Goal: Task Accomplishment & Management: Manage account settings

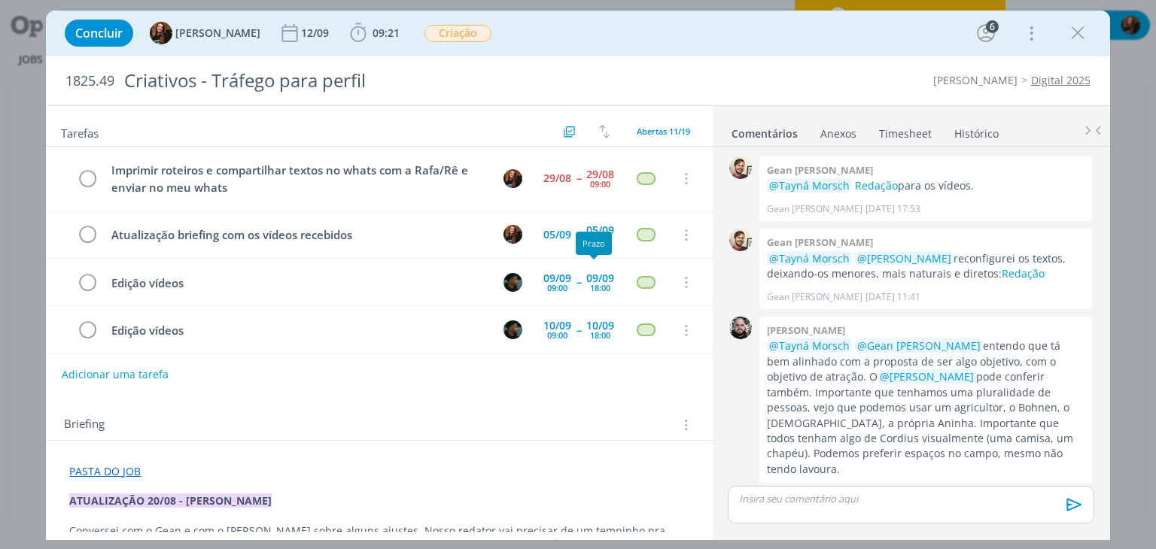
scroll to position [391, 0]
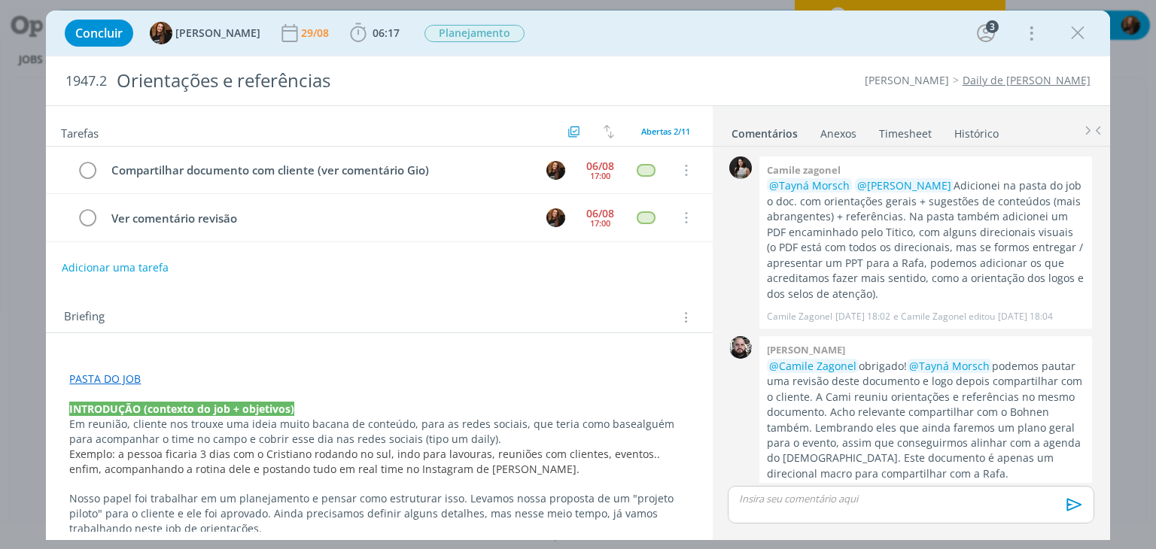
scroll to position [350, 0]
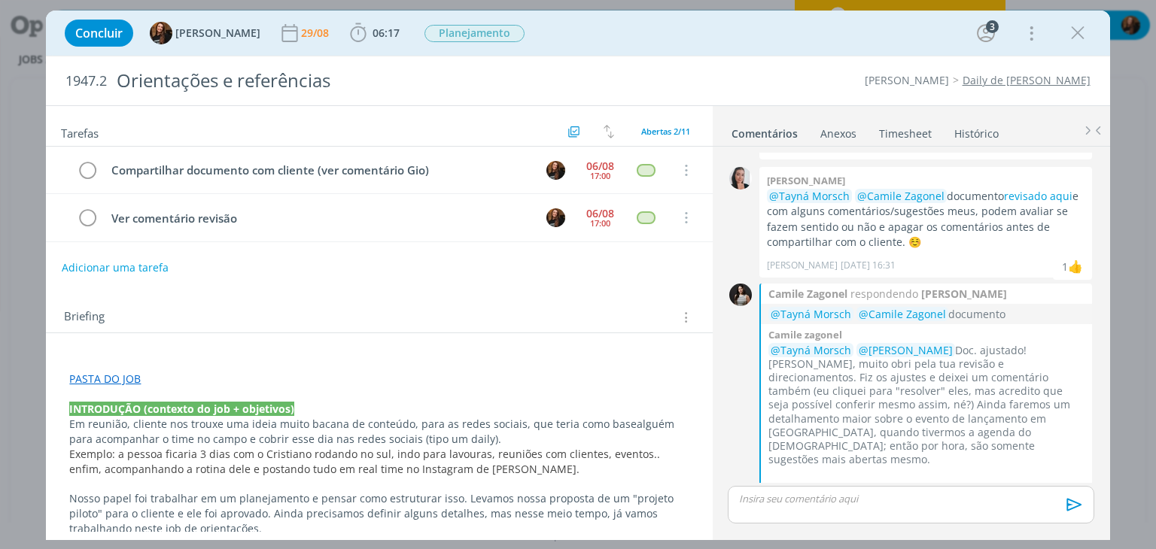
click at [1027, 75] on link "Daily de [PERSON_NAME]" at bounding box center [1027, 80] width 128 height 14
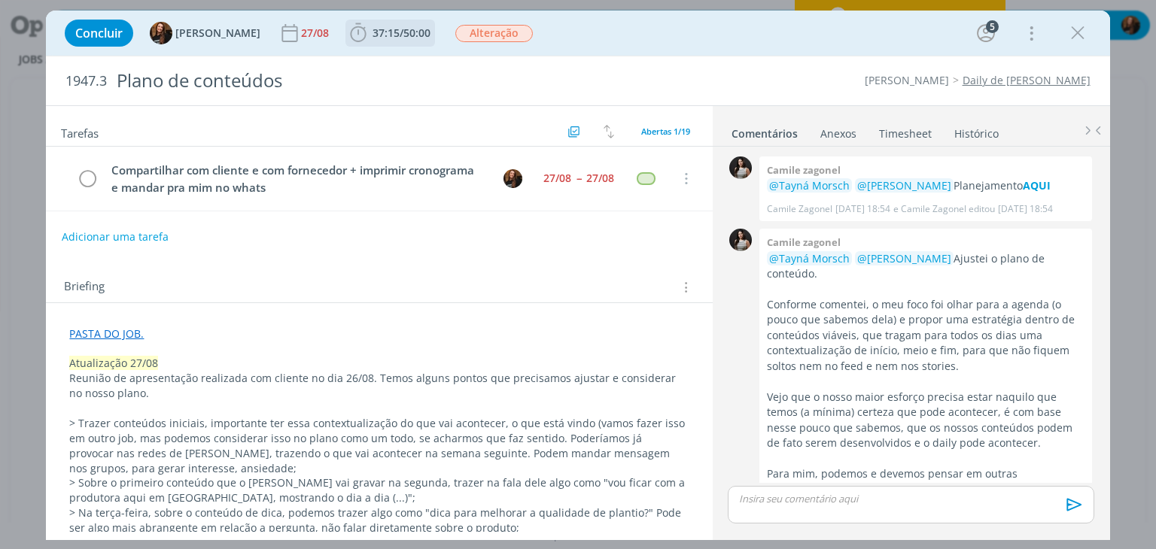
scroll to position [1143, 0]
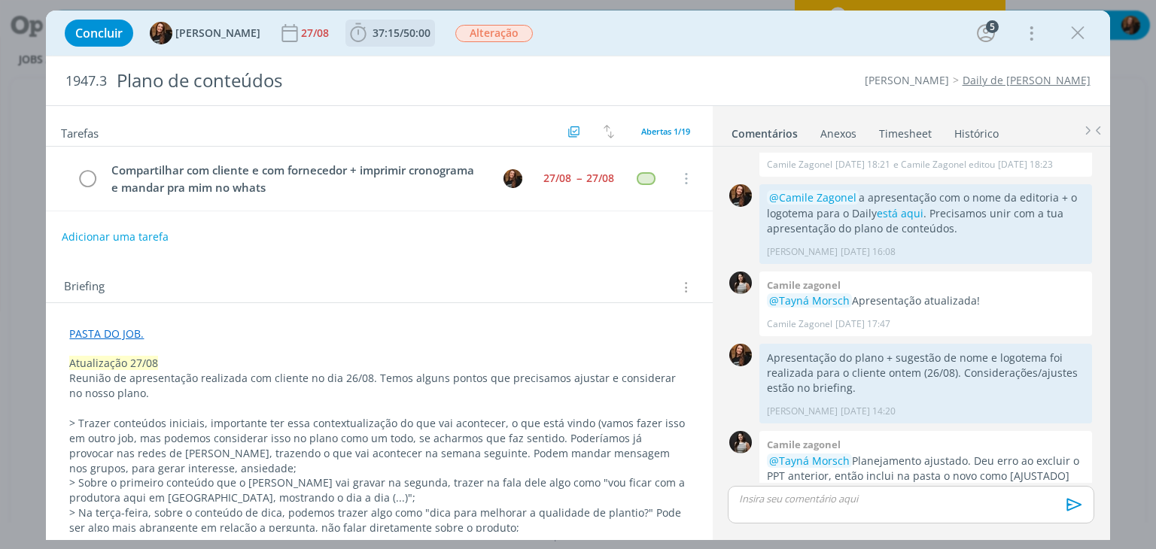
click at [415, 40] on span "37:15 / 50:00" at bounding box center [390, 33] width 87 height 23
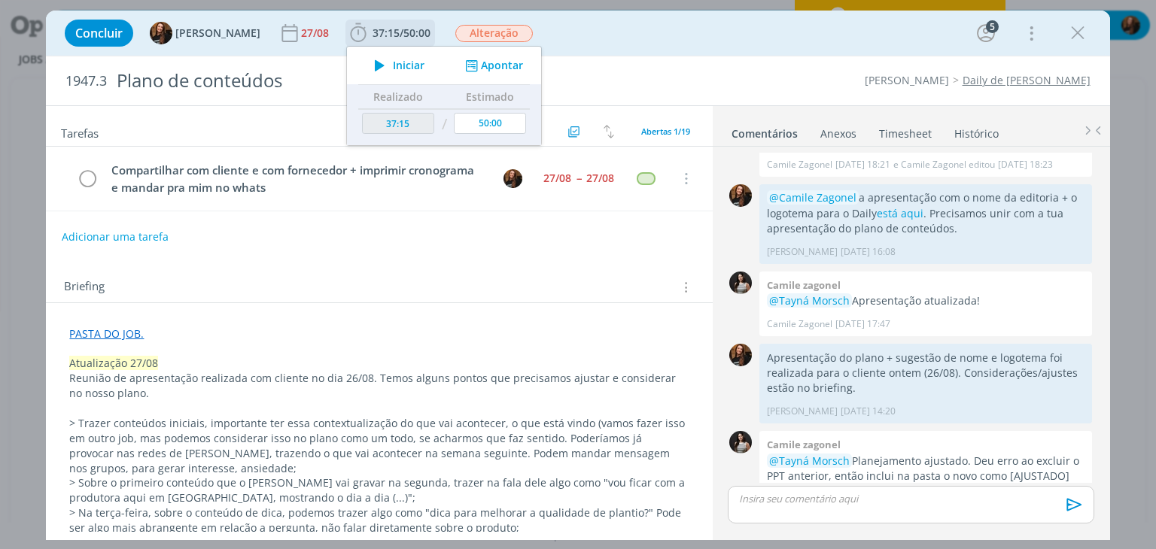
click at [393, 70] on span "Iniciar" at bounding box center [409, 65] width 32 height 11
click at [1144, 108] on icon at bounding box center [1142, 112] width 27 height 29
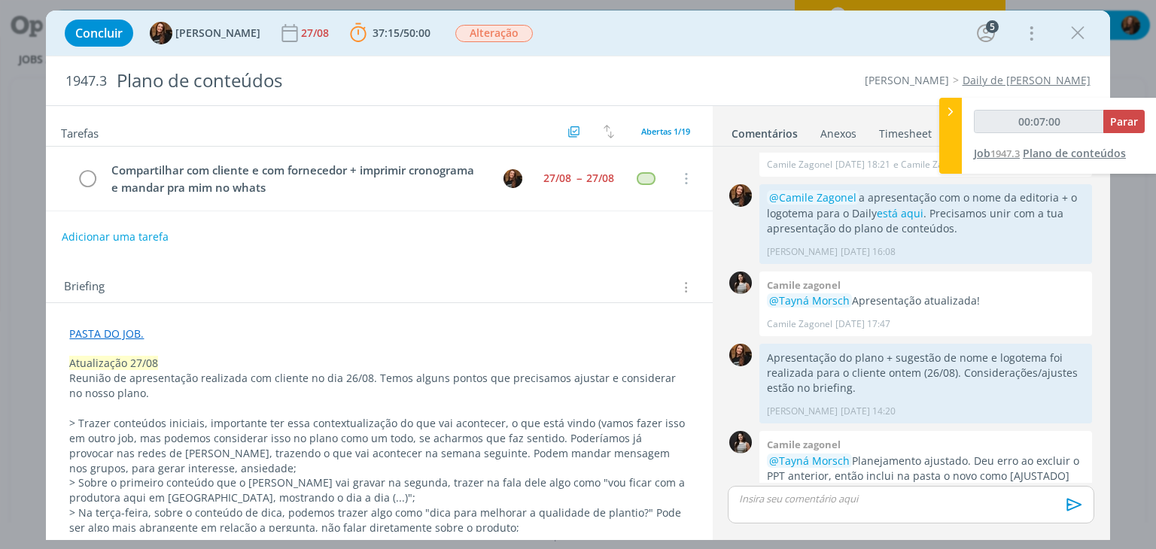
type input "00:07:01"
drag, startPoint x: 1117, startPoint y: 120, endPoint x: 1107, endPoint y: 141, distance: 23.2
click at [1117, 120] on span "Parar" at bounding box center [1124, 121] width 28 height 14
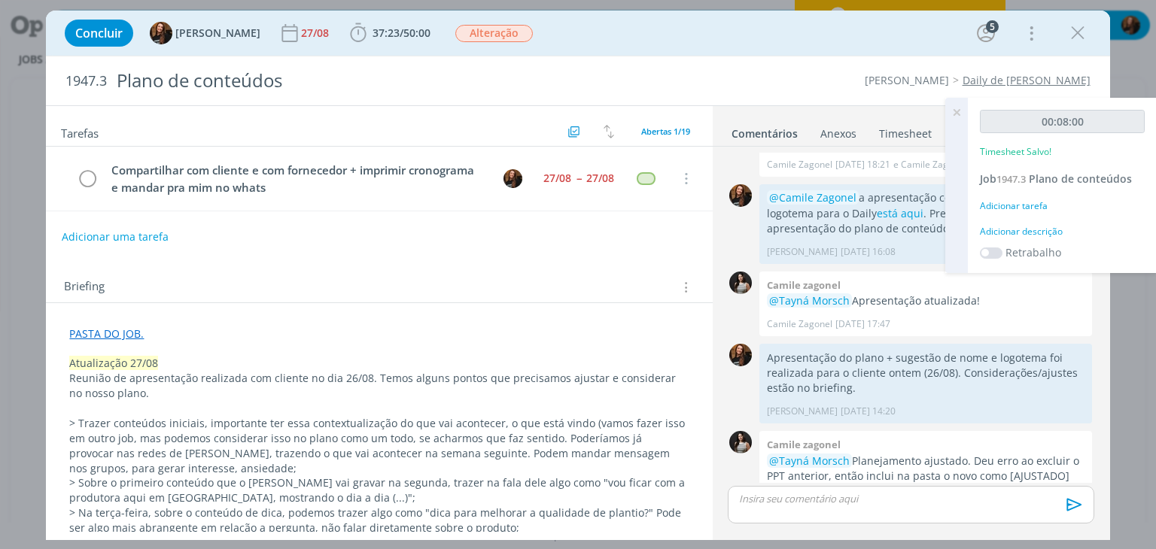
click at [1041, 227] on div "Adicionar descrição" at bounding box center [1062, 232] width 165 height 14
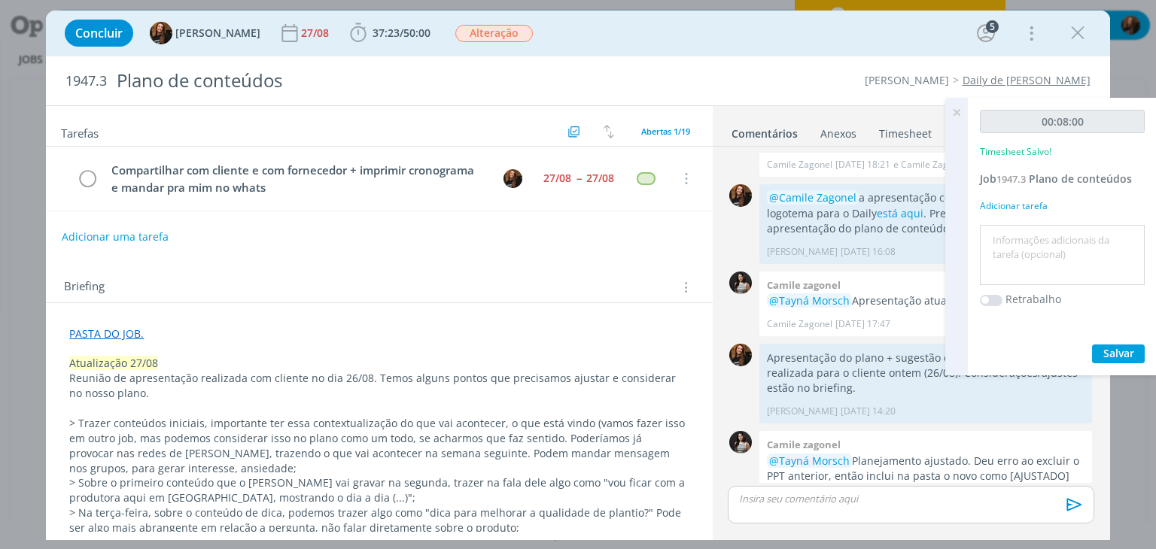
click at [1033, 233] on textarea at bounding box center [1062, 255] width 157 height 53
type textarea "Retornos no WhatsApp"
drag, startPoint x: 1121, startPoint y: 373, endPoint x: 1127, endPoint y: 345, distance: 28.5
click at [1120, 372] on div "00:08:00 Timesheet Salvo! Job 1947.3 Plano de conteúdos Adicionar tarefa Retorn…" at bounding box center [1062, 237] width 189 height 278
click at [1130, 339] on div "00:08:00 Timesheet Salvo! Job 1947.3 Plano de conteúdos Adicionar tarefa Retorn…" at bounding box center [1062, 237] width 189 height 278
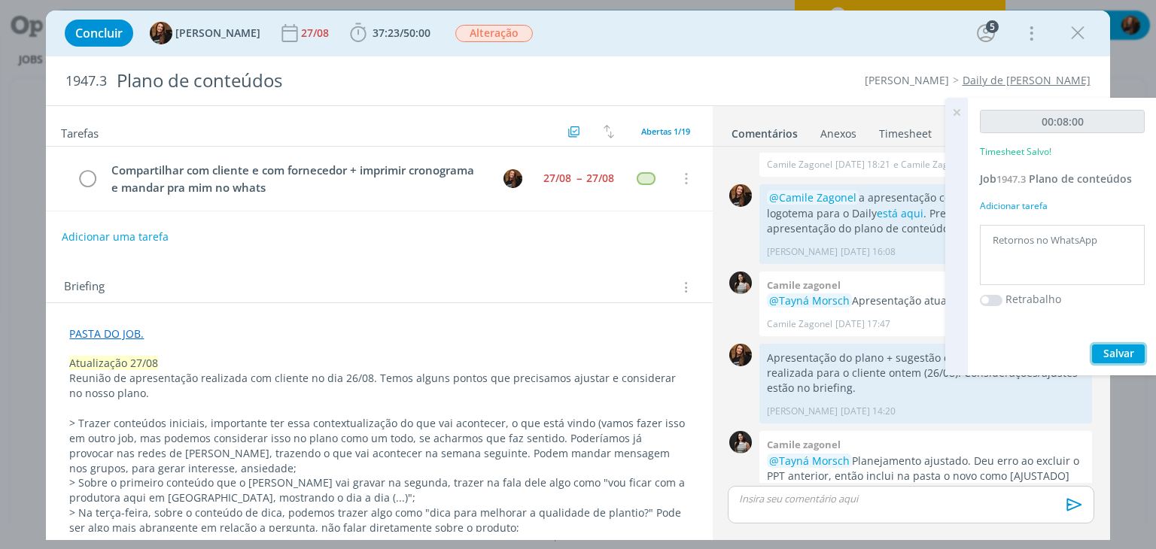
click at [1126, 350] on span "Salvar" at bounding box center [1118, 353] width 31 height 14
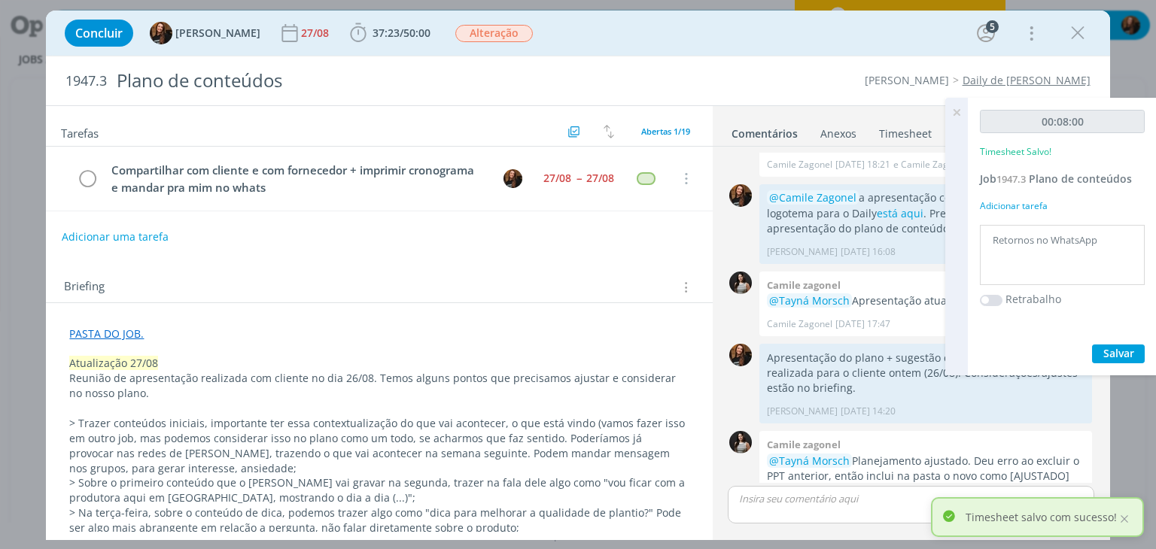
click at [963, 112] on icon at bounding box center [956, 112] width 27 height 29
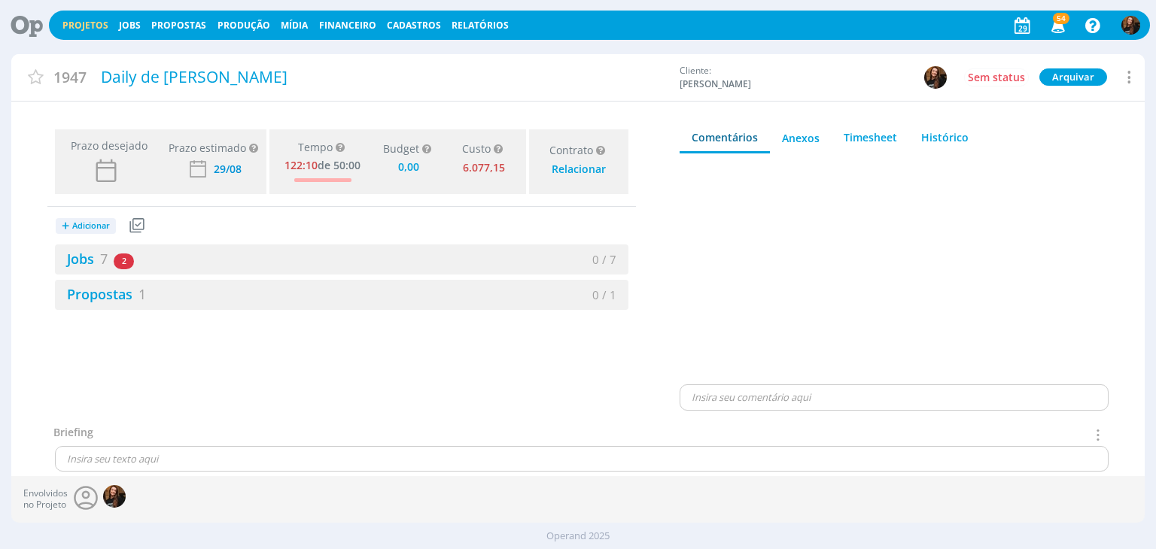
type input "0,00"
click at [84, 266] on link "Jobs 7" at bounding box center [81, 259] width 53 height 18
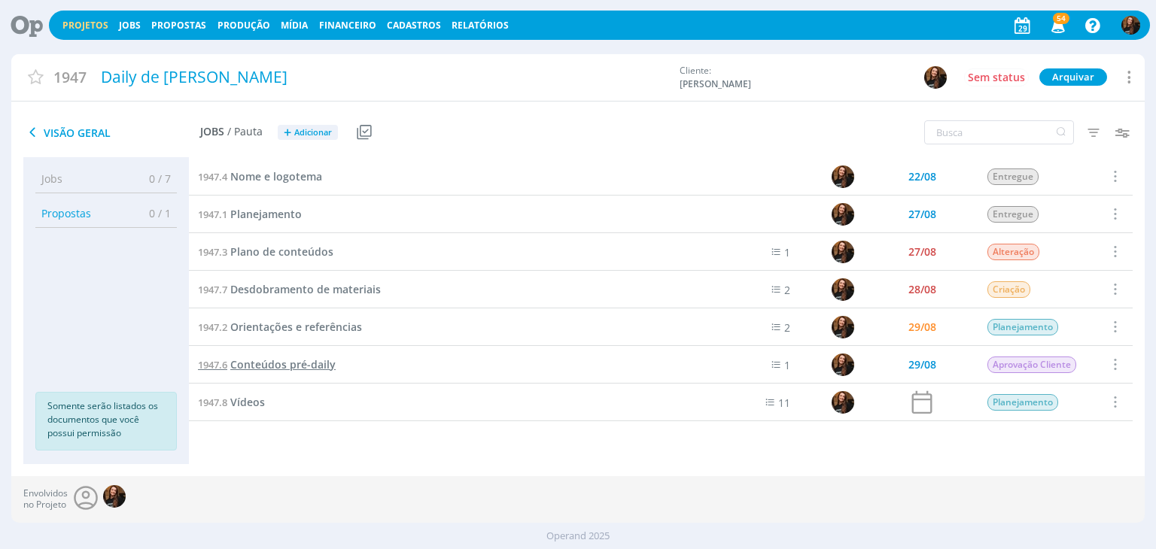
click at [307, 369] on span "Conteúdos pré-daily" at bounding box center [282, 364] width 105 height 14
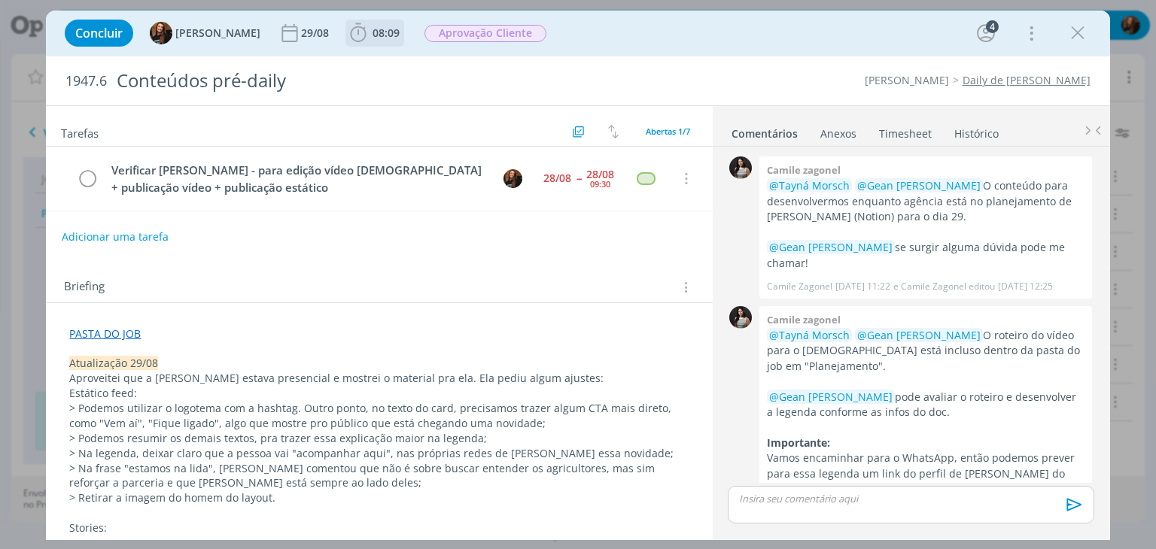
scroll to position [776, 0]
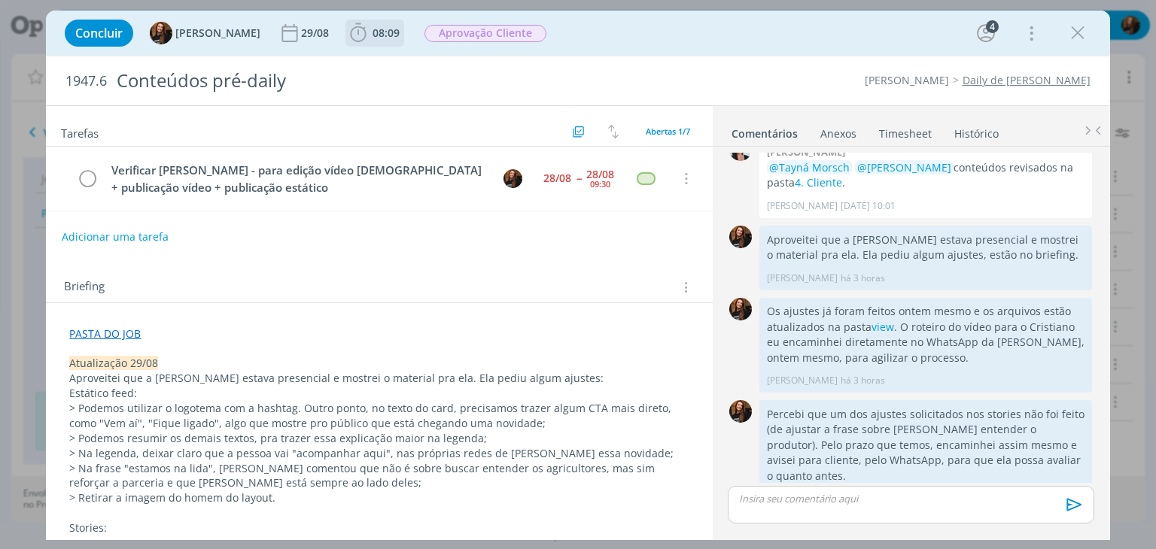
click at [373, 32] on span "08:09" at bounding box center [386, 33] width 27 height 14
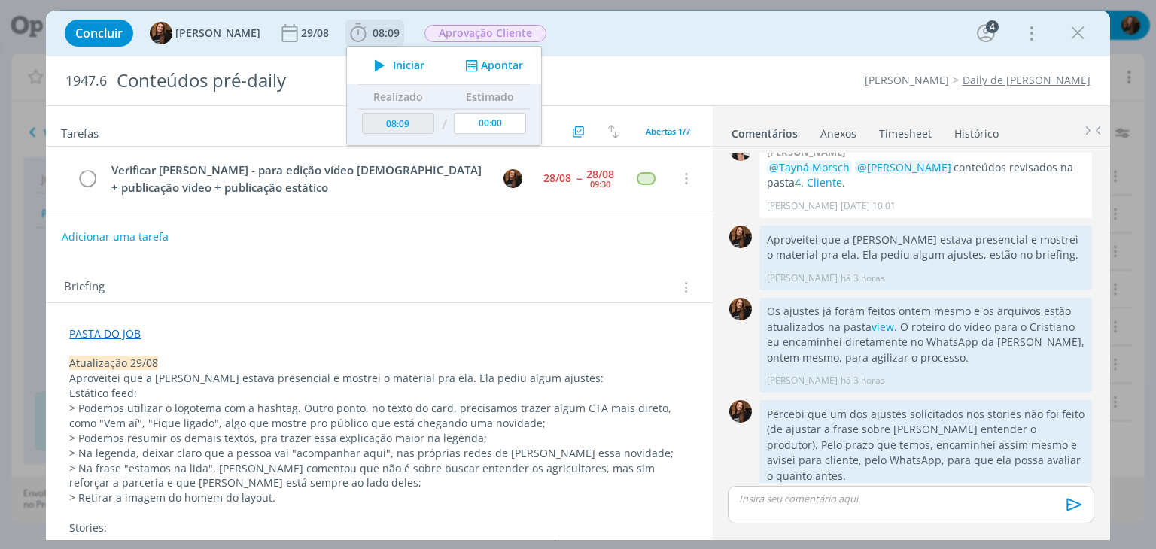
click at [393, 63] on span "Iniciar" at bounding box center [409, 65] width 32 height 11
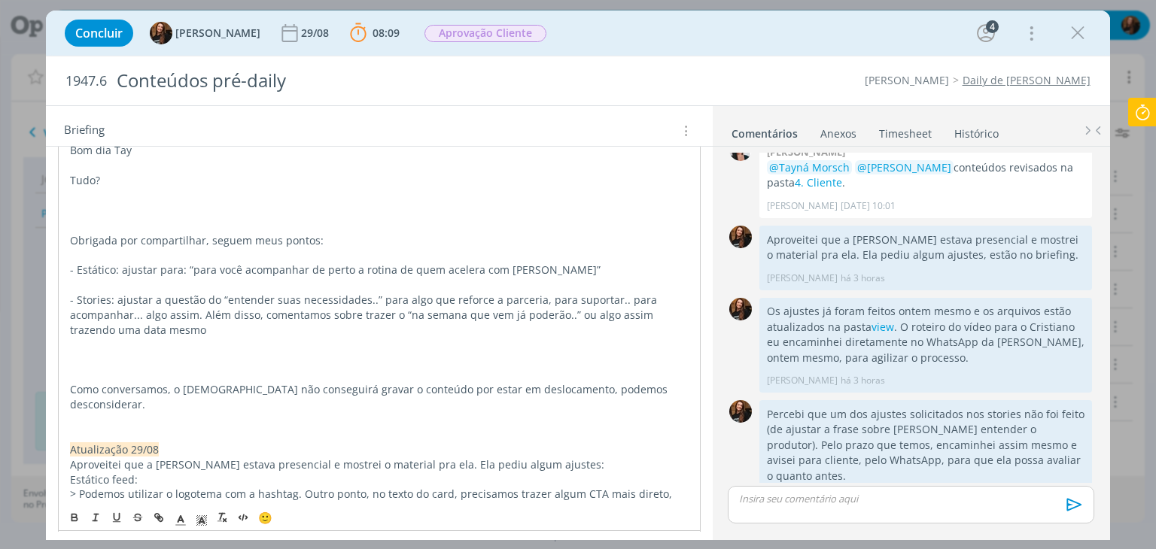
scroll to position [141, 0]
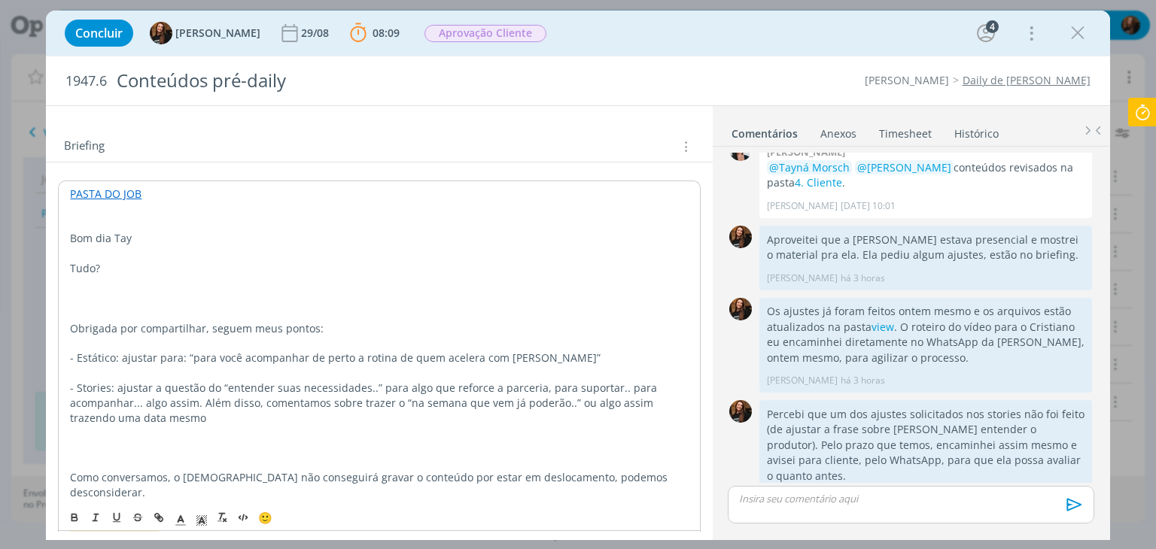
click at [122, 223] on p "dialog" at bounding box center [379, 223] width 618 height 15
drag, startPoint x: 171, startPoint y: 222, endPoint x: 69, endPoint y: 221, distance: 101.6
click at [70, 221] on p "Atualização 29/08" at bounding box center [379, 223] width 618 height 15
click at [204, 519] on icon "dialog" at bounding box center [202, 521] width 14 height 14
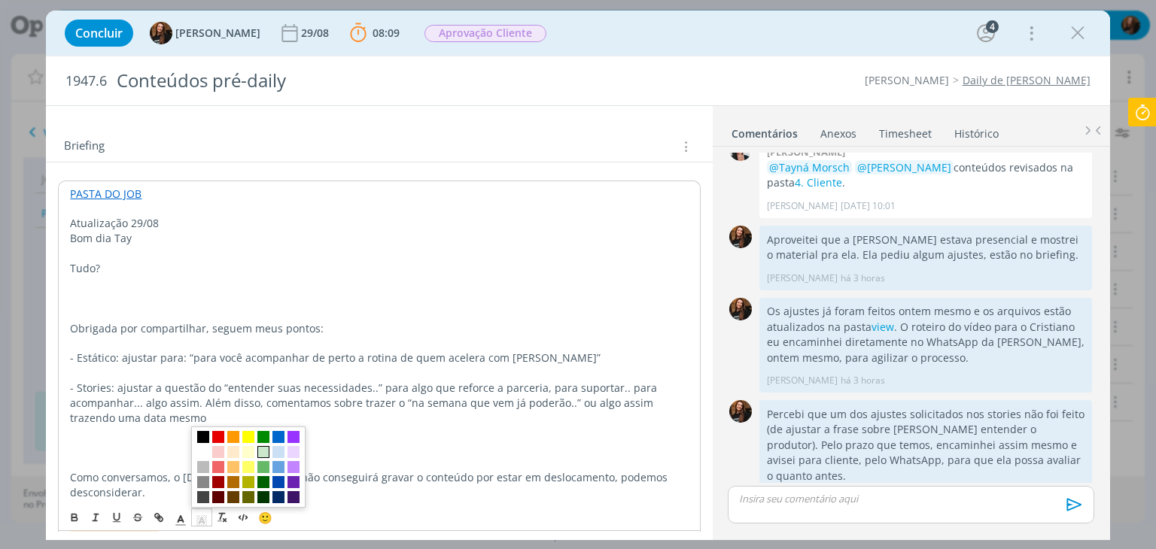
click at [261, 455] on span "dialog" at bounding box center [263, 453] width 12 height 12
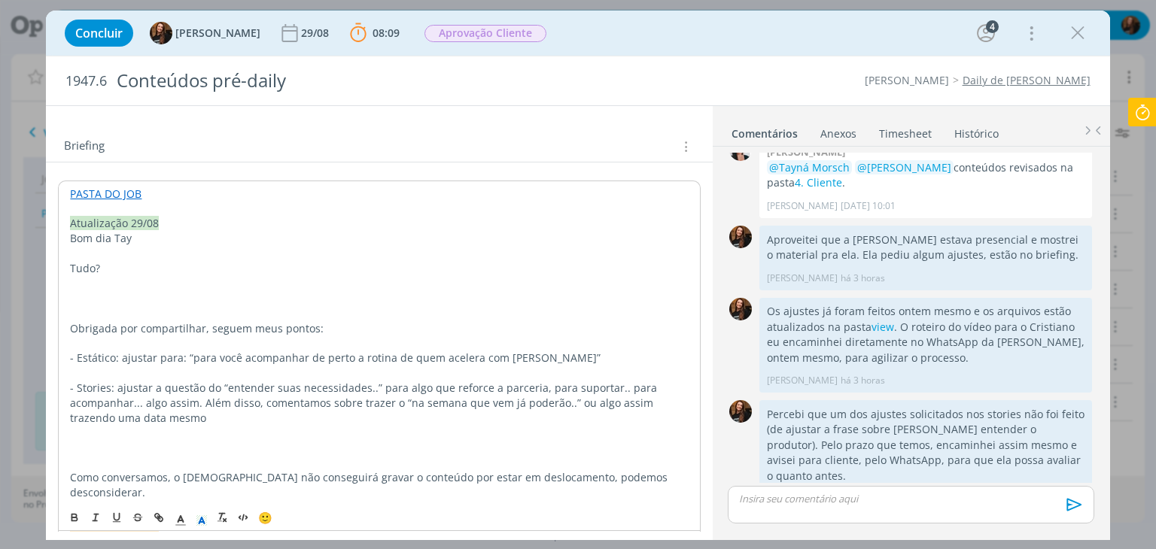
drag, startPoint x: 270, startPoint y: 283, endPoint x: 269, endPoint y: 300, distance: 17.4
click at [270, 282] on p "dialog" at bounding box center [379, 283] width 618 height 15
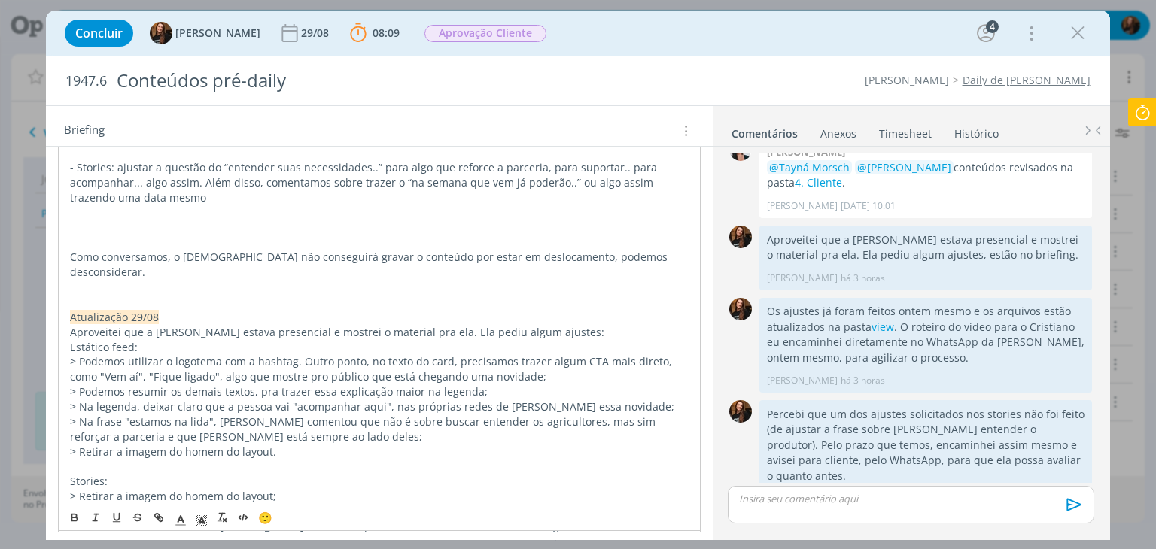
scroll to position [367, 0]
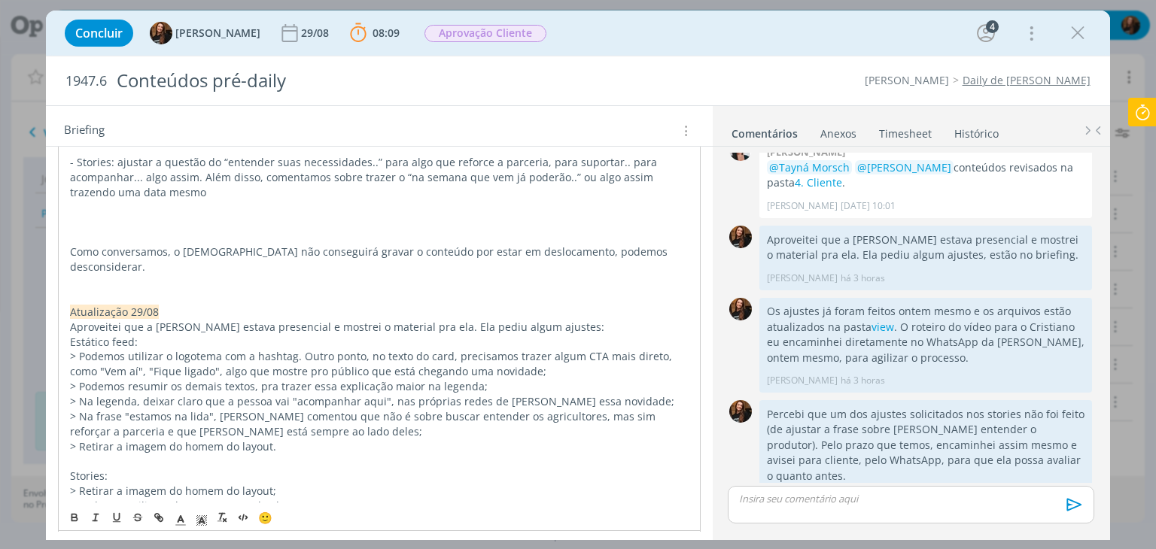
click at [141, 305] on span "Atualização 29/08" at bounding box center [114, 312] width 89 height 14
click at [293, 275] on p "dialog" at bounding box center [379, 282] width 618 height 15
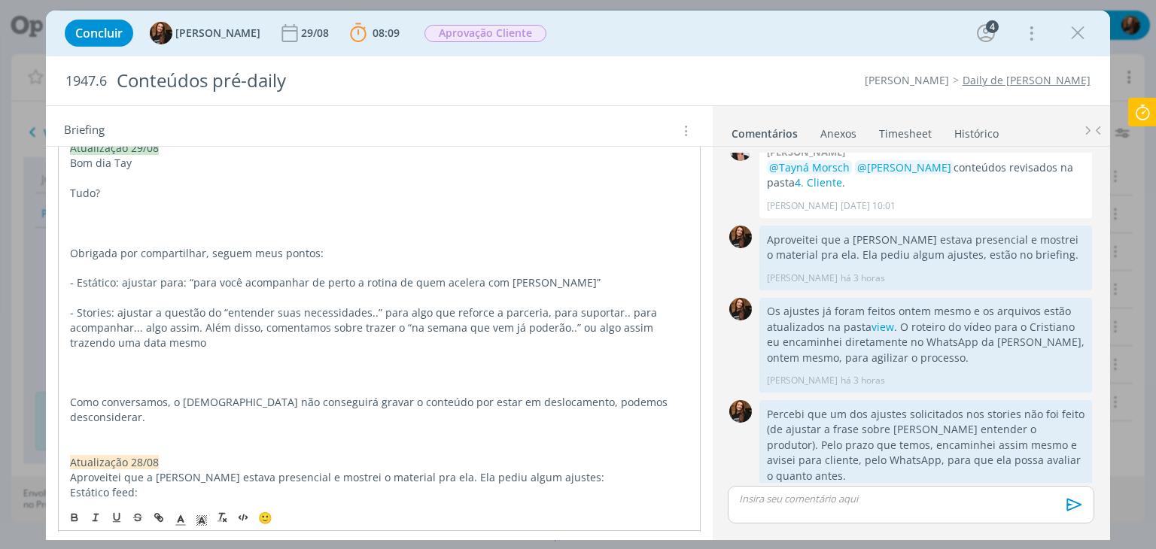
scroll to position [141, 0]
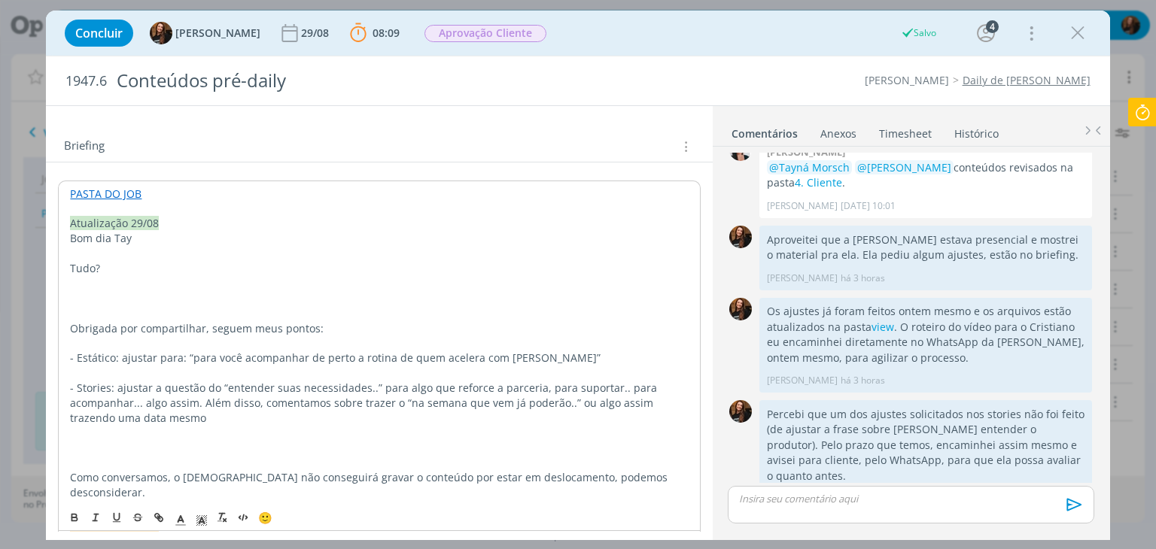
drag, startPoint x: 335, startPoint y: 330, endPoint x: 65, endPoint y: 238, distance: 284.9
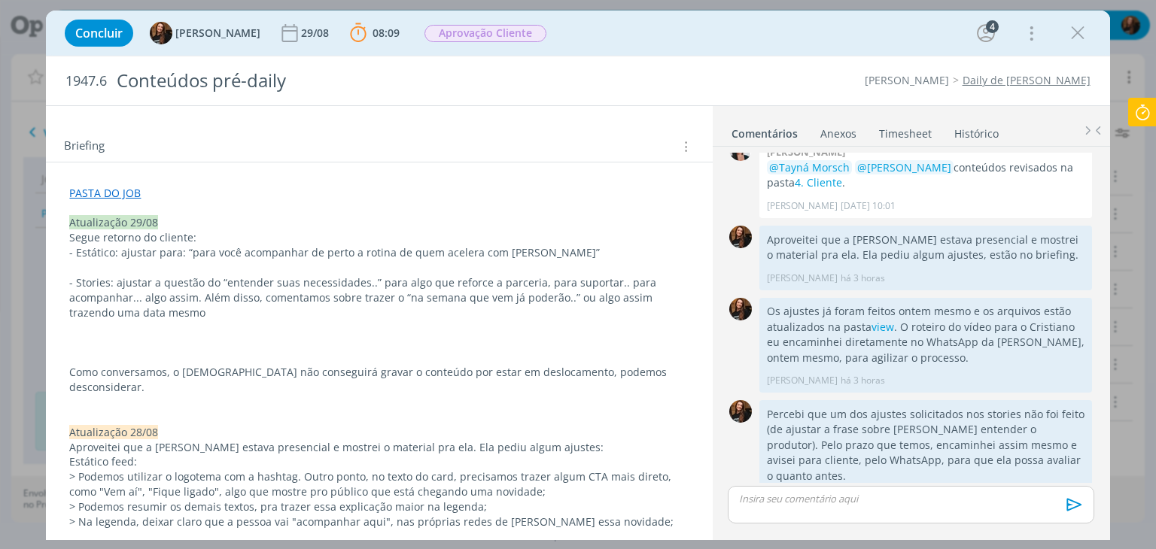
drag, startPoint x: 879, startPoint y: 294, endPoint x: 686, endPoint y: 323, distance: 194.8
click at [879, 320] on link "view" at bounding box center [883, 327] width 23 height 14
click at [157, 257] on p "- Estático: ajustar para: “para você acompanhar de perto a rotina de quem acele…" at bounding box center [378, 252] width 619 height 15
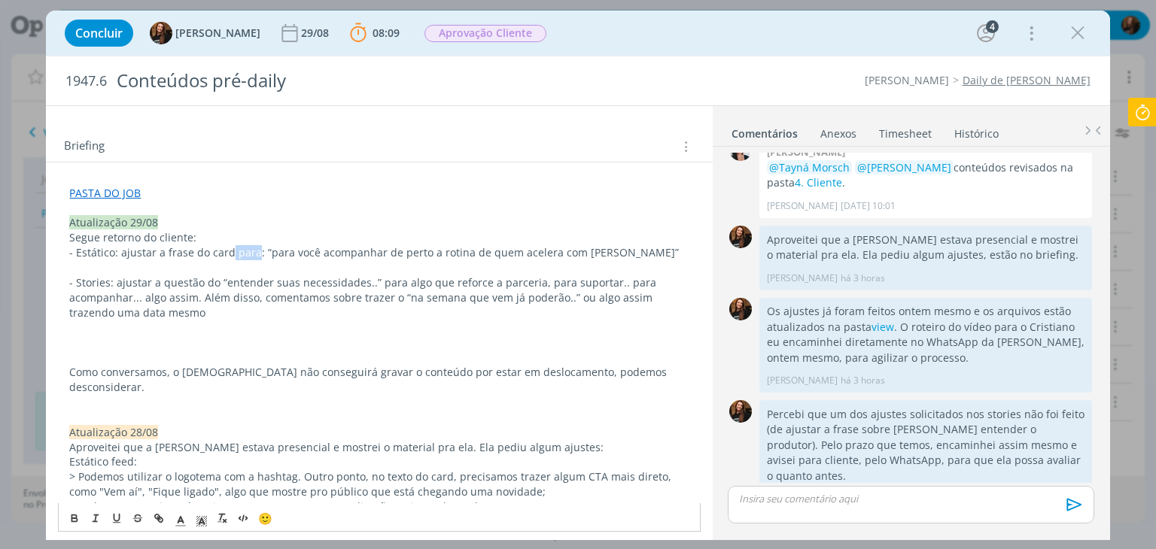
drag, startPoint x: 251, startPoint y: 250, endPoint x: 229, endPoint y: 245, distance: 23.0
click at [229, 245] on p "- Estático: ajustar a frase do card para: “para você acompanhar de perto a roti…" at bounding box center [378, 252] width 619 height 15
click at [631, 253] on p "- Estático: ajustar a frase do card para: “para você acompanhar de perto a roti…" at bounding box center [378, 252] width 619 height 15
drag, startPoint x: 68, startPoint y: 284, endPoint x: 50, endPoint y: 366, distance: 84.2
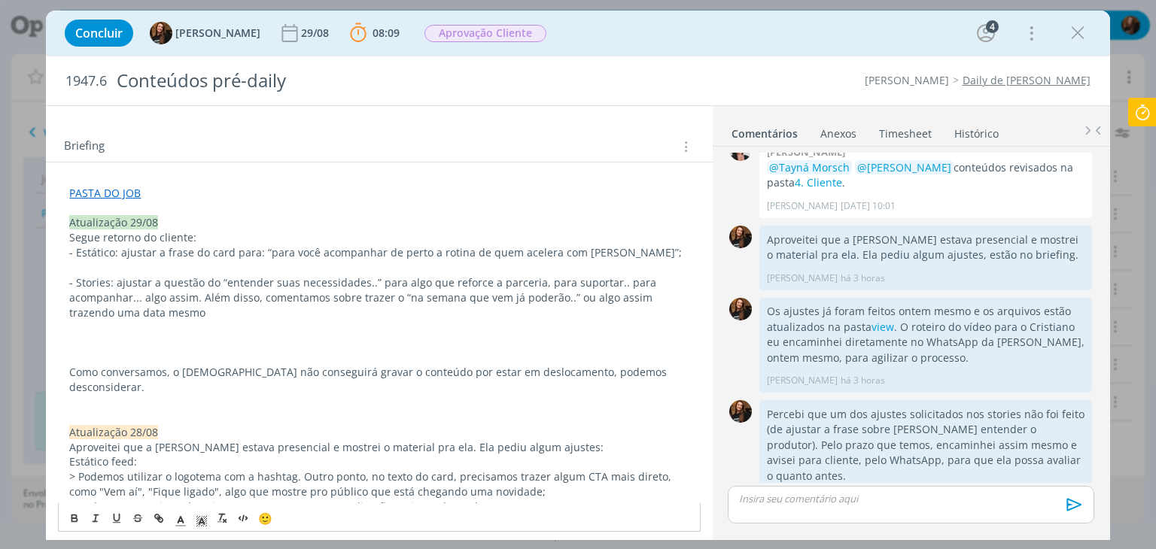
click at [150, 314] on p "- Stories: ajustar a questão do “entender suas necessidades..” para algo que re…" at bounding box center [378, 297] width 619 height 45
click at [69, 278] on p "- Stories: ajustar a questão do “entender suas necessidades..” para algo que re…" at bounding box center [378, 297] width 619 height 45
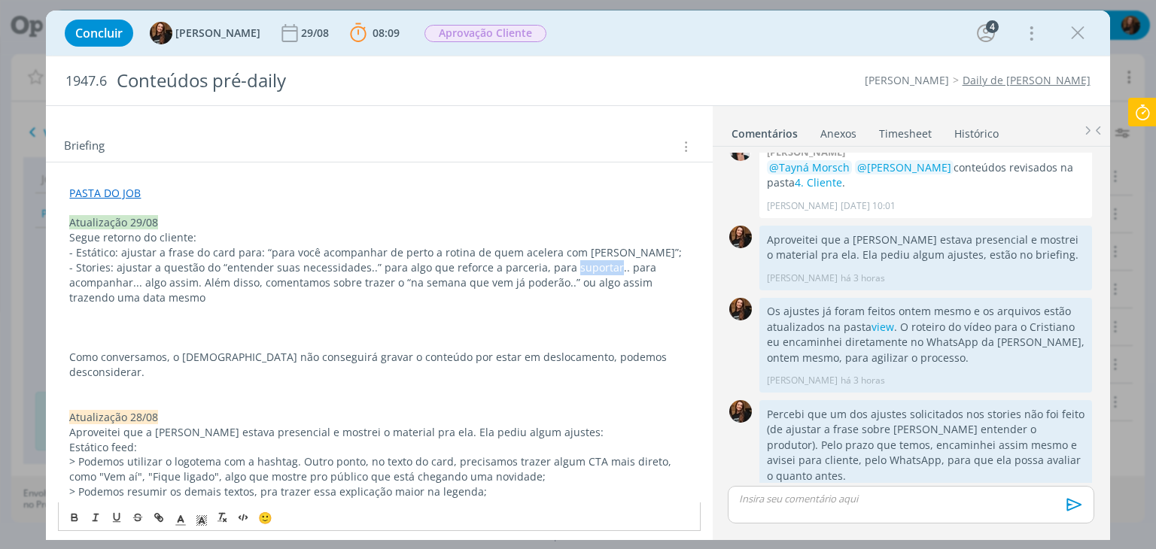
drag, startPoint x: 601, startPoint y: 266, endPoint x: 559, endPoint y: 266, distance: 42.2
click at [559, 266] on p "- Stories: ajustar a questão do “entender suas necessidades..” para algo que re…" at bounding box center [378, 282] width 619 height 45
click at [177, 278] on p "- Stories: ajustar a questão do “entender suas necessidades..” para algo que re…" at bounding box center [378, 282] width 619 height 45
click at [172, 281] on p "- Stories: ajustar a questão do “entender suas necessidades..” para algo que re…" at bounding box center [378, 282] width 619 height 45
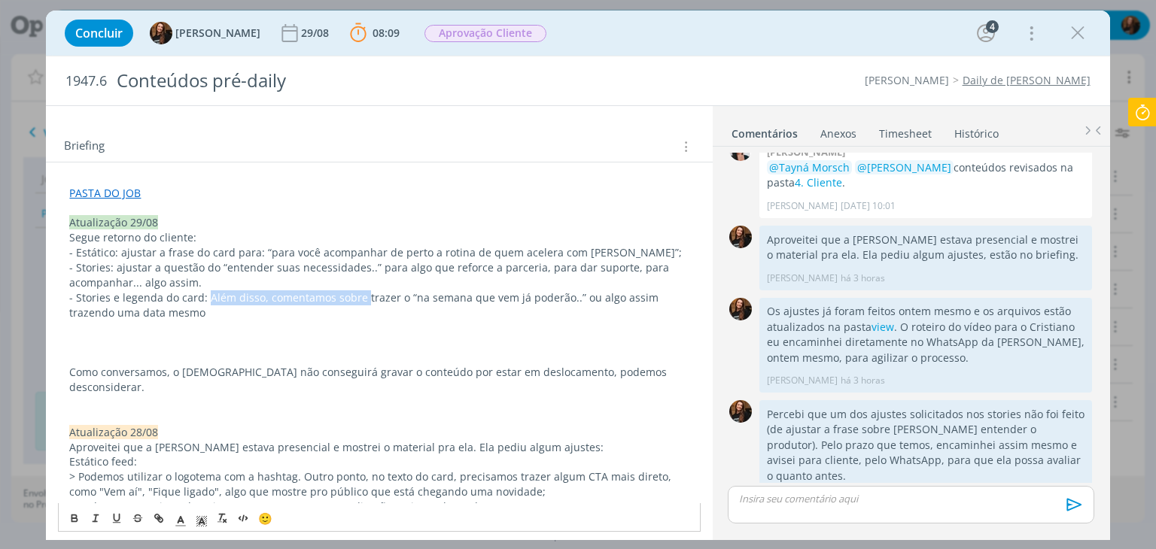
drag, startPoint x: 208, startPoint y: 299, endPoint x: 361, endPoint y: 294, distance: 152.9
click at [361, 294] on p "- Stories e legenda do card: Além disso, comentamos sobre trazer o “na semana q…" at bounding box center [378, 306] width 619 height 30
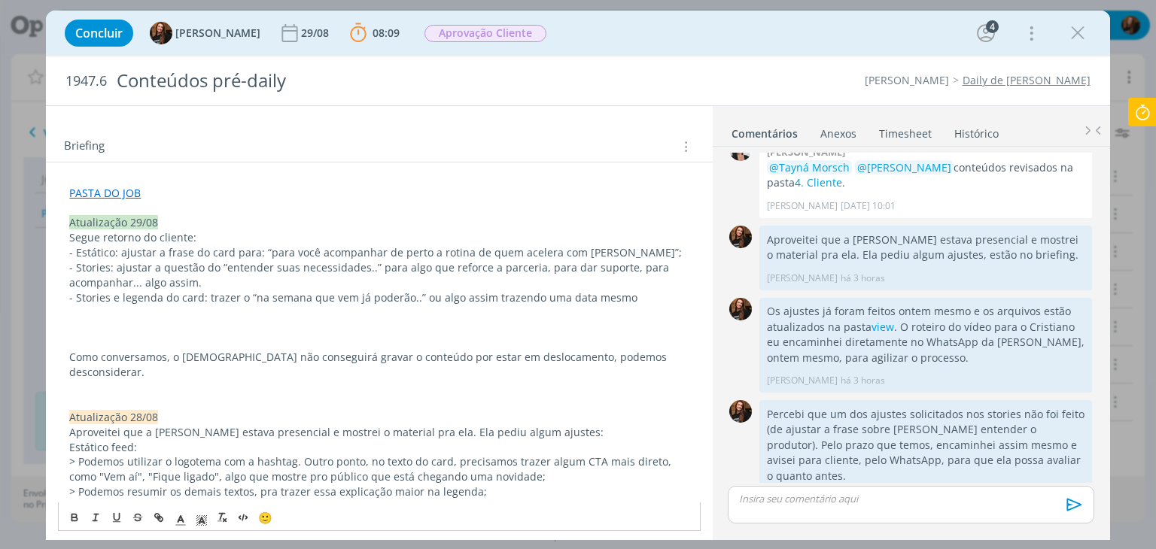
click at [620, 297] on p "- Stories e legenda do card: trazer o “na semana que vem já poderão..” ou algo …" at bounding box center [378, 298] width 619 height 15
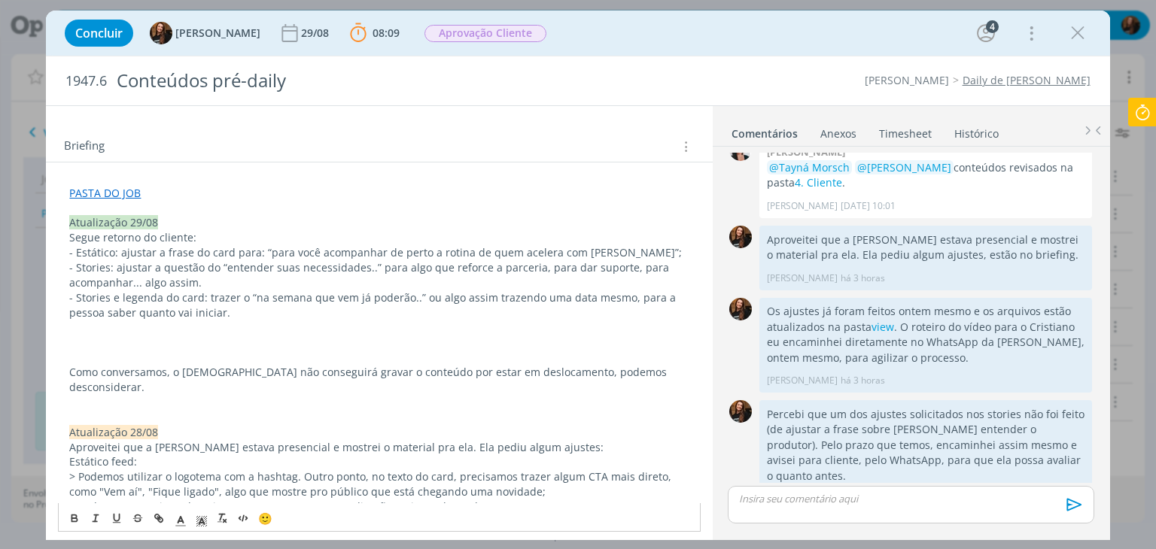
click at [114, 356] on p "dialog" at bounding box center [378, 357] width 619 height 15
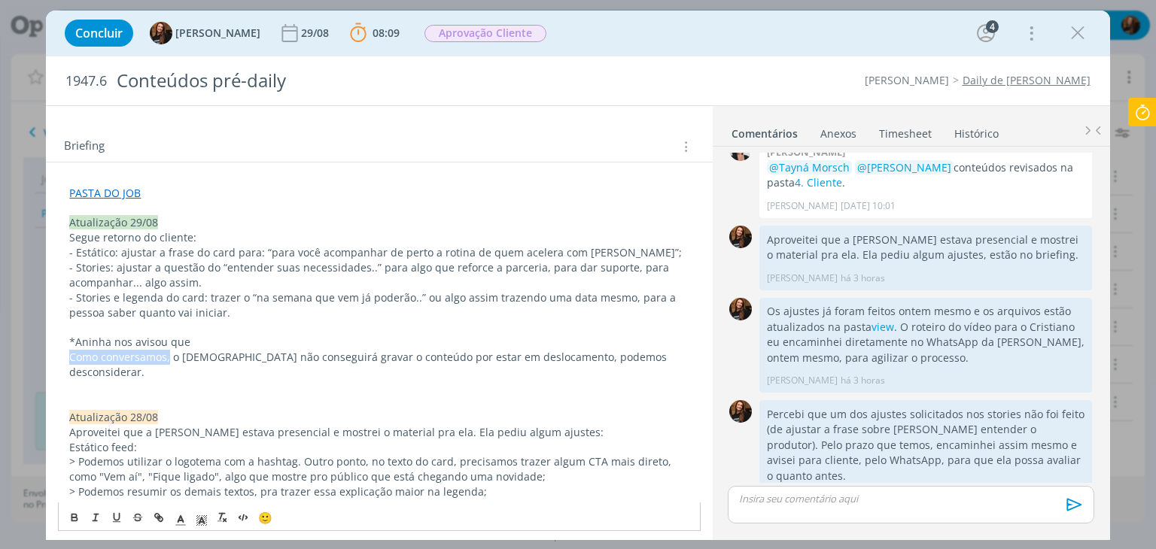
drag, startPoint x: 169, startPoint y: 362, endPoint x: 62, endPoint y: 359, distance: 106.2
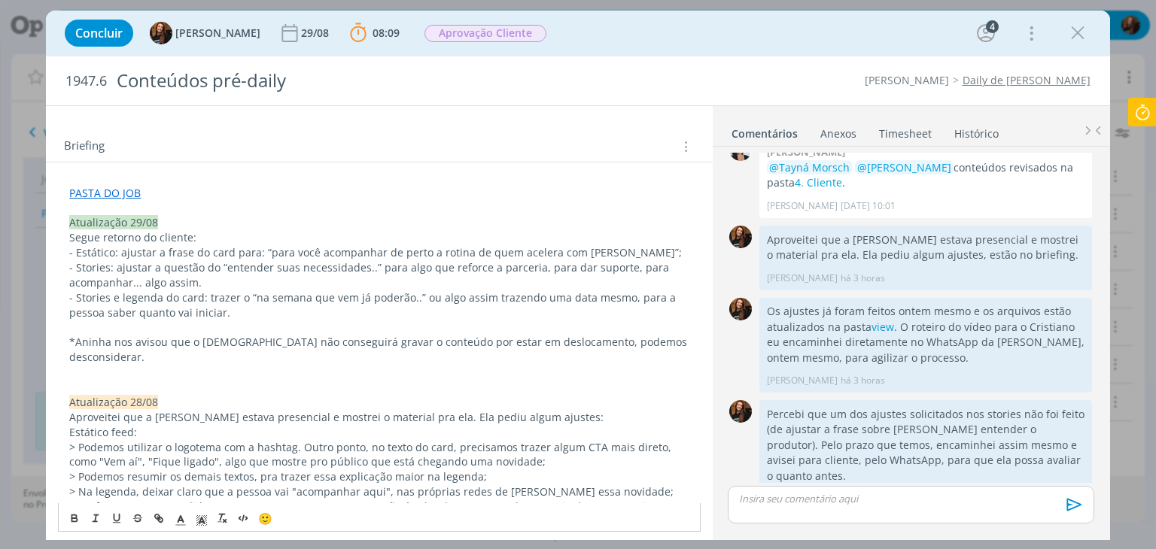
drag, startPoint x: 413, startPoint y: 339, endPoint x: 427, endPoint y: 446, distance: 107.8
click at [412, 339] on p "*Aninha nos avisou que o Cristiano não conseguirá gravar o conteúdo por estar e…" at bounding box center [378, 350] width 619 height 30
click at [680, 346] on p "*Aninha nos avisou que o Cristiano não conseguirá gravar o conteúdo, por estar …" at bounding box center [378, 350] width 619 height 30
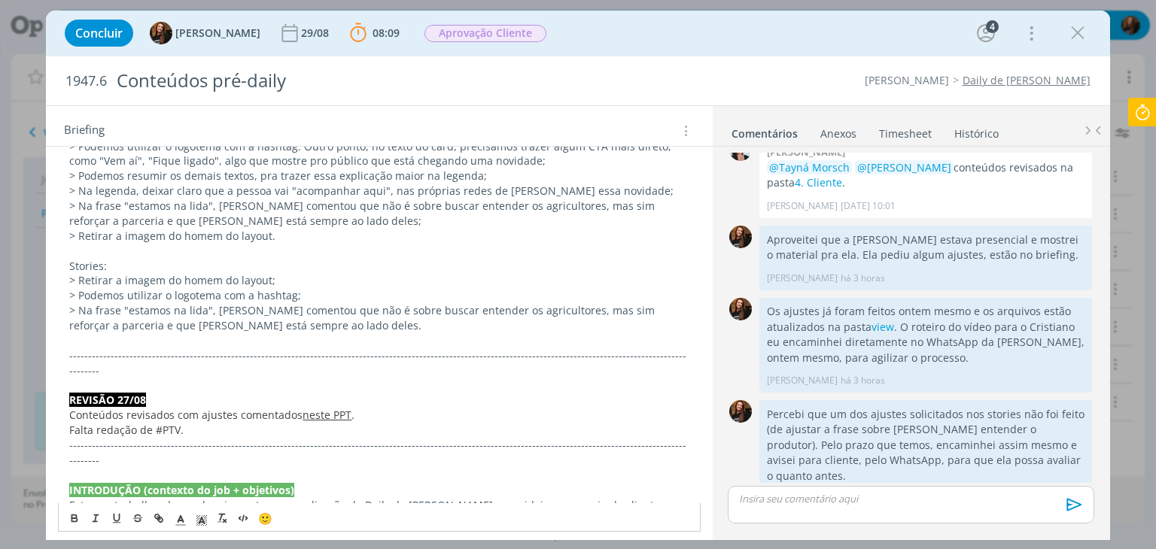
scroll to position [517, 0]
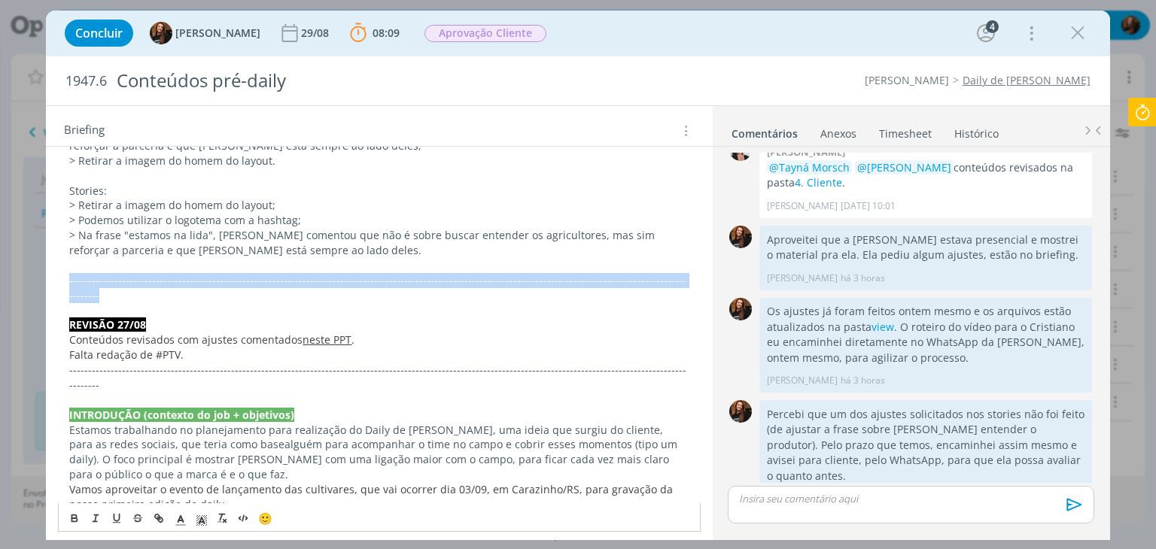
drag, startPoint x: 667, startPoint y: 281, endPoint x: 17, endPoint y: 275, distance: 649.5
click at [17, 275] on div "Concluir Tayná Morsch 29/08 08:09 Parar Apontar Data * 29/08/2025 Horas * 00:00…" at bounding box center [578, 274] width 1156 height 549
copy span "-------------------------------------------------------------------------------…"
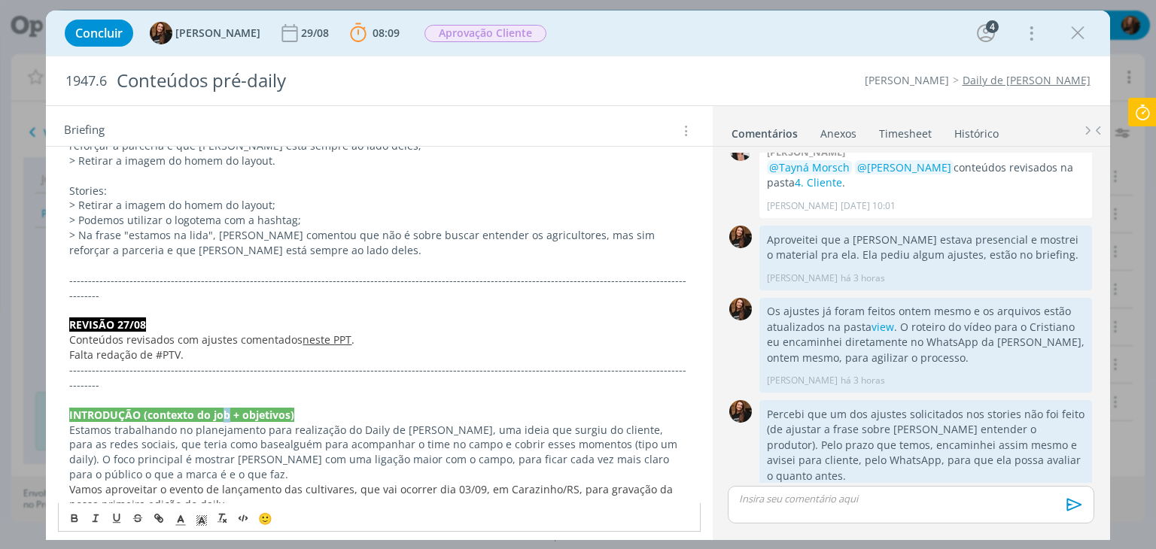
click at [226, 408] on strong "INTRODUÇÃO (contexto do job + objetivos)" at bounding box center [181, 415] width 225 height 14
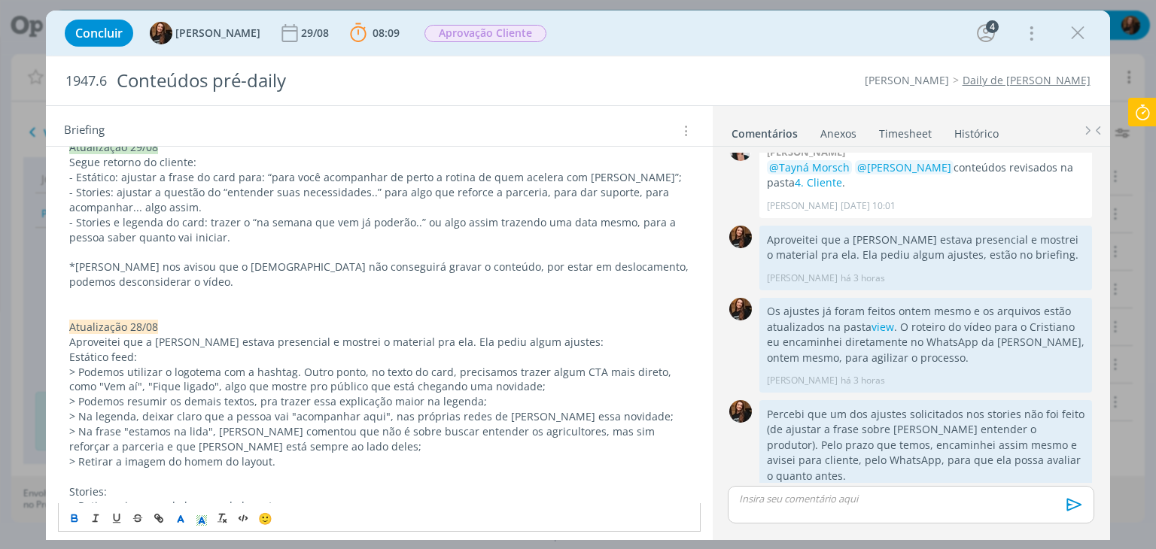
click at [175, 309] on p "dialog" at bounding box center [378, 312] width 619 height 15
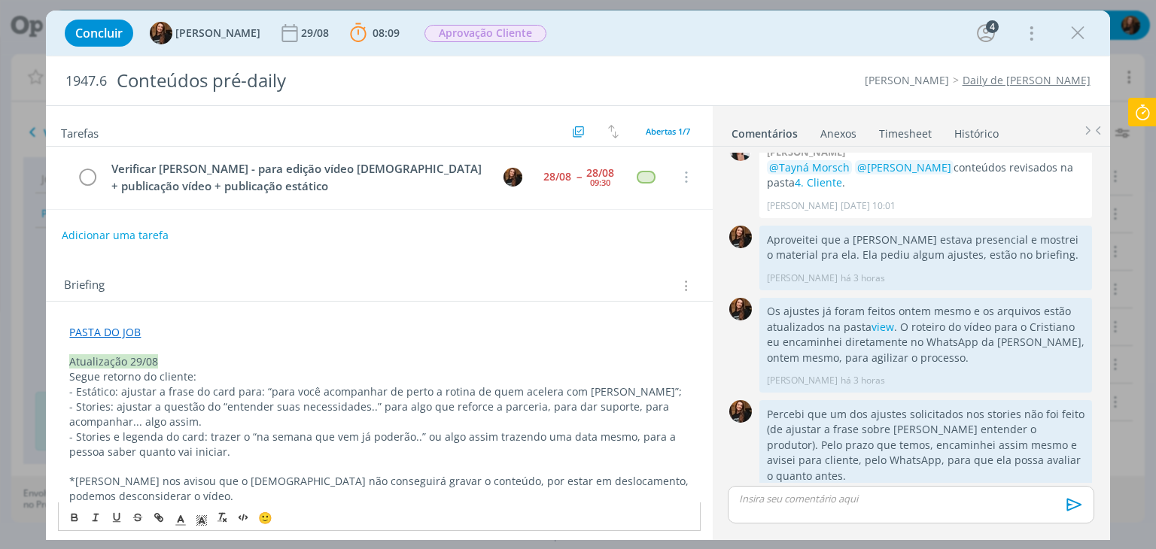
scroll to position [0, 0]
drag, startPoint x: 209, startPoint y: 386, endPoint x: 341, endPoint y: 388, distance: 131.7
click at [341, 388] on p "- Estático: ajustar a frase do card para: “para você acompanhar de perto a roti…" at bounding box center [378, 393] width 619 height 15
click at [396, 410] on p "- Stories: ajustar a questão do “entender suas necessidades..” para algo que re…" at bounding box center [378, 416] width 619 height 30
drag, startPoint x: 246, startPoint y: 412, endPoint x: 303, endPoint y: 416, distance: 57.3
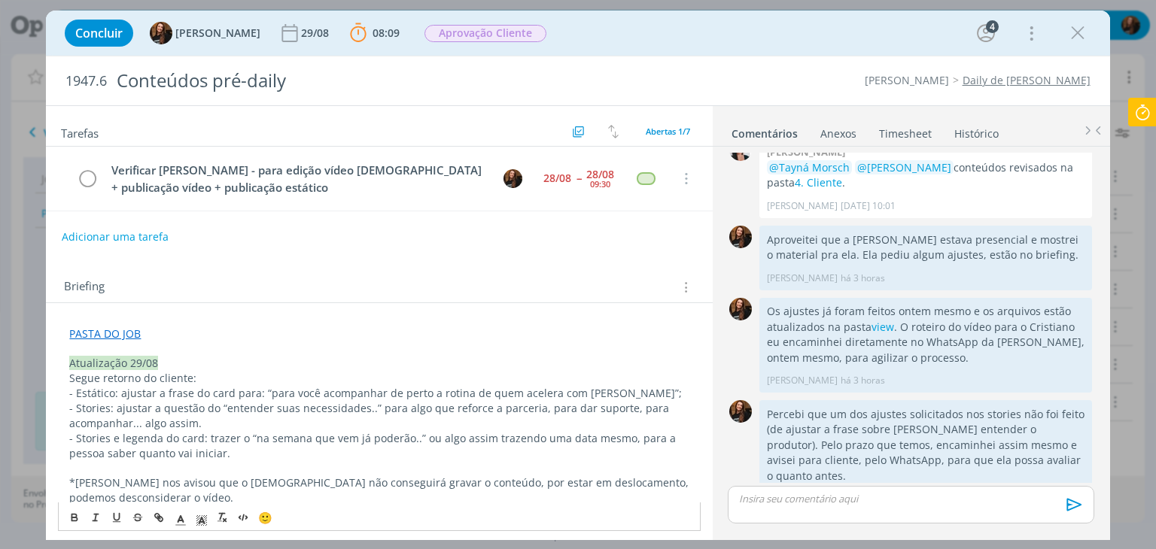
click at [303, 416] on p "- Stories: ajustar a questão do “entender suas necessidades..” para algo que re…" at bounding box center [378, 416] width 619 height 30
click at [306, 427] on p "- Stories: ajustar a questão do “entender suas necessidades..” para algo que re…" at bounding box center [378, 416] width 619 height 30
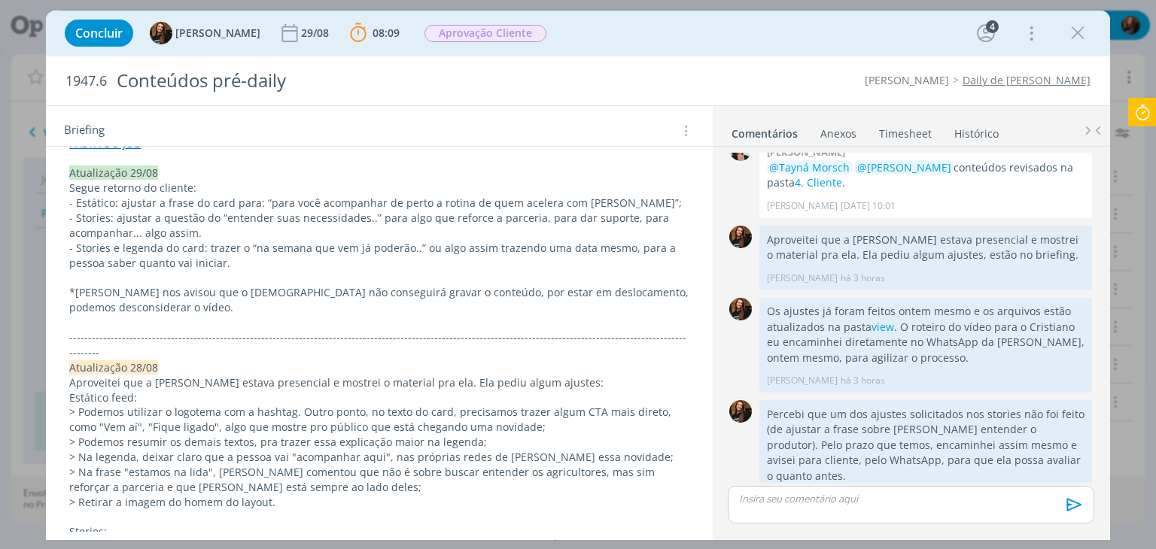
scroll to position [151, 0]
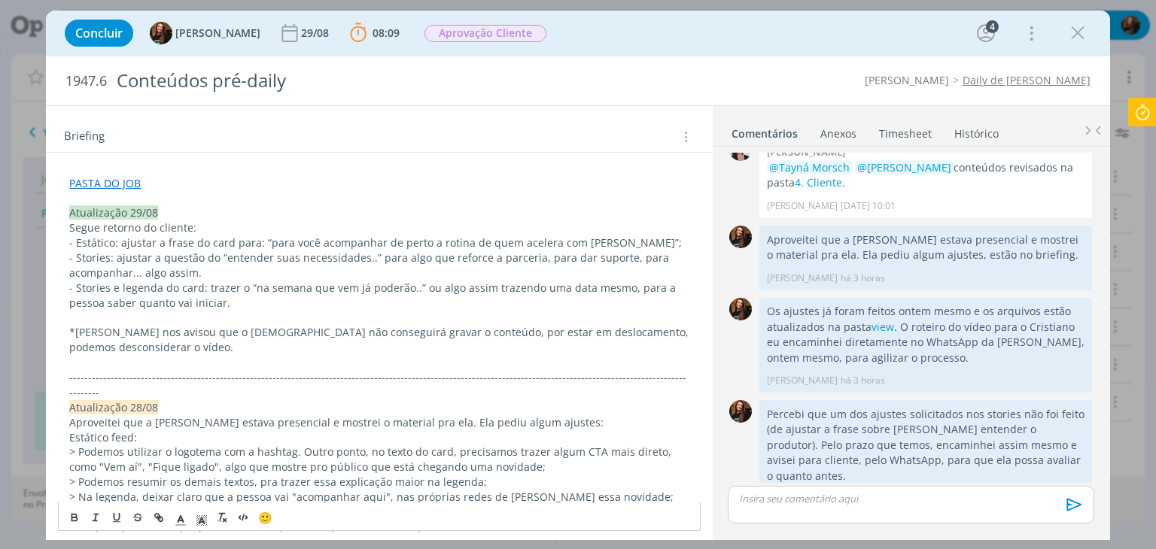
drag, startPoint x: 72, startPoint y: 255, endPoint x: 218, endPoint y: 276, distance: 146.8
click at [218, 276] on p "- Stories: ajustar a questão do “entender suas necessidades..” para algo que re…" at bounding box center [378, 266] width 619 height 30
click at [283, 311] on p "dialog" at bounding box center [378, 318] width 619 height 15
drag, startPoint x: 80, startPoint y: 281, endPoint x: 349, endPoint y: 302, distance: 270.3
click at [337, 287] on p "- Stories e legenda do card: trazer o “na semana que vem já poderão..” ou algo …" at bounding box center [378, 296] width 619 height 30
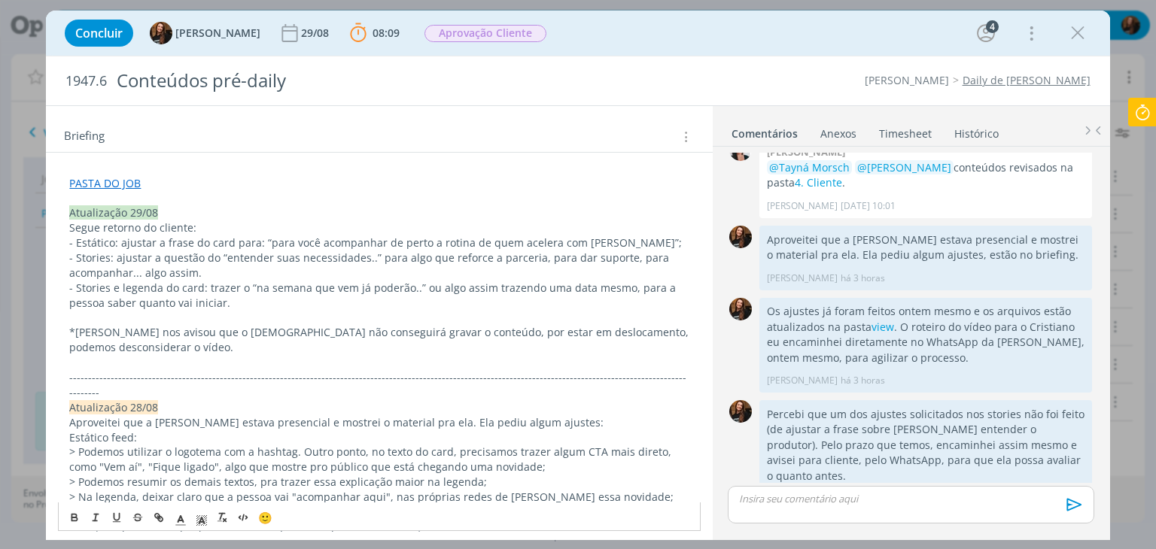
click at [355, 311] on p "dialog" at bounding box center [378, 318] width 619 height 15
drag, startPoint x: 230, startPoint y: 287, endPoint x: 308, endPoint y: 294, distance: 77.9
click at [308, 294] on p "- Stories e legenda do card: trazer o “na semana que vem já poderão..” ou algo …" at bounding box center [378, 296] width 619 height 30
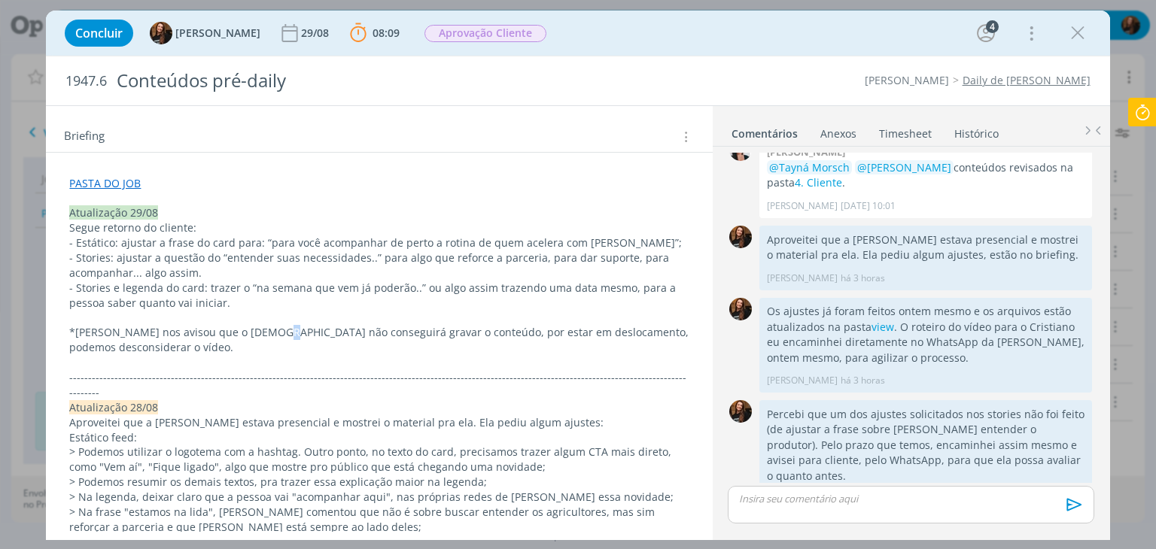
click at [265, 326] on p "*Aninha nos avisou que o Cristiano não conseguirá gravar o conteúdo, por estar …" at bounding box center [378, 340] width 619 height 30
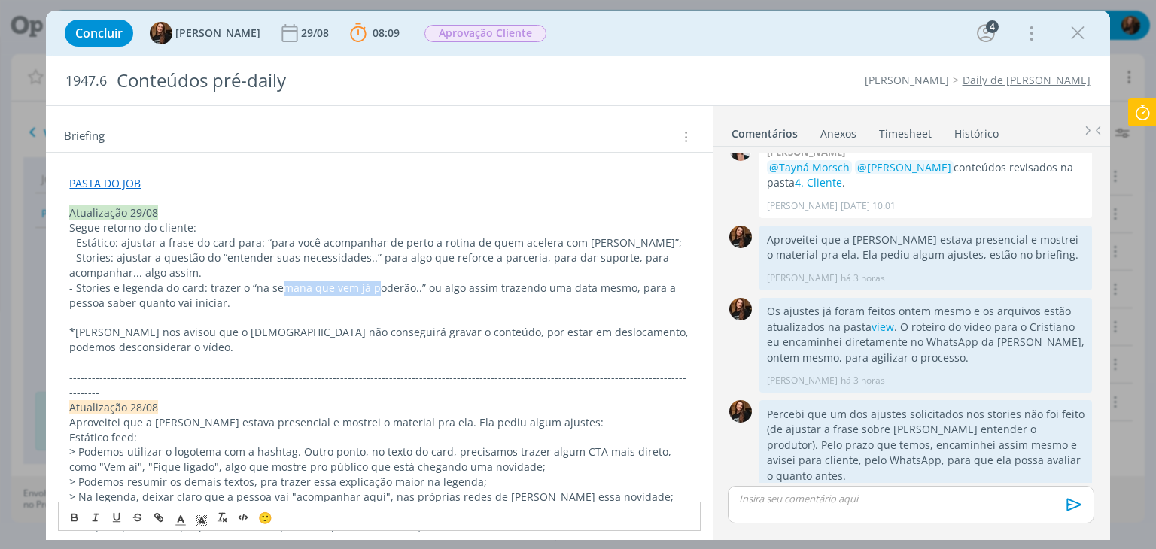
drag, startPoint x: 274, startPoint y: 281, endPoint x: 367, endPoint y: 284, distance: 93.4
click at [367, 284] on p "- Stories e legenda do card: trazer o “na semana que vem já poderão..” ou algo …" at bounding box center [378, 296] width 619 height 30
click at [376, 325] on p "*Aninha nos avisou que o Cristiano não conseguirá gravar o conteúdo, por estar …" at bounding box center [378, 340] width 619 height 30
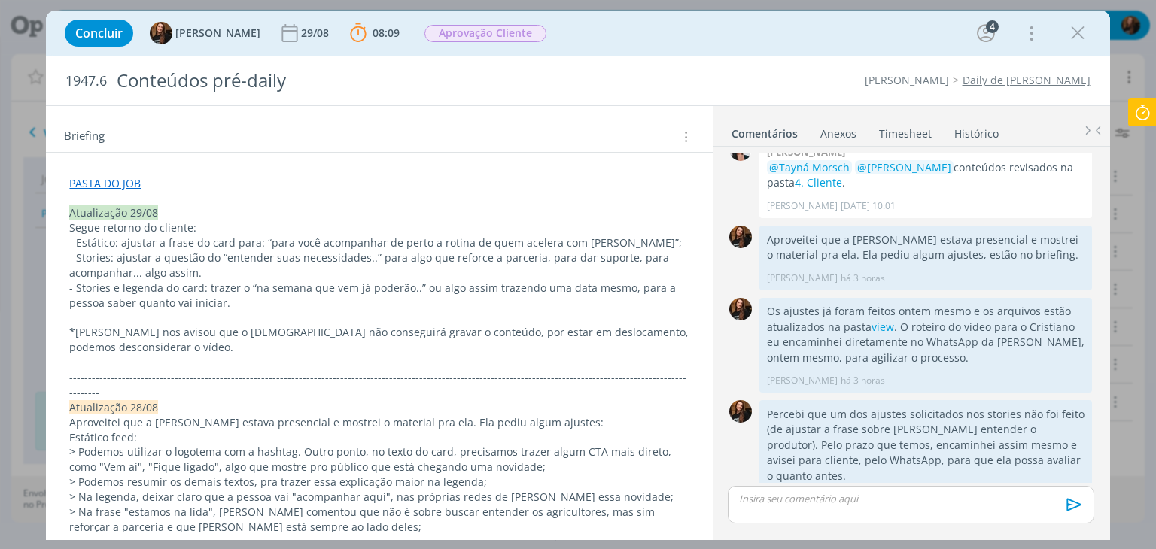
click at [1143, 115] on icon at bounding box center [1142, 112] width 27 height 29
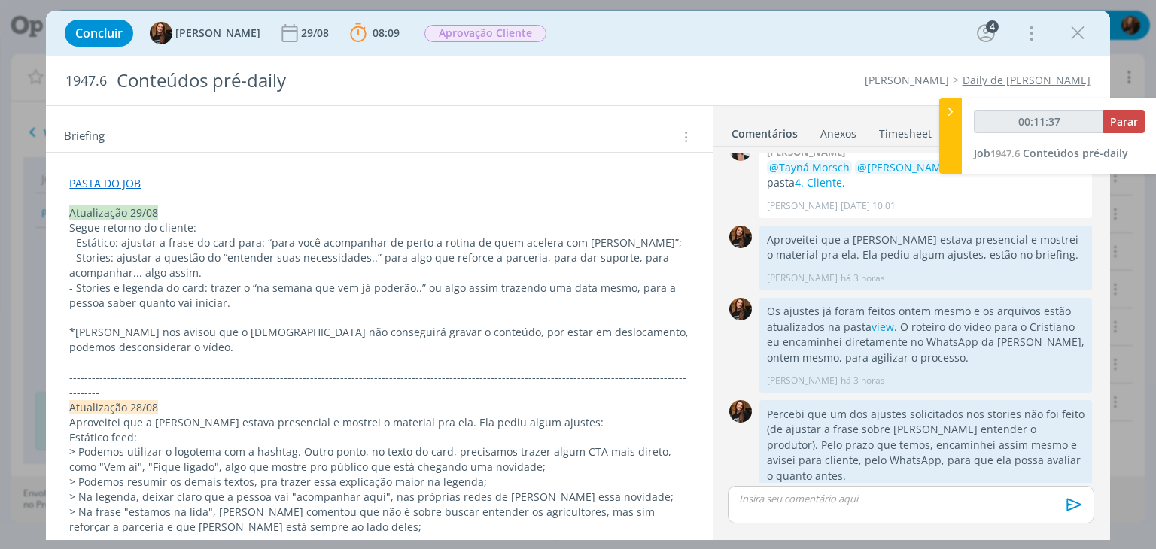
type input "00:11:38"
click at [949, 109] on icon at bounding box center [950, 112] width 15 height 16
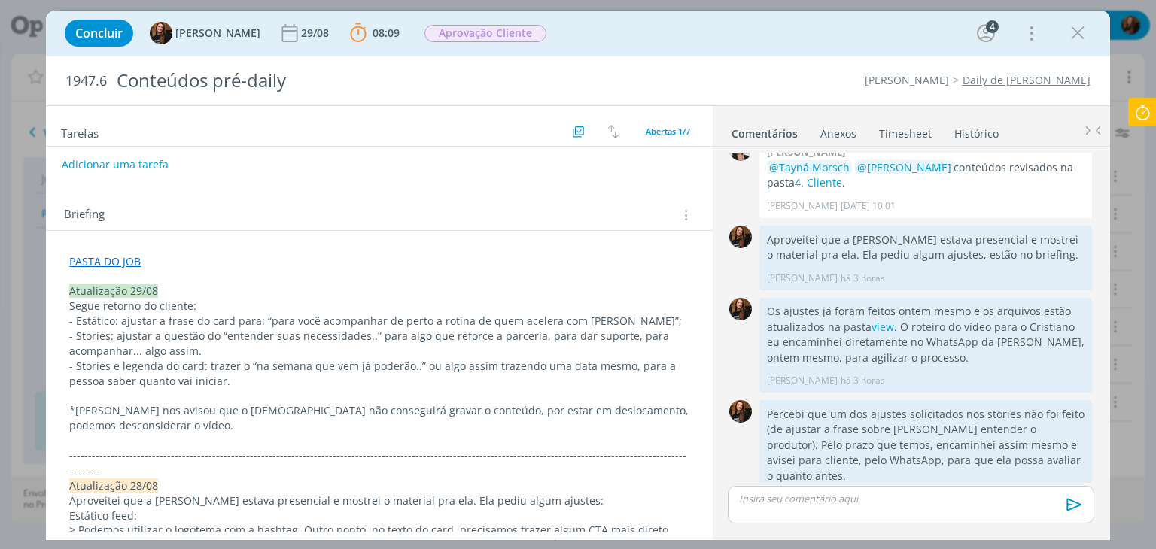
scroll to position [0, 0]
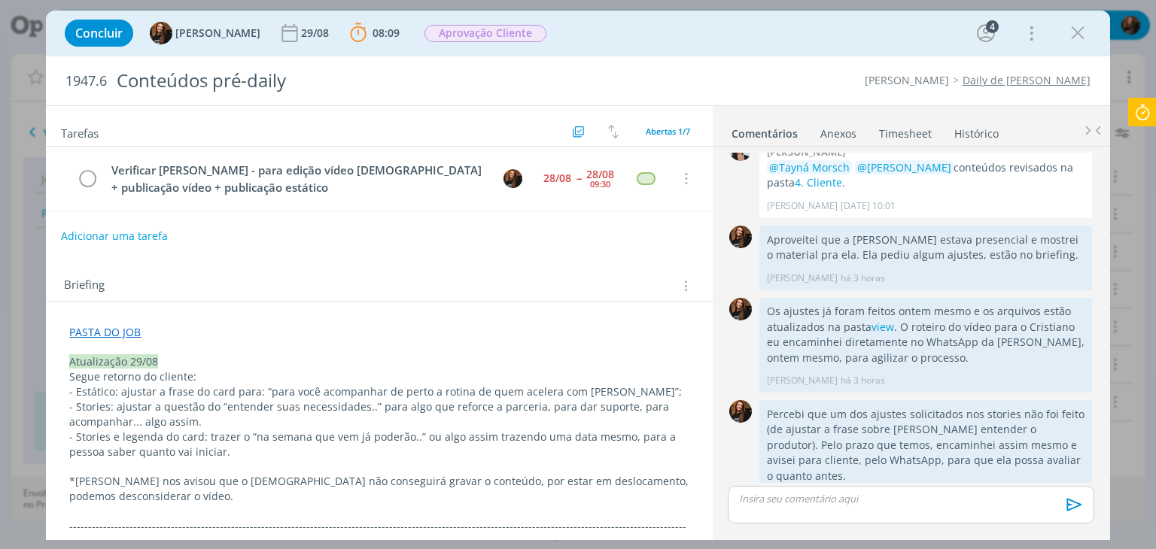
click at [144, 232] on button "Adicionar uma tarefa" at bounding box center [114, 237] width 107 height 26
click at [179, 422] on p "- Stories: ajustar a questão do “entender suas necessidades..” para algo que re…" at bounding box center [378, 416] width 619 height 30
click at [108, 409] on p "- Stories: ajustar a questão do “entender suas necessidades..” para algo que re…" at bounding box center [378, 416] width 619 height 30
click at [79, 407] on p "- Stories: ajustar a questão do “entender suas necessidades..” para algo que re…" at bounding box center [378, 416] width 619 height 30
click at [310, 422] on p "- Na terceira tela dos stories: ajustar a questão do “entender suas necessidade…" at bounding box center [378, 416] width 619 height 30
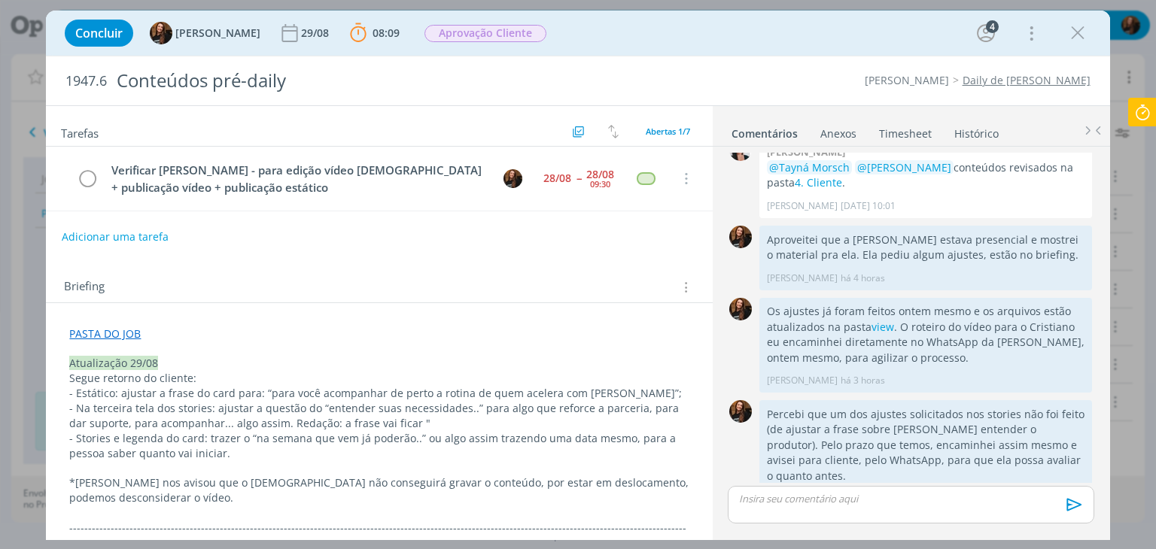
click at [411, 424] on p "- Na terceira tela dos stories: ajustar a questão do “entender suas necessidade…" at bounding box center [378, 416] width 619 height 30
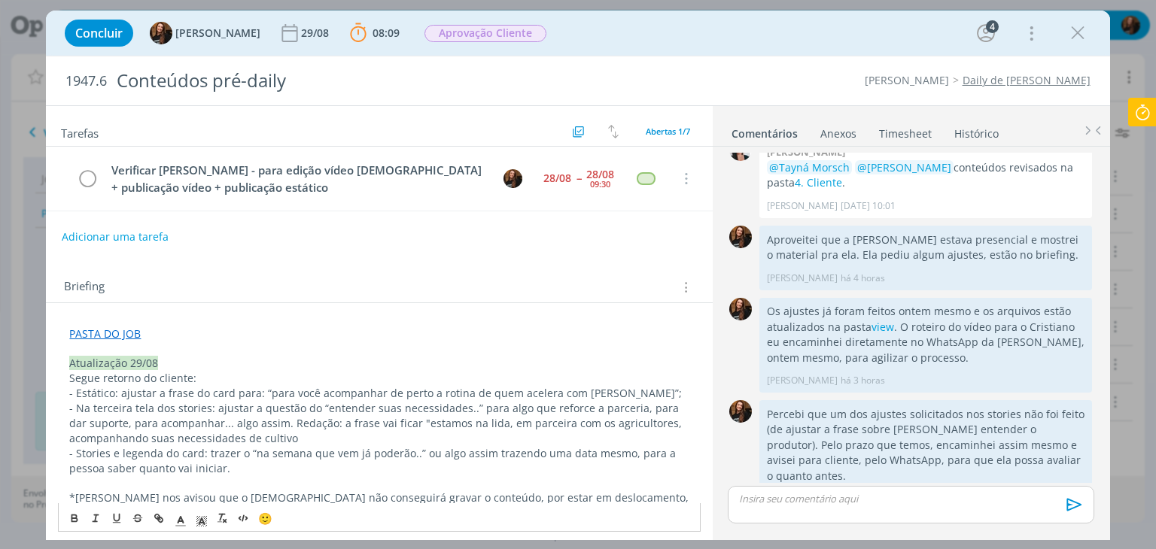
click at [403, 419] on p "- Na terceira tela dos stories: ajustar a questão do “entender suas necessidade…" at bounding box center [378, 423] width 619 height 45
click at [271, 437] on p "- Na terceira tela dos stories: ajustar a questão do “entender suas necessidade…" at bounding box center [378, 423] width 619 height 45
click at [272, 431] on p "- Na terceira tela dos stories: ajustar a questão do “entender suas necessidade…" at bounding box center [378, 423] width 619 height 45
drag, startPoint x: 268, startPoint y: 420, endPoint x: 313, endPoint y: 422, distance: 45.2
click at [313, 422] on p "- Na terceira tela dos stories: ajustar a questão do “entender suas necessidade…" at bounding box center [378, 423] width 619 height 45
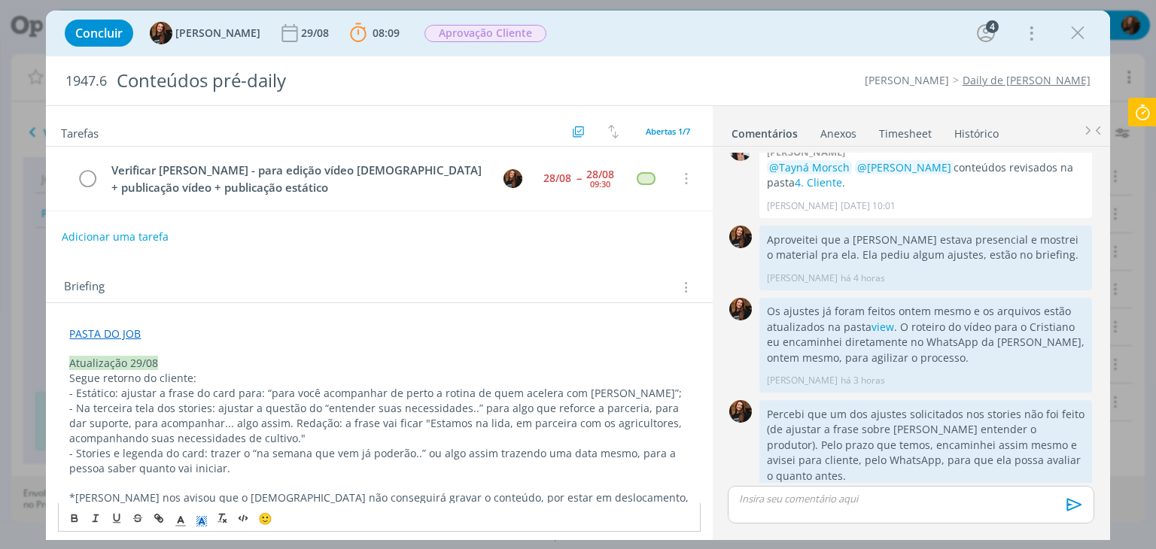
click at [201, 524] on icon "dialog" at bounding box center [201, 524] width 1 height 1
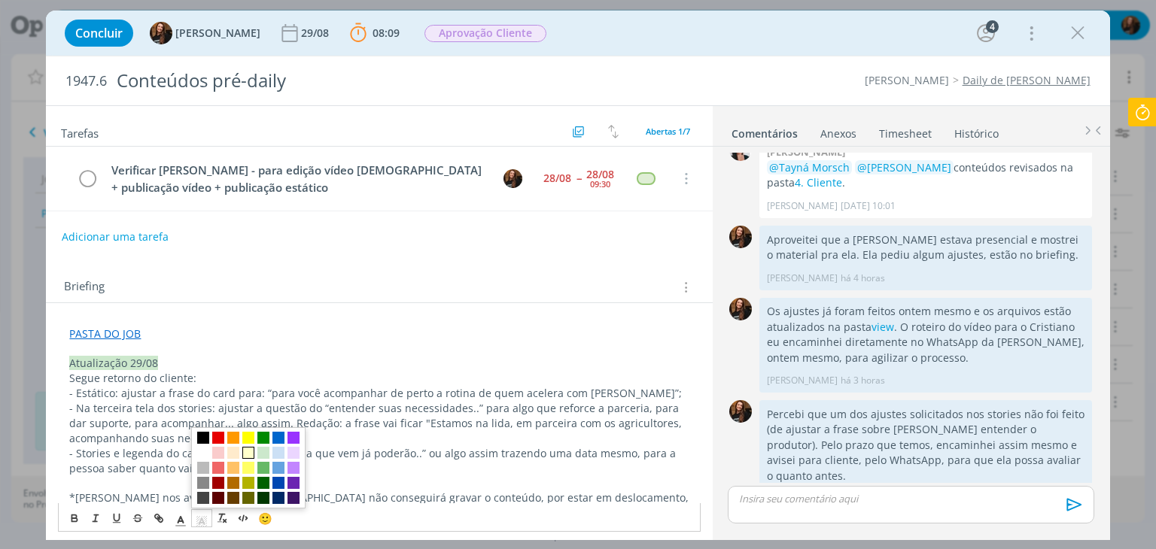
click at [250, 455] on span "dialog" at bounding box center [248, 453] width 12 height 12
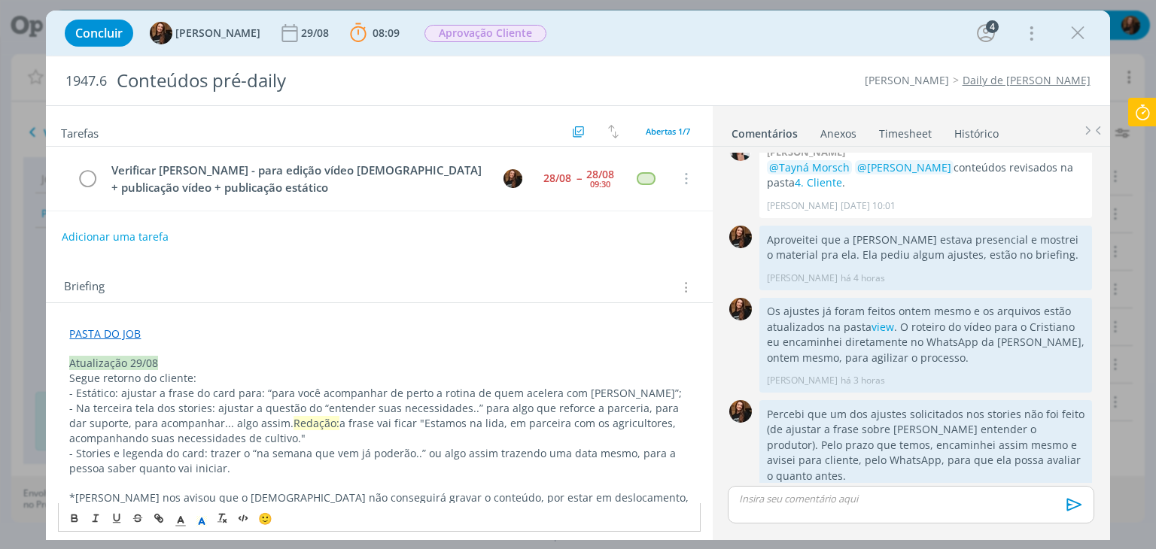
click at [370, 437] on p "- Na terceira tela dos stories: ajustar a questão do “entender suas necessidade…" at bounding box center [378, 423] width 619 height 45
click at [205, 404] on p "- Na terceira tela dos stories: ajustar a questão do “entender suas necessidade…" at bounding box center [378, 423] width 619 height 45
click at [151, 458] on p "- Stories e legenda do card: trazer o “na semana que vem já poderão..” ou algo …" at bounding box center [378, 461] width 619 height 30
click at [243, 471] on p "- Stories e legenda do card: trazer o “na semana que vem já poderão..” ou algo …" at bounding box center [378, 461] width 619 height 30
click at [220, 464] on p "- Stories e legenda do card: trazer o “na semana que vem já poderão..” ou algo …" at bounding box center [378, 461] width 619 height 30
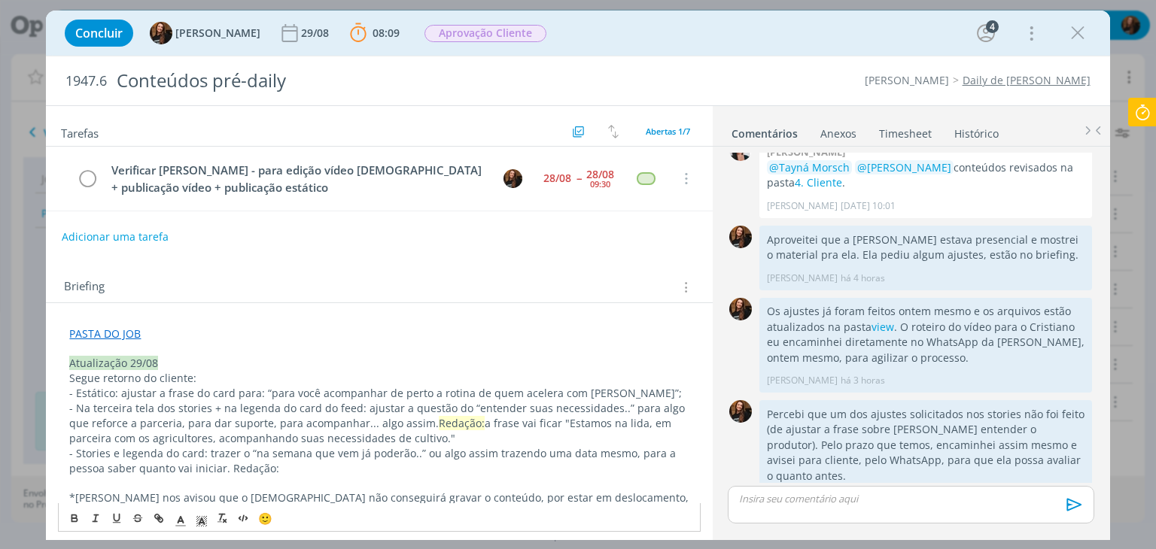
click at [77, 455] on p "- Stories e legenda do card: trazer o “na semana que vem já poderão..” ou algo …" at bounding box center [378, 461] width 619 height 30
click at [132, 479] on p "dialog" at bounding box center [378, 483] width 619 height 15
click at [418, 470] on p "- Última tela da sequência de stories e legenda do card: trazer o “na semana qu…" at bounding box center [378, 461] width 619 height 30
click at [452, 465] on p "- Última tela da sequência de stories e legenda do card: trazer o “na semana qu…" at bounding box center [378, 461] width 619 height 30
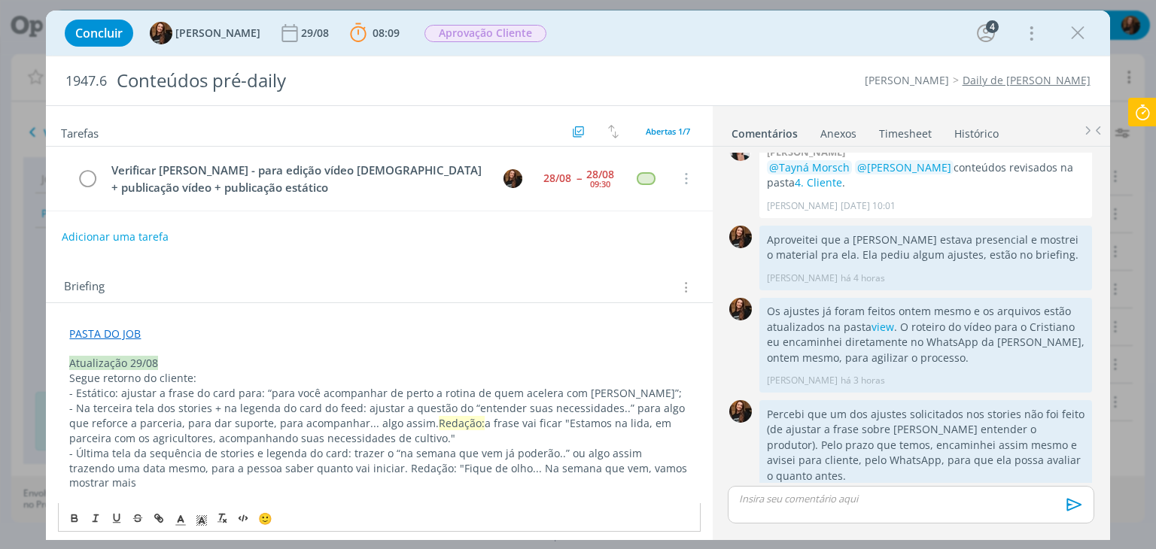
click at [99, 491] on p "dialog" at bounding box center [378, 498] width 619 height 15
click at [102, 481] on p "- Última tela da sequência de stories e legenda do card: trazer o “na semana qu…" at bounding box center [378, 468] width 619 height 45
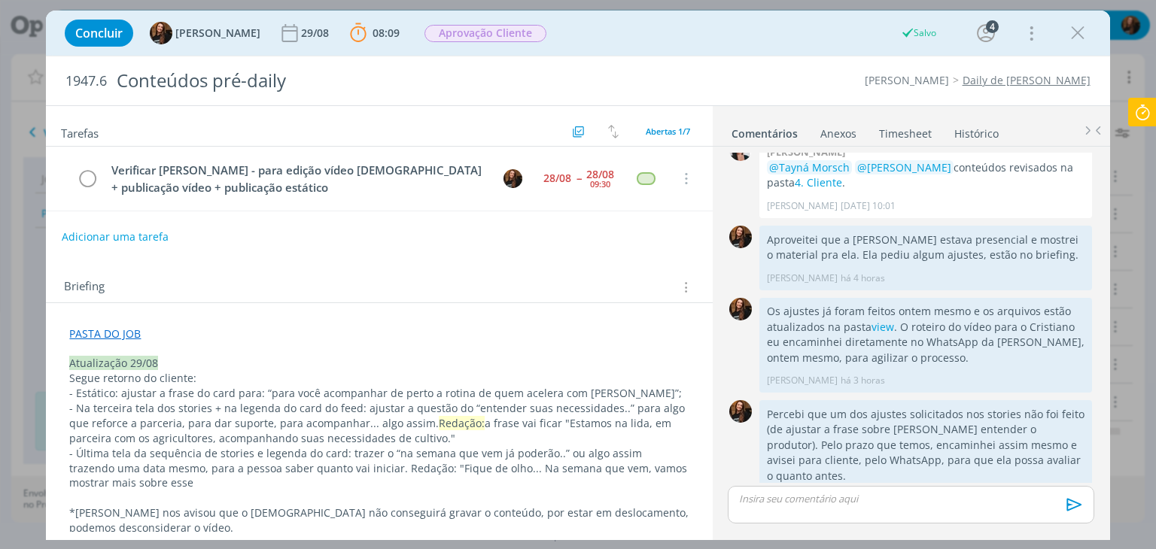
click at [187, 478] on p "- Última tela da sequência de stories e legenda do card: trazer o “na semana qu…" at bounding box center [378, 468] width 619 height 45
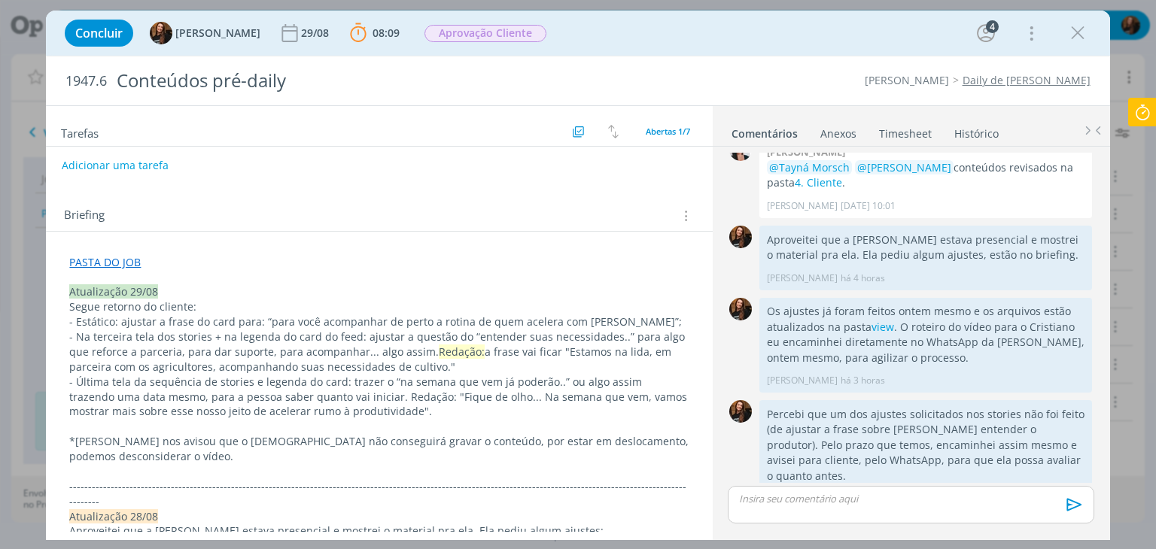
scroll to position [75, 0]
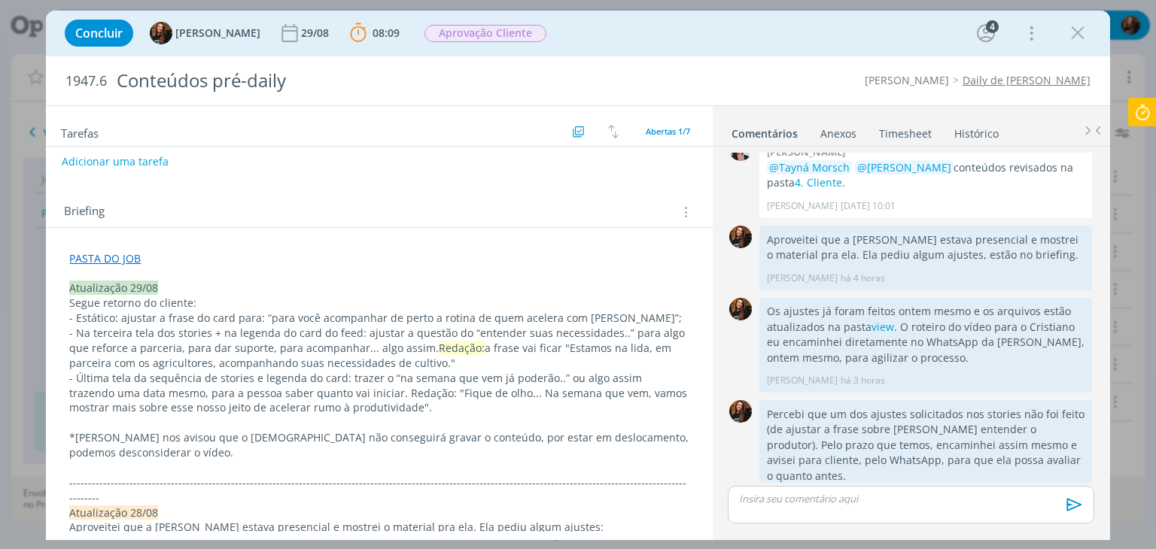
click at [406, 405] on p "- Última tela da sequência de stories e legenda do card: trazer o “na semana qu…" at bounding box center [378, 393] width 619 height 45
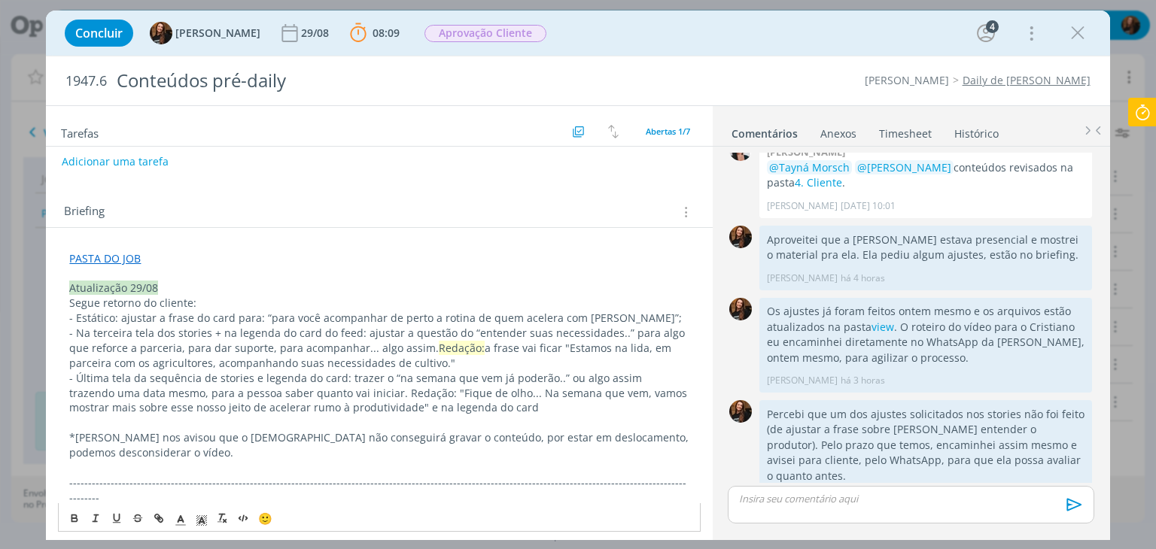
click at [370, 411] on p "- Última tela da sequência de stories e legenda do card: trazer o “na semana qu…" at bounding box center [378, 393] width 619 height 45
click at [520, 403] on p "- Última tela da sequência de stories e legenda do card: trazer o “na semana qu…" at bounding box center [378, 393] width 619 height 45
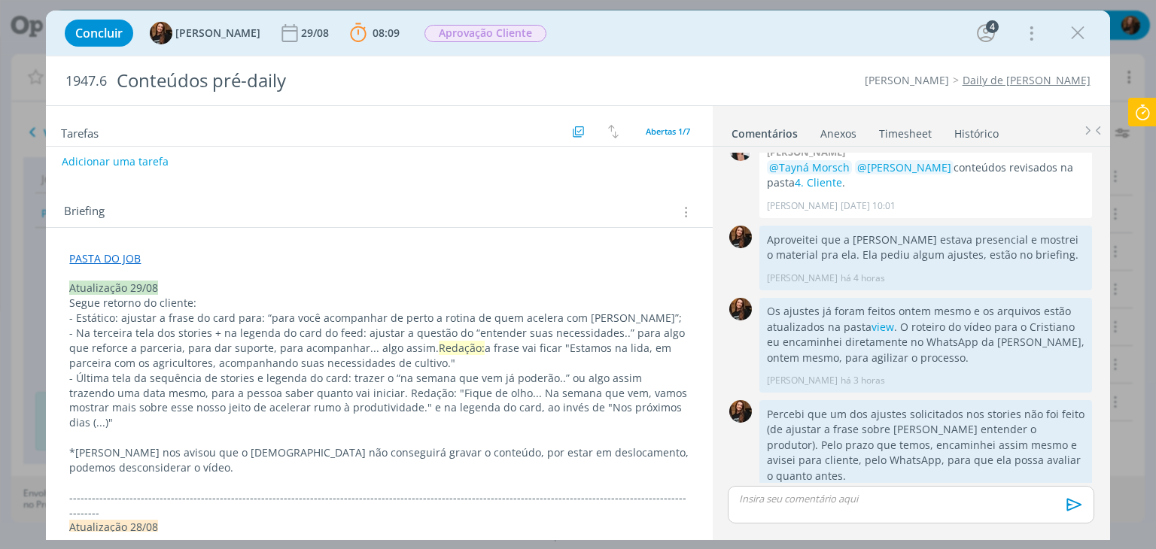
click at [671, 404] on p "- Última tela da sequência de stories e legenda do card: trazer o “na semana qu…" at bounding box center [378, 401] width 619 height 60
drag, startPoint x: 217, startPoint y: 413, endPoint x: 193, endPoint y: 431, distance: 30.1
drag, startPoint x: 193, startPoint y: 431, endPoint x: 196, endPoint y: 424, distance: 8.1
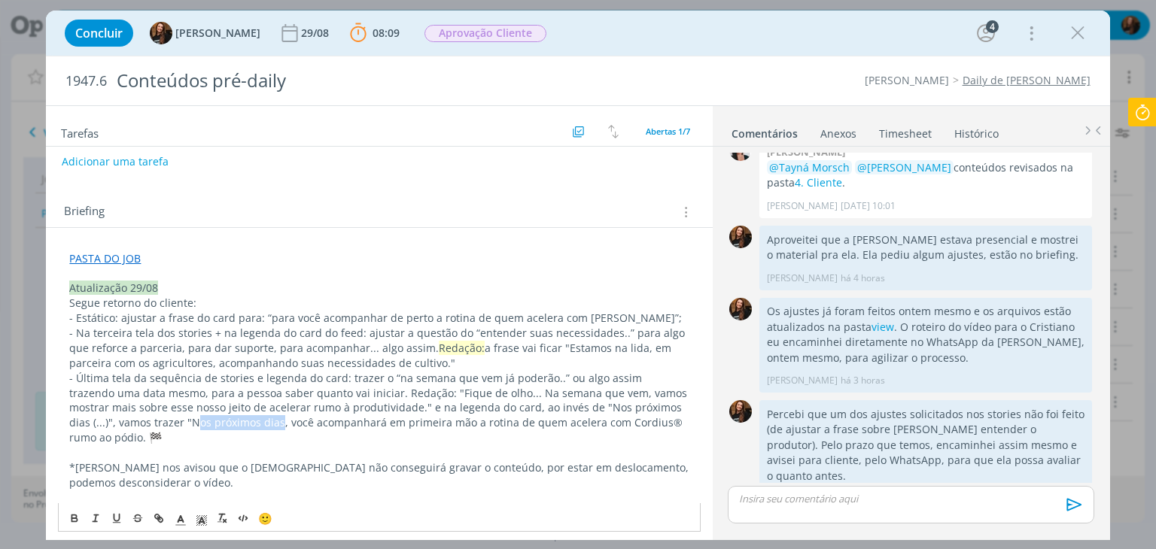
drag, startPoint x: 149, startPoint y: 421, endPoint x: 230, endPoint y: 414, distance: 80.8
click at [230, 414] on p "- Última tela da sequência de stories e legenda do card: trazer o “na semana qu…" at bounding box center [378, 408] width 619 height 75
drag, startPoint x: 114, startPoint y: 434, endPoint x: 100, endPoint y: 435, distance: 14.3
click at [100, 435] on p "- Última tela da sequência de stories e legenda do card: trazer o “na semana qu…" at bounding box center [378, 408] width 619 height 75
drag, startPoint x: 362, startPoint y: 391, endPoint x: 397, endPoint y: 393, distance: 34.7
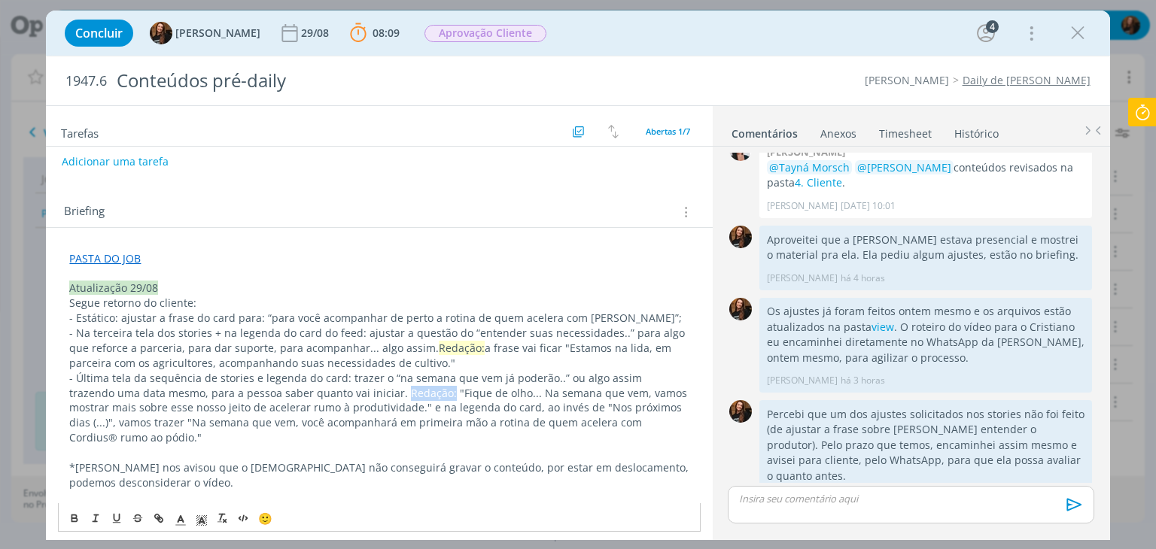
click at [397, 393] on p "- Última tela da sequência de stories e legenda do card: trazer o “na semana qu…" at bounding box center [378, 408] width 619 height 75
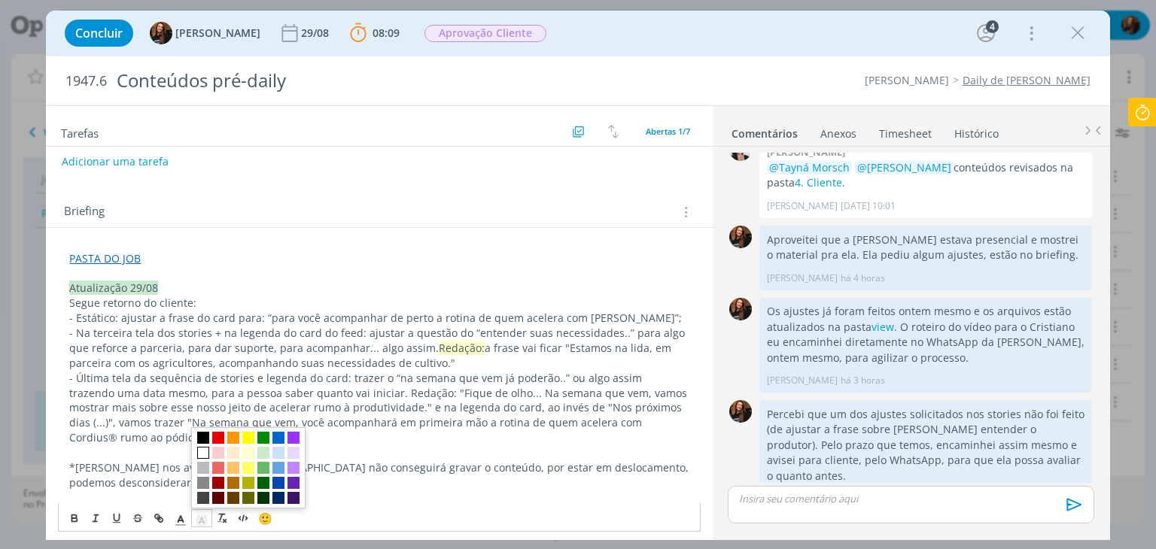
click at [199, 520] on polyline "dialog" at bounding box center [201, 521] width 5 height 6
click at [250, 455] on span "dialog" at bounding box center [248, 453] width 12 height 12
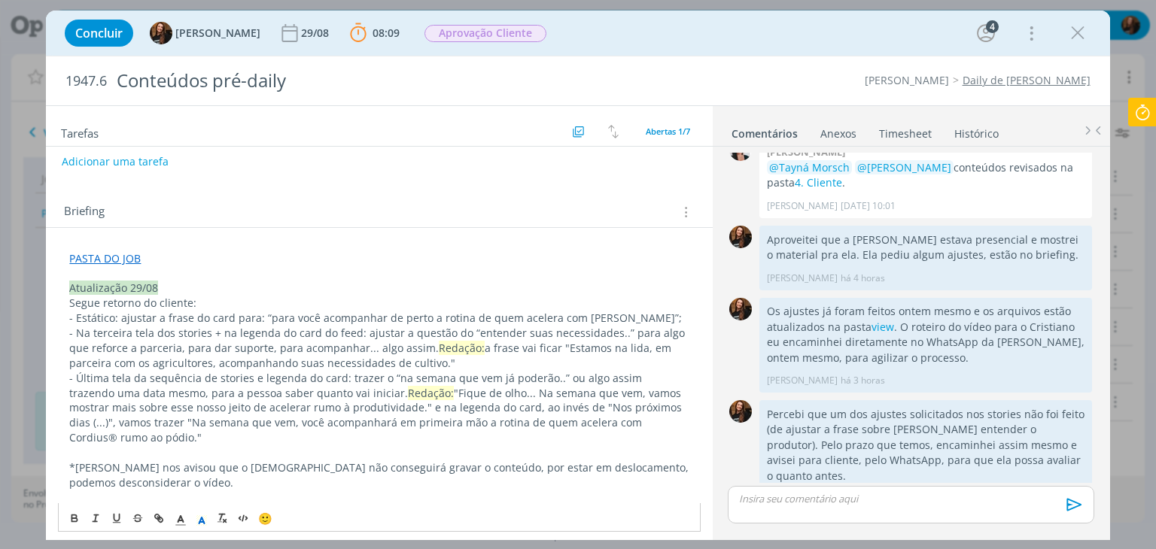
click at [498, 382] on p "- Última tela da sequência de stories e legenda do card: trazer o “na semana qu…" at bounding box center [378, 408] width 619 height 75
click at [126, 443] on p "- Última tela da sequência de stories e legenda do card: trazer o “na semana qu…" at bounding box center [378, 408] width 619 height 75
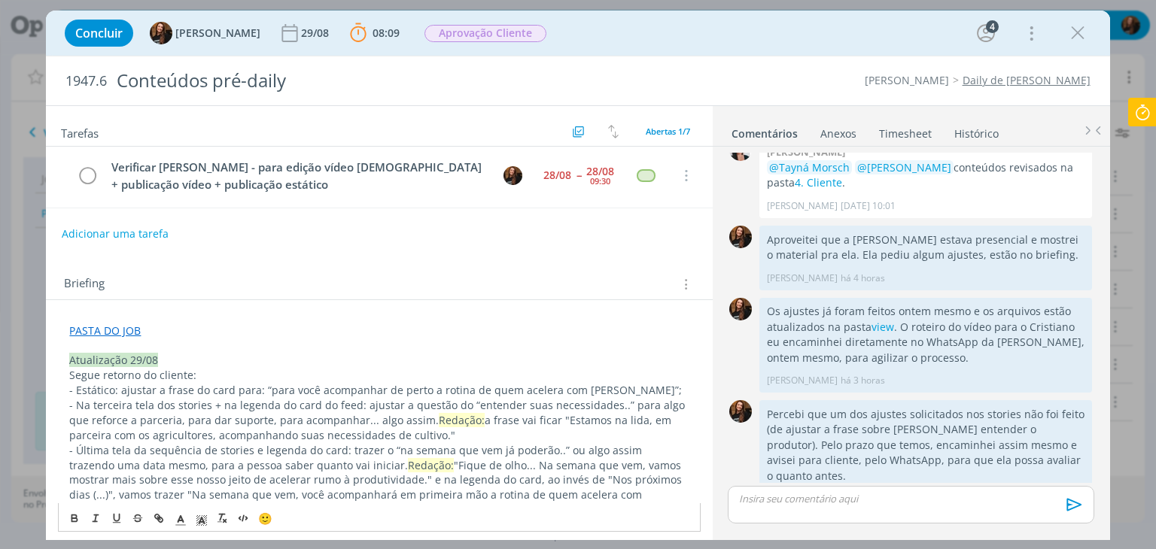
scroll to position [0, 0]
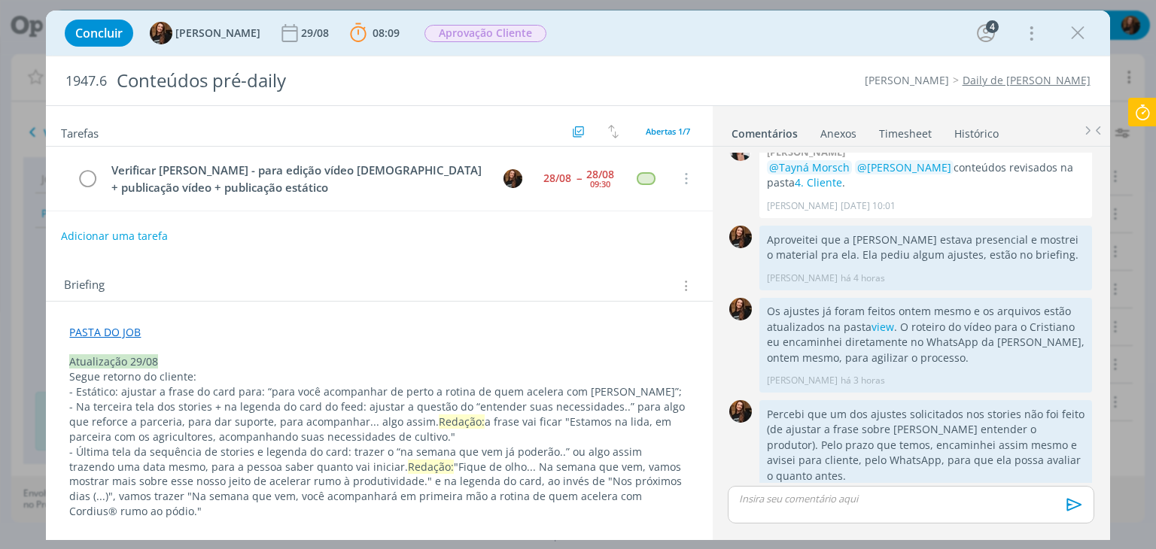
click at [148, 233] on button "Adicionar uma tarefa" at bounding box center [114, 237] width 107 height 26
click at [154, 234] on input "dialog" at bounding box center [279, 234] width 415 height 21
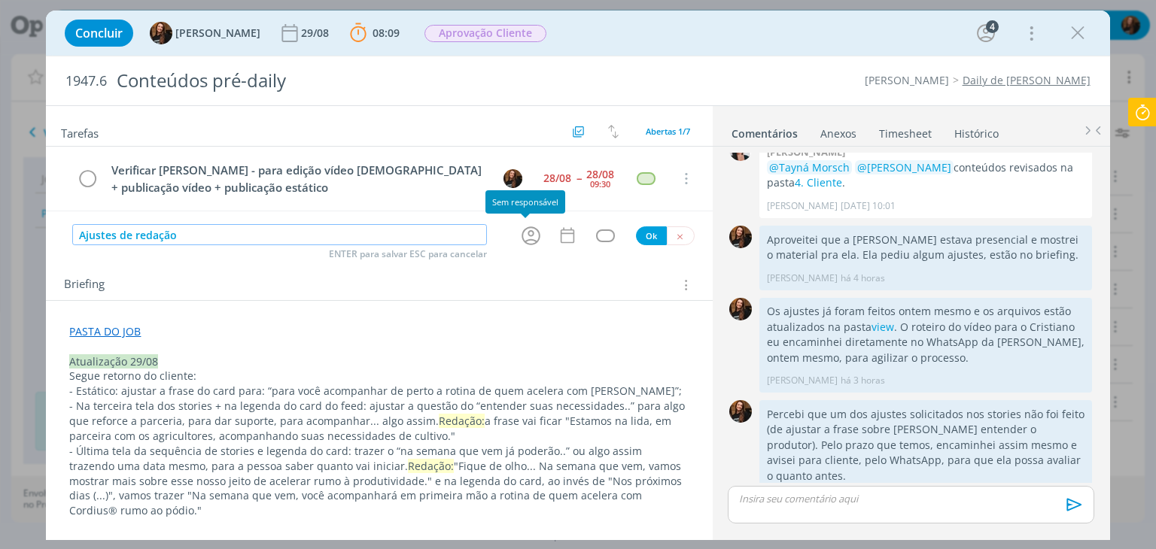
click at [521, 235] on icon "dialog" at bounding box center [530, 235] width 23 height 23
type input "Ajustes de redação"
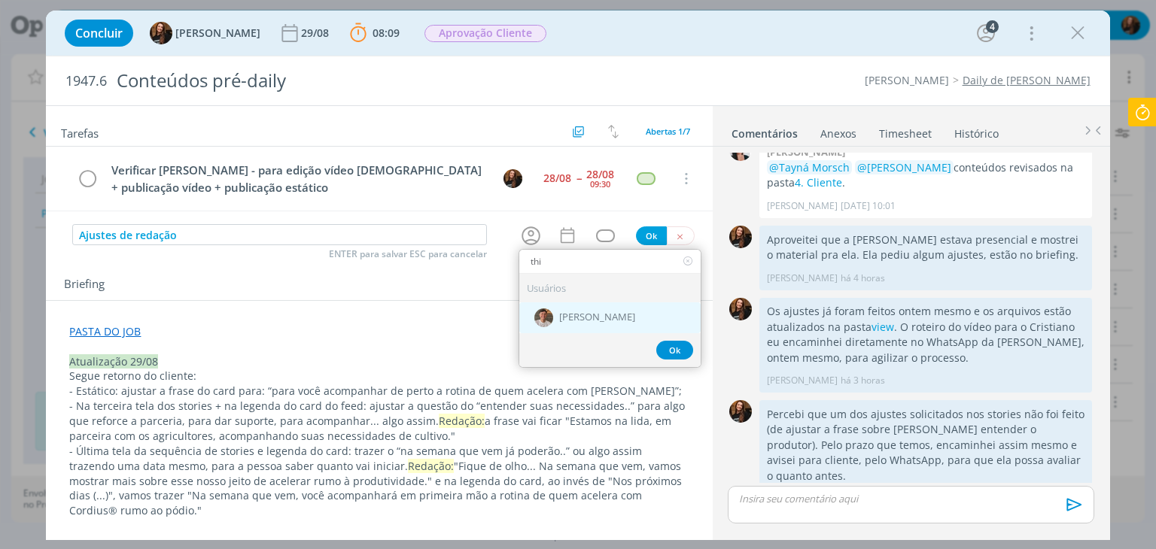
type input "thi"
click at [597, 312] on span "[PERSON_NAME]" at bounding box center [597, 318] width 76 height 12
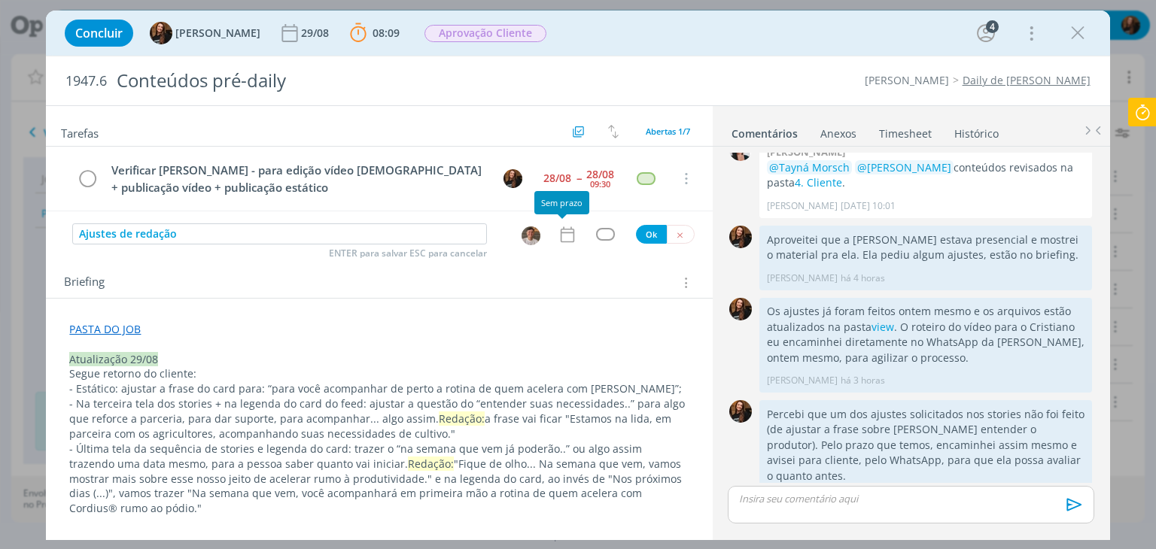
click at [563, 233] on icon "dialog" at bounding box center [568, 235] width 20 height 20
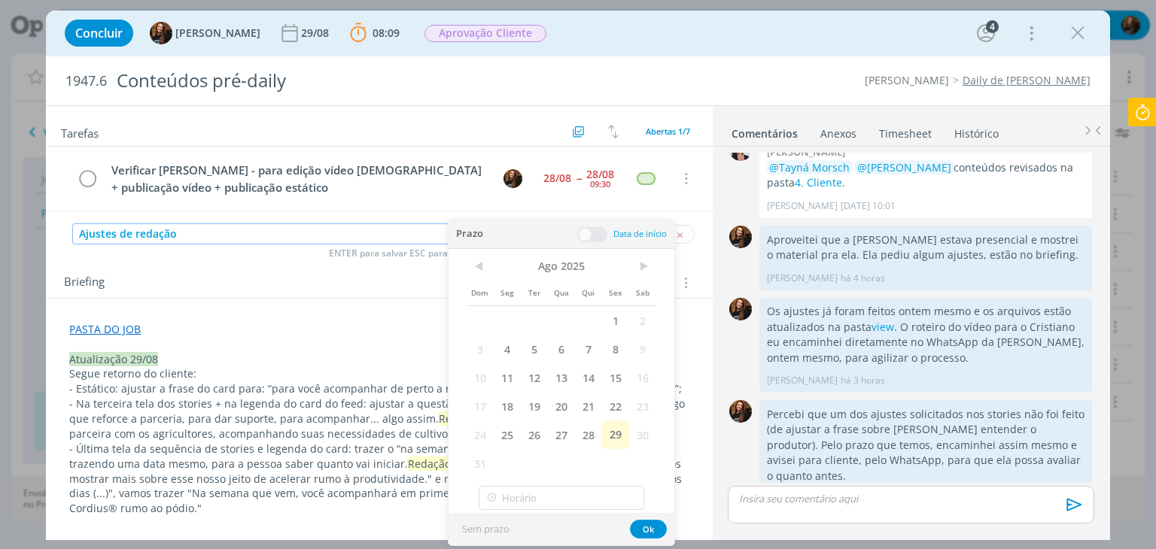
click at [179, 227] on input "Ajustes de redação" at bounding box center [279, 234] width 415 height 21
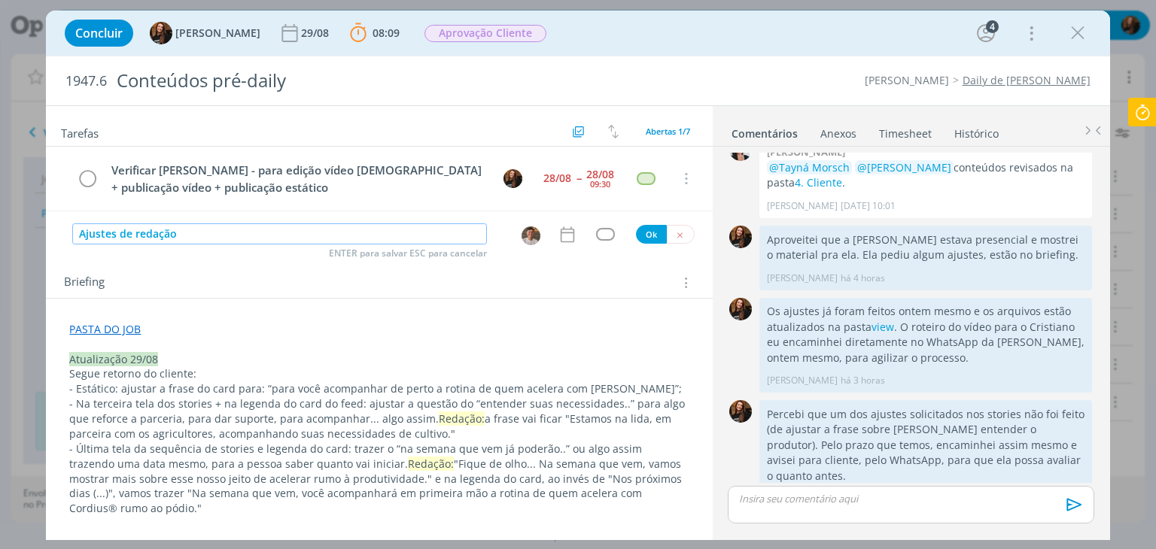
drag, startPoint x: 181, startPoint y: 233, endPoint x: 120, endPoint y: 233, distance: 61.0
click at [120, 233] on input "Ajustes de redação" at bounding box center [279, 234] width 415 height 21
type input "Ajustes do cliente"
click at [558, 230] on icon "dialog" at bounding box center [568, 235] width 20 height 20
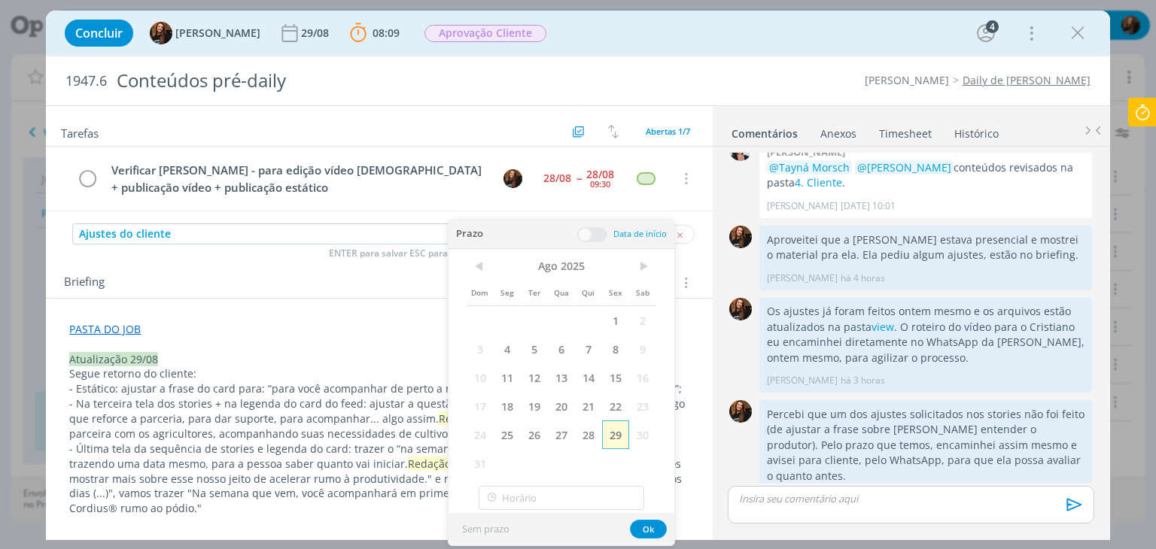
click at [622, 432] on span "29" at bounding box center [615, 435] width 27 height 29
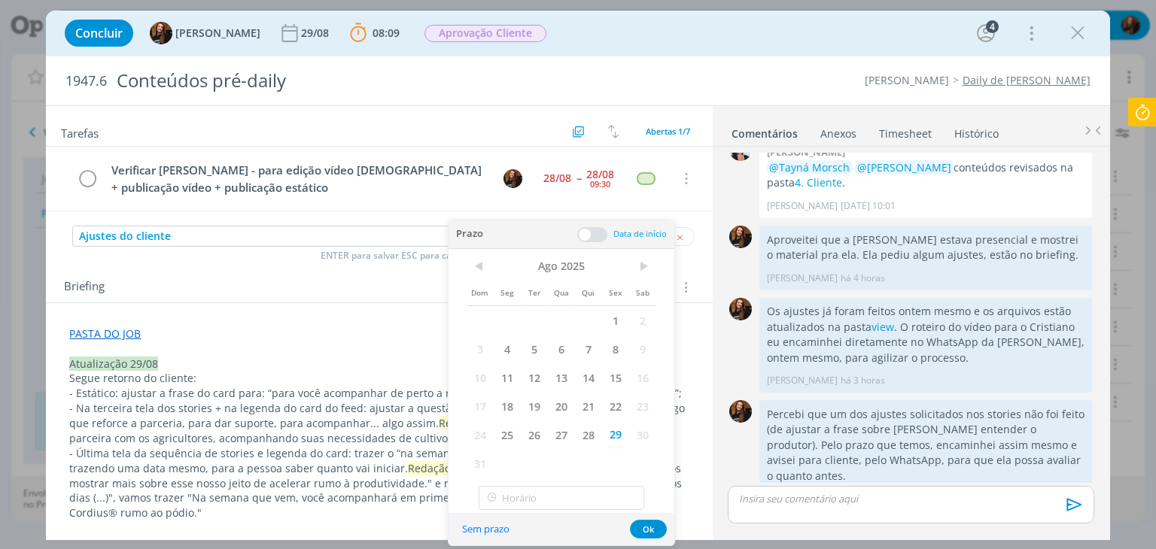
click at [598, 229] on span at bounding box center [592, 234] width 30 height 15
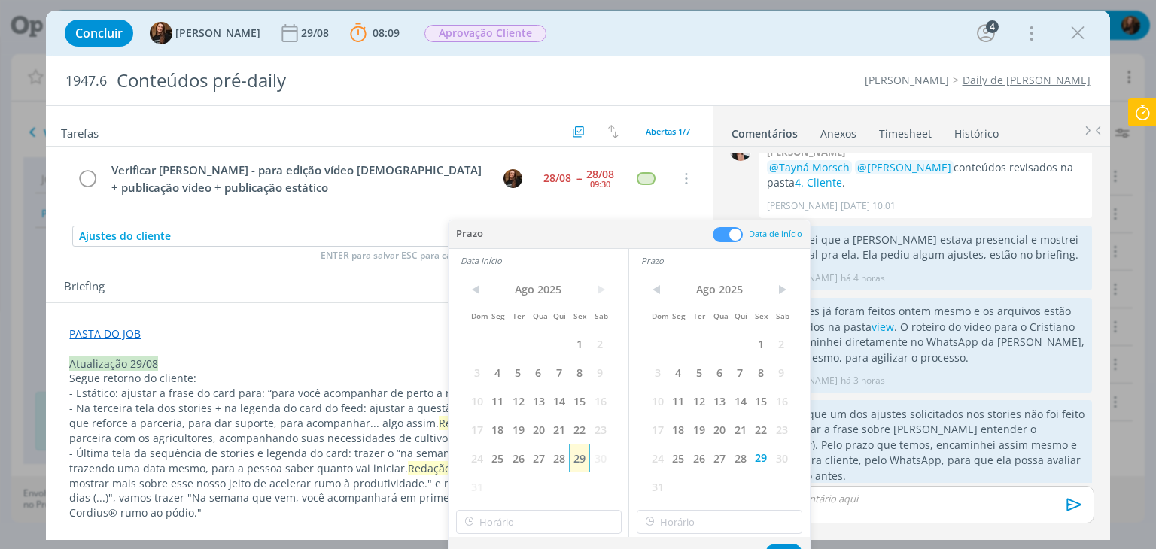
click at [577, 466] on span "29" at bounding box center [579, 458] width 20 height 29
click at [556, 531] on input "14:00" at bounding box center [539, 522] width 166 height 24
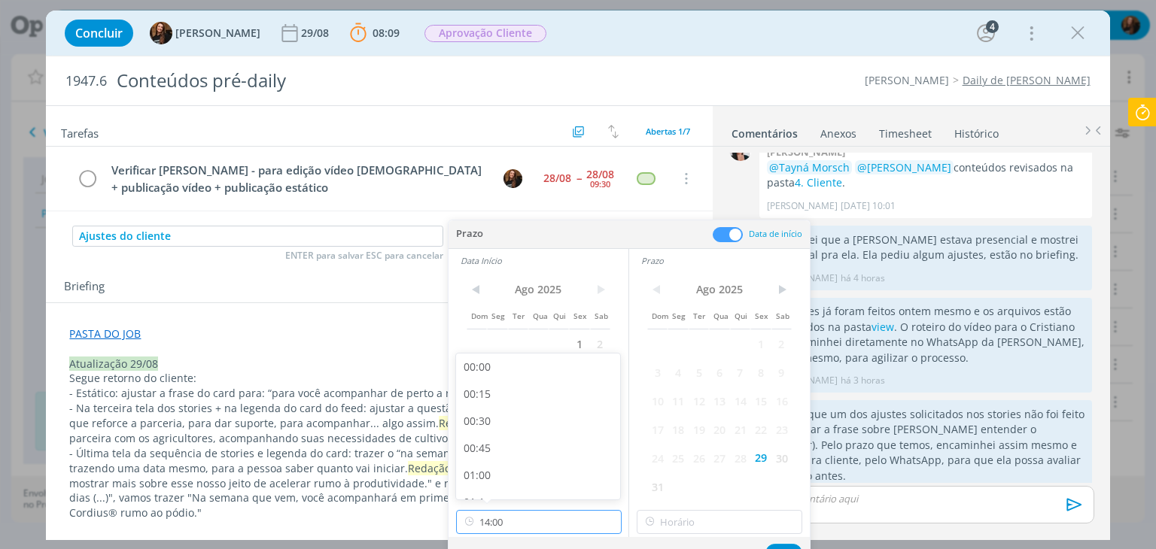
scroll to position [1403, 0]
drag, startPoint x: 544, startPoint y: 461, endPoint x: 635, endPoint y: 497, distance: 98.0
click at [544, 461] on div "13:45" at bounding box center [540, 454] width 169 height 27
type input "13:45"
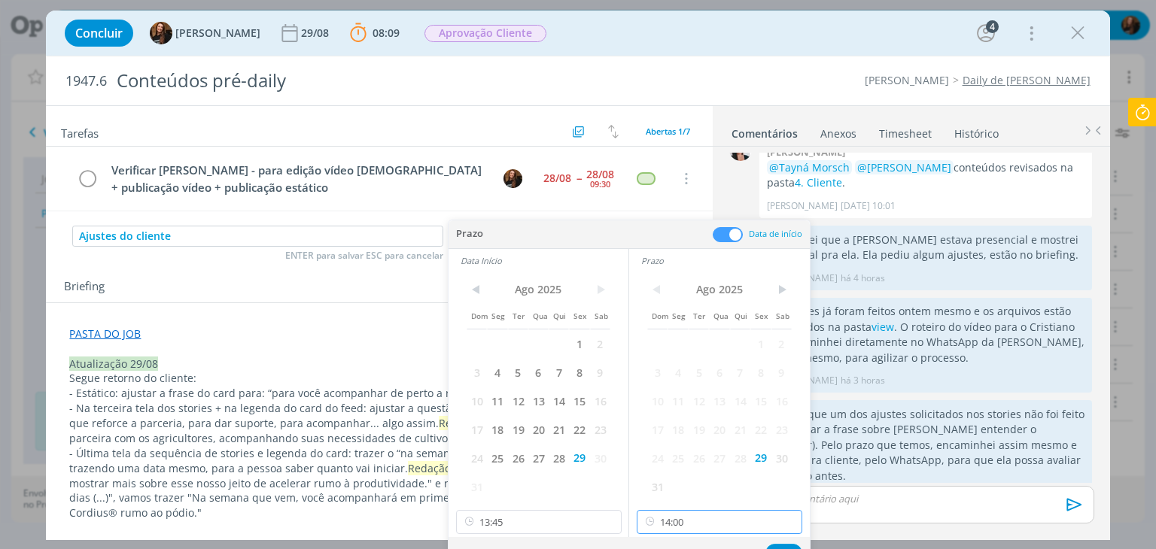
click at [701, 513] on input "14:00" at bounding box center [720, 522] width 166 height 24
click at [709, 440] on div "14:15" at bounding box center [721, 433] width 169 height 27
type input "14:15"
click at [780, 544] on button "Ok" at bounding box center [783, 553] width 37 height 19
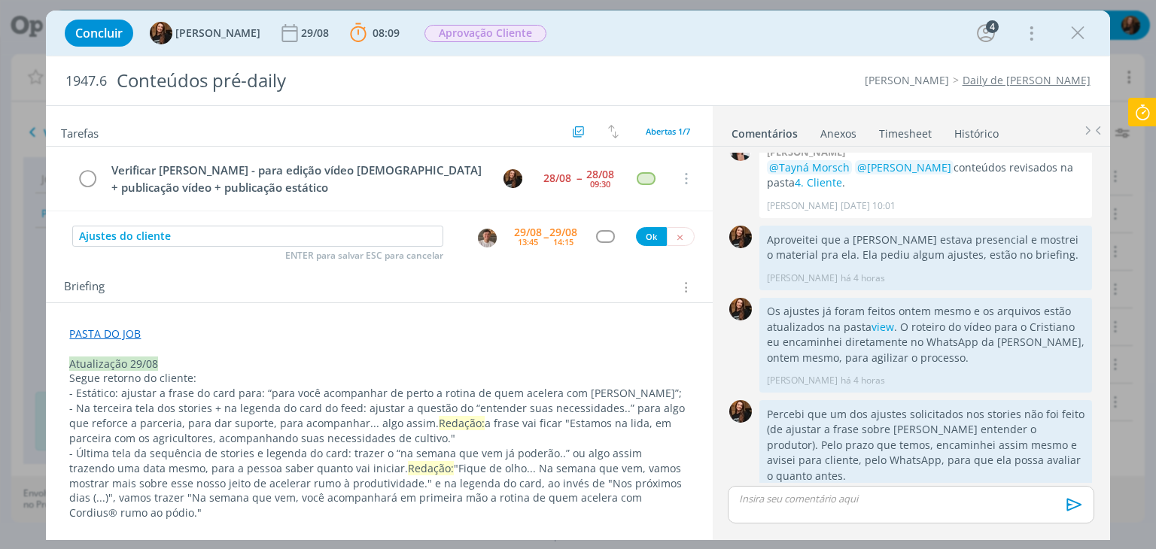
click at [596, 225] on div "Ajustes do cliente ENTER para salvar ESC para cancelar 29/08 13:45 -- 29/08 14:…" at bounding box center [379, 237] width 666 height 27
click at [600, 241] on div "dialog" at bounding box center [605, 236] width 19 height 13
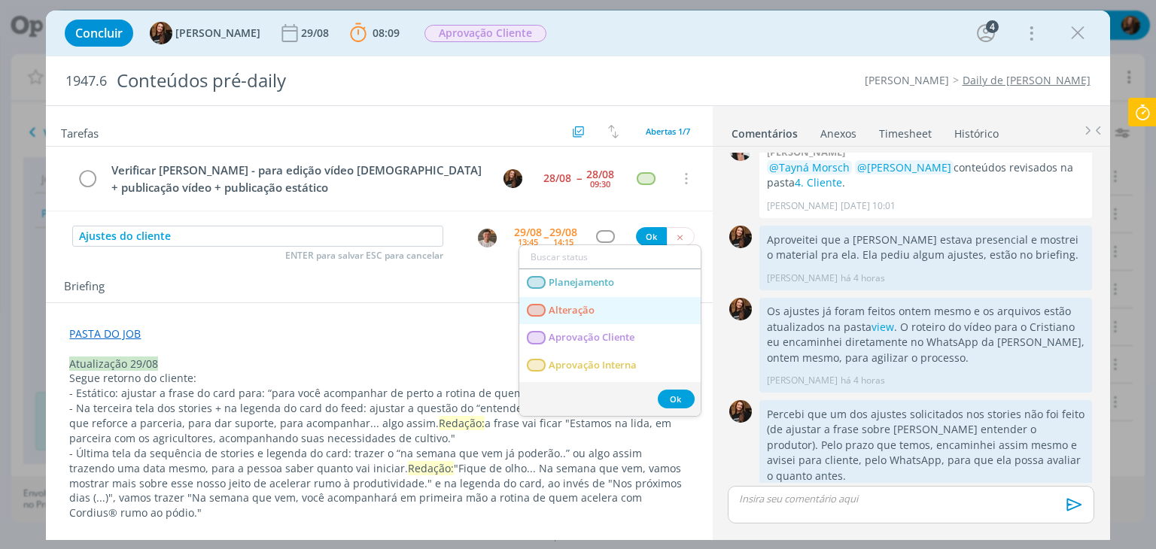
click at [573, 305] on span "Alteração" at bounding box center [572, 311] width 46 height 12
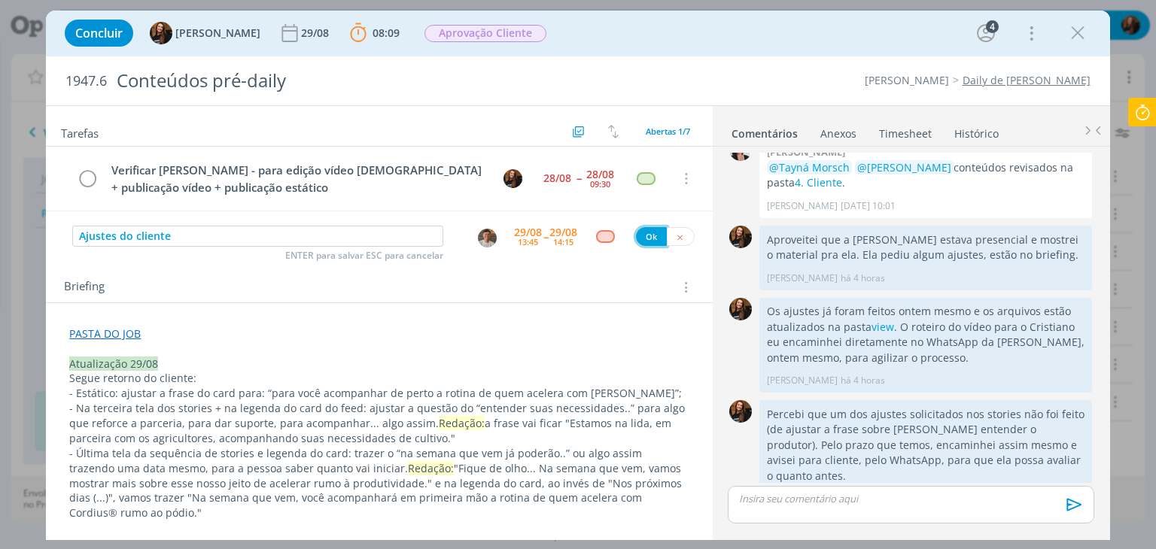
click at [643, 233] on button "Ok" at bounding box center [651, 236] width 31 height 19
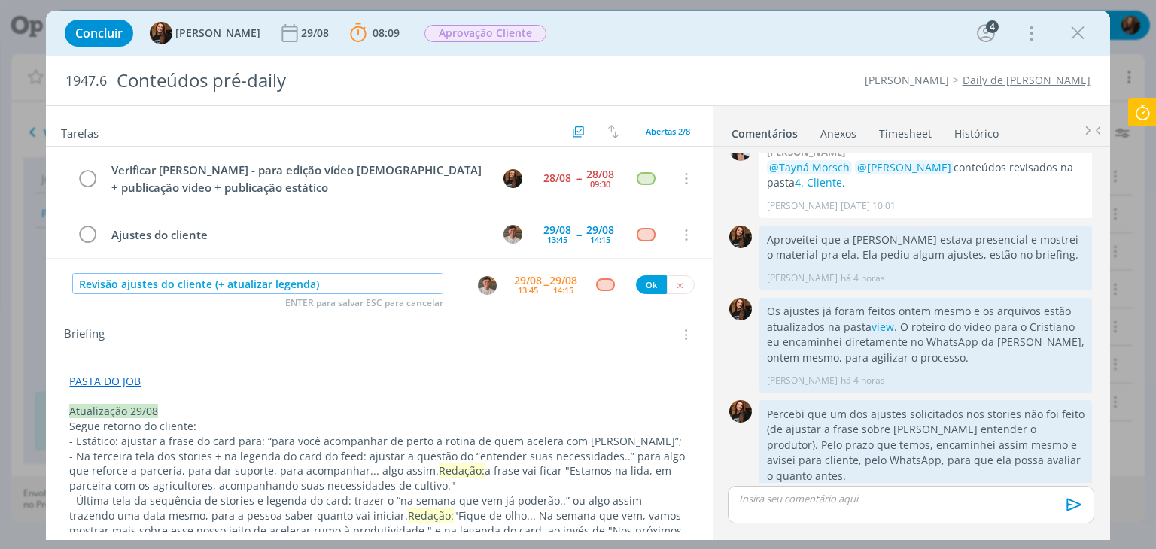
type input "Revisão ajustes do cliente (+ atualizar legenda)"
click at [479, 296] on div "Tarefas Usar Job de template Criar template a partir deste job Visualizar Templ…" at bounding box center [379, 319] width 666 height 426
click at [479, 284] on img "dialog" at bounding box center [487, 285] width 19 height 19
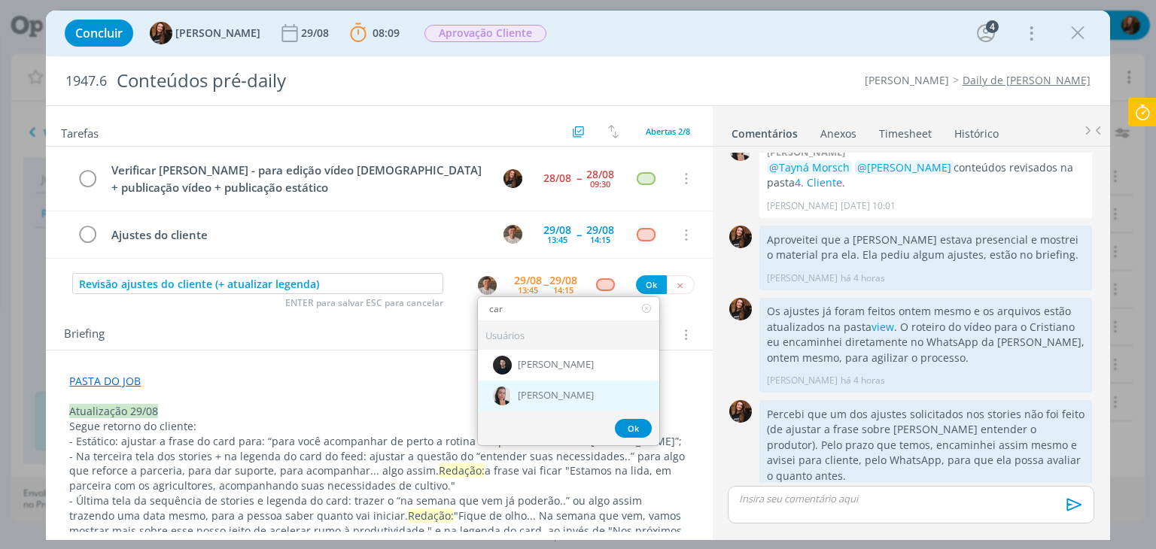
type input "car"
click at [548, 390] on span "[PERSON_NAME]" at bounding box center [556, 396] width 76 height 12
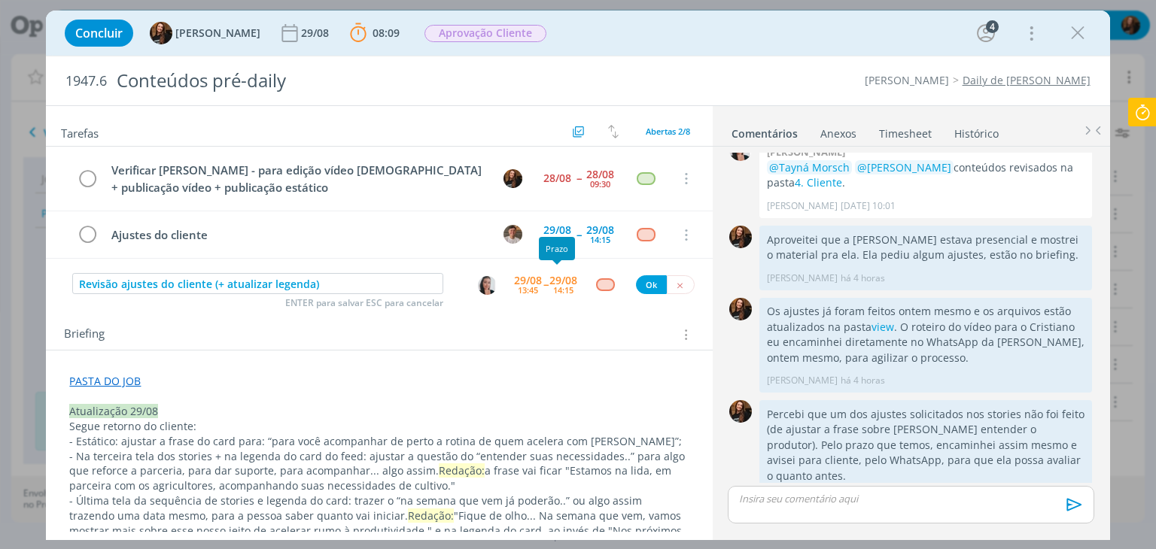
click at [516, 279] on div "29/08" at bounding box center [528, 280] width 28 height 11
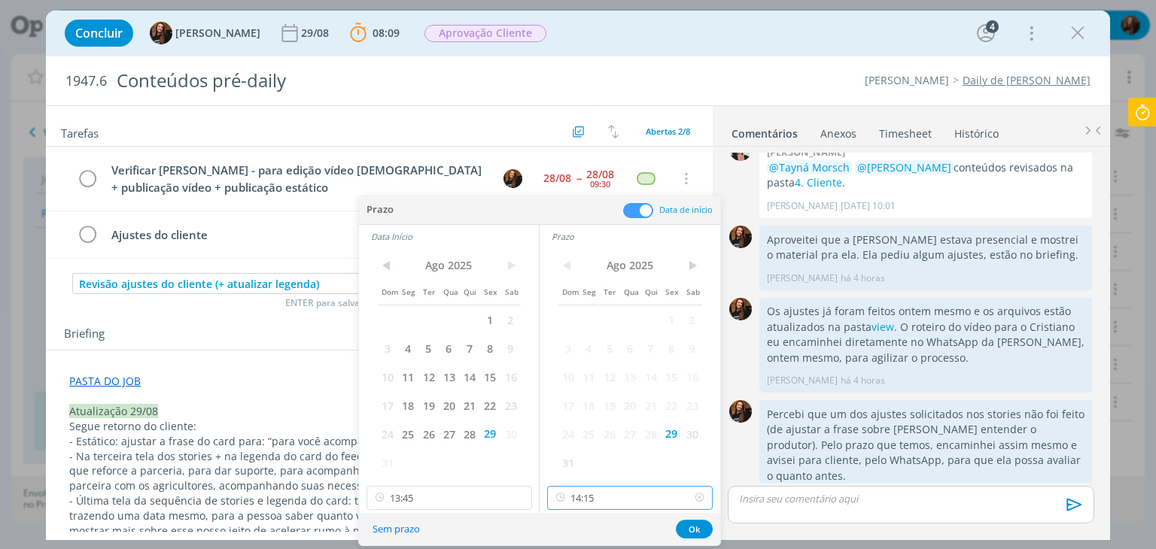
click at [634, 502] on input "14:15" at bounding box center [630, 498] width 166 height 24
click at [613, 428] on div "14:45" at bounding box center [632, 436] width 169 height 27
type input "14:45"
click at [483, 491] on input "13:45" at bounding box center [450, 498] width 166 height 24
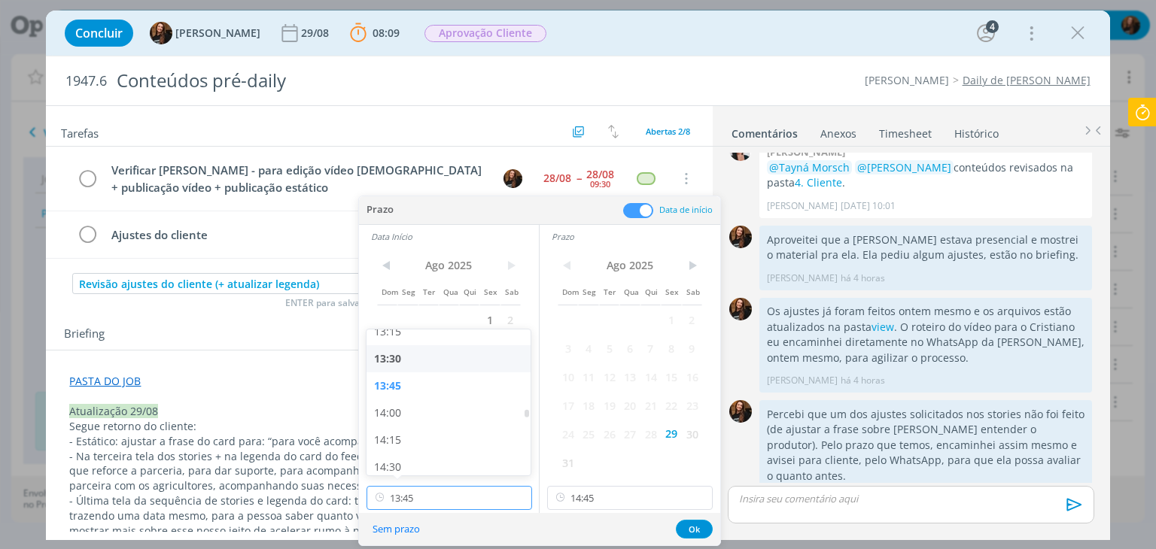
scroll to position [1451, 0]
click at [429, 431] on div "14:15" at bounding box center [451, 436] width 169 height 27
type input "14:15"
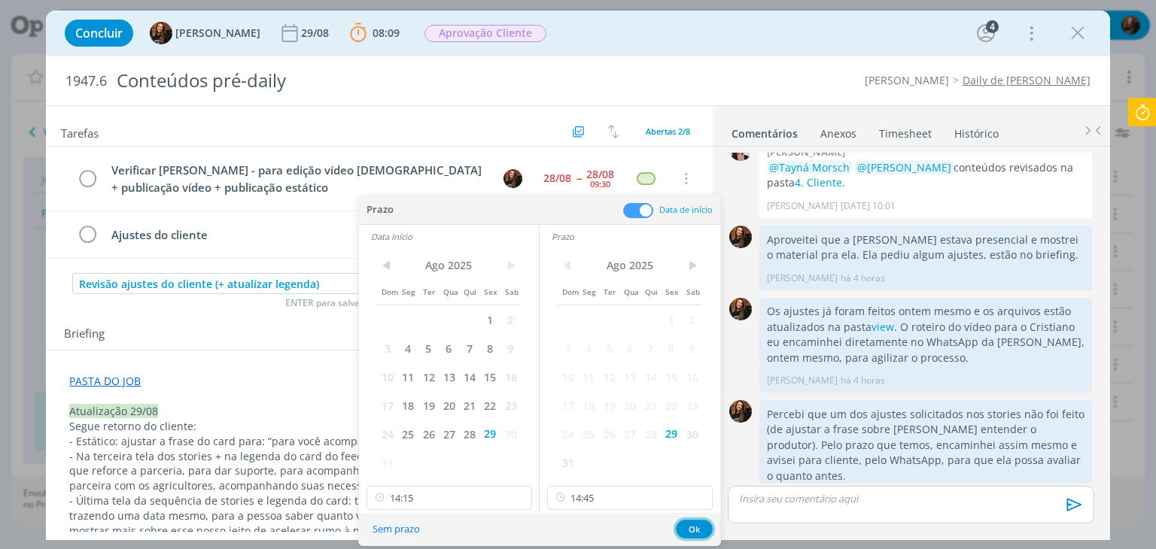
click at [695, 526] on button "Ok" at bounding box center [694, 529] width 37 height 19
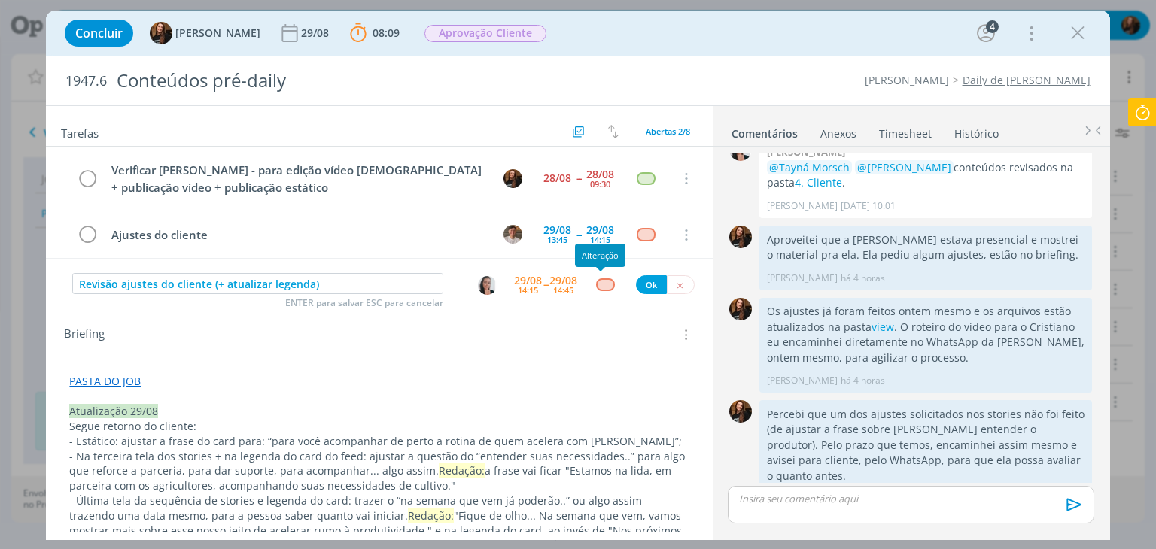
click at [599, 281] on div "dialog" at bounding box center [605, 284] width 19 height 13
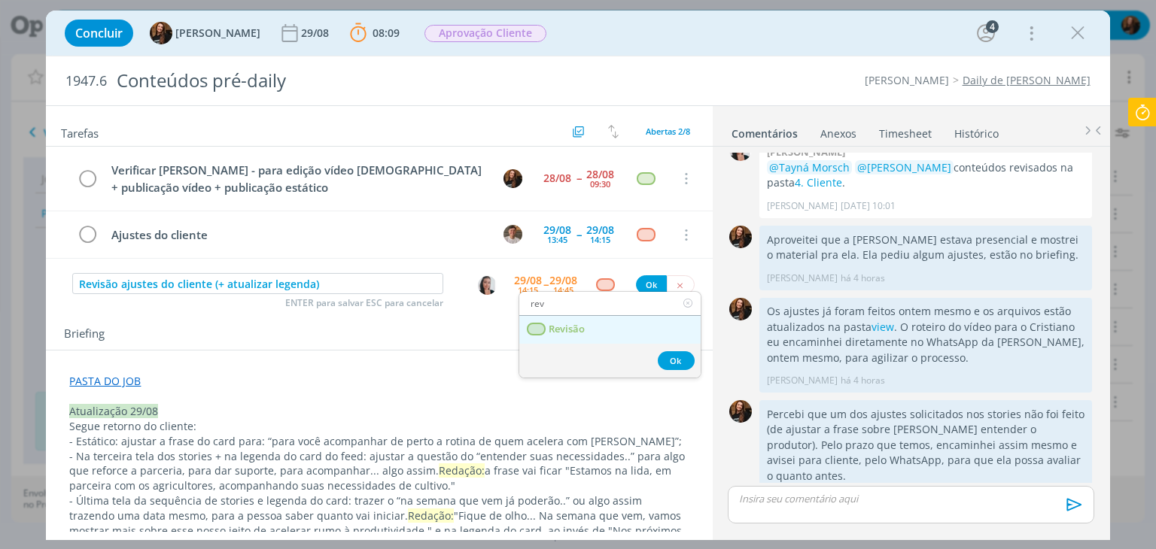
type input "rev"
click at [578, 324] on span "Revisão" at bounding box center [567, 330] width 36 height 12
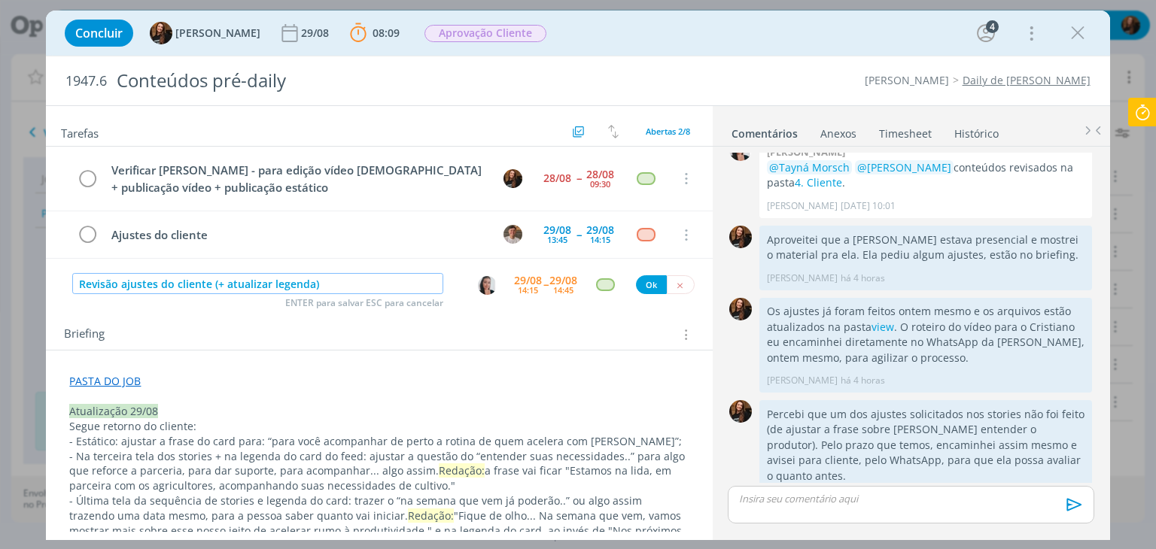
click at [310, 284] on input "Revisão ajustes do cliente (+ atualizar legenda)" at bounding box center [257, 283] width 371 height 21
type input "Revisão ajustes do cliente (+ atualizar legenda no ppt)"
click at [641, 281] on button "Ok" at bounding box center [651, 284] width 31 height 19
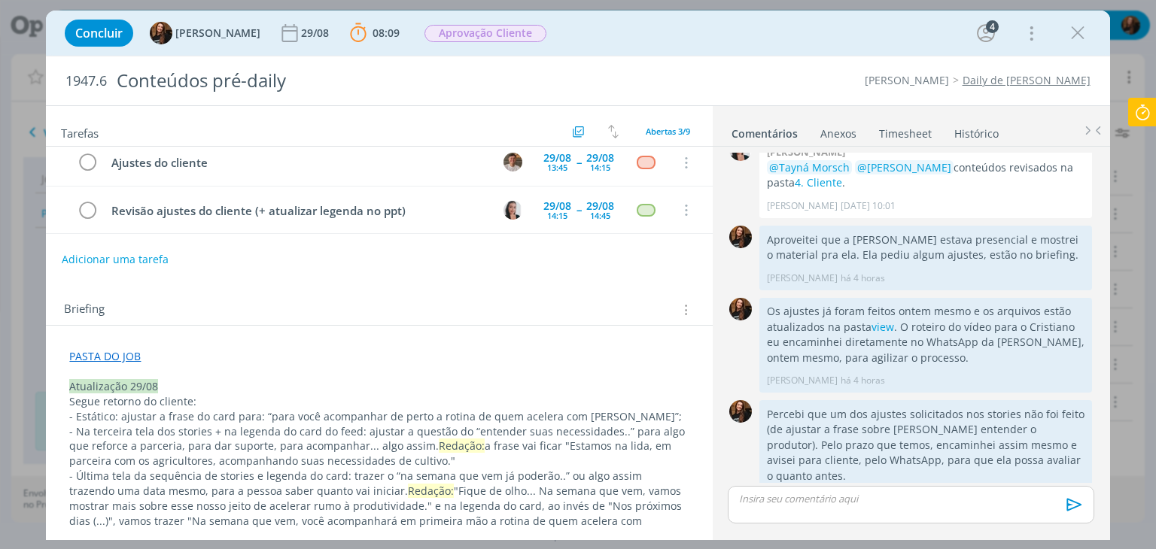
scroll to position [75, 0]
click at [1142, 114] on icon at bounding box center [1142, 112] width 27 height 29
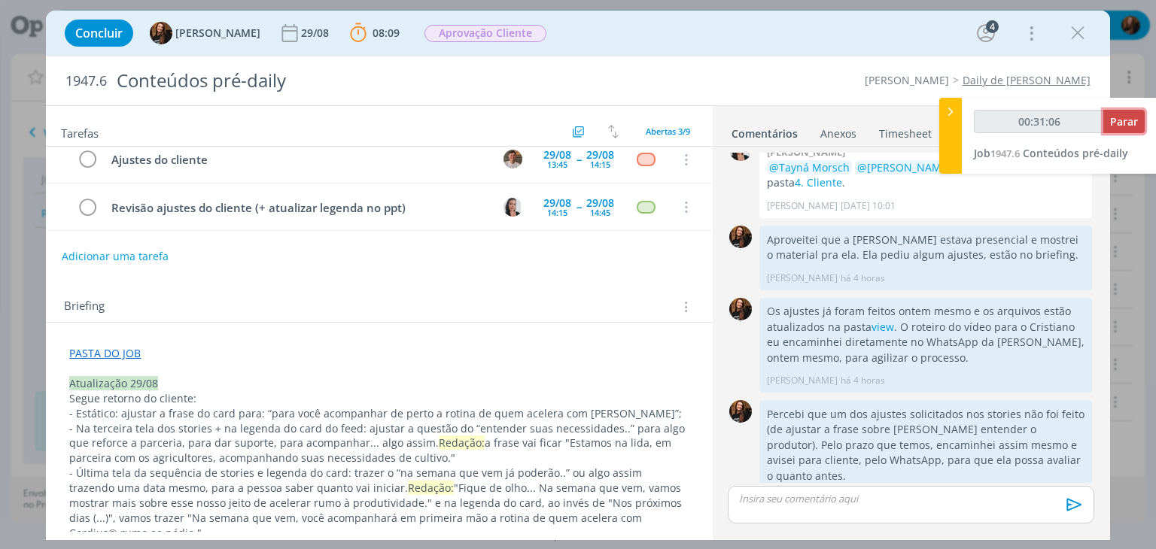
click at [1145, 127] on div "00:31:06 Parar Job 1947.6 Conteúdos pré-daily" at bounding box center [1059, 136] width 195 height 76
type input "00:31:07"
click at [1131, 124] on span "Parar" at bounding box center [1124, 121] width 28 height 14
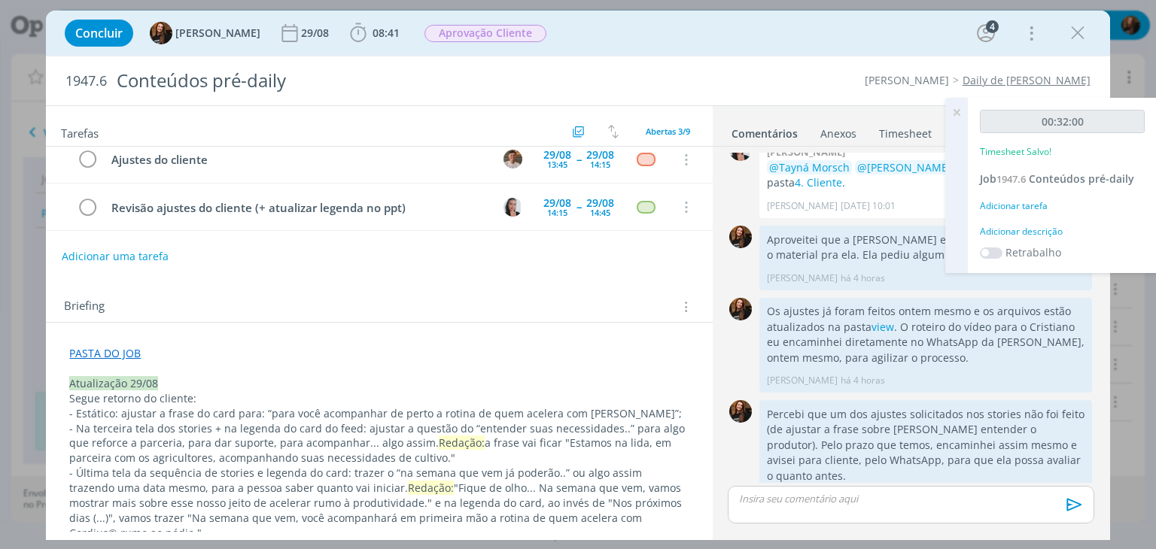
click at [1014, 235] on div "Adicionar descrição" at bounding box center [1062, 232] width 165 height 14
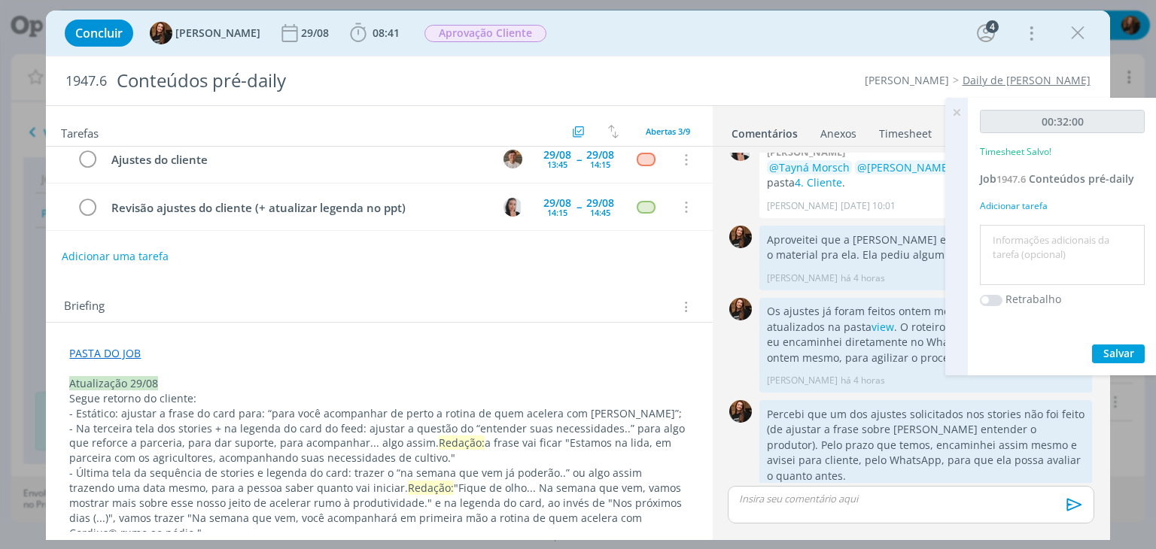
click at [1014, 234] on textarea at bounding box center [1062, 255] width 157 height 53
type textarea "A"
type textarea "Pautar ajustes do cliente + ver ajustes de redação com Gean + atualização brief…"
drag, startPoint x: 1098, startPoint y: 339, endPoint x: 1103, endPoint y: 346, distance: 8.6
click at [1098, 340] on div "00:32:00 Timesheet Salvo! Job 1947.6 Conteúdos pré-daily Adicionar tarefa Pauta…" at bounding box center [1062, 237] width 189 height 278
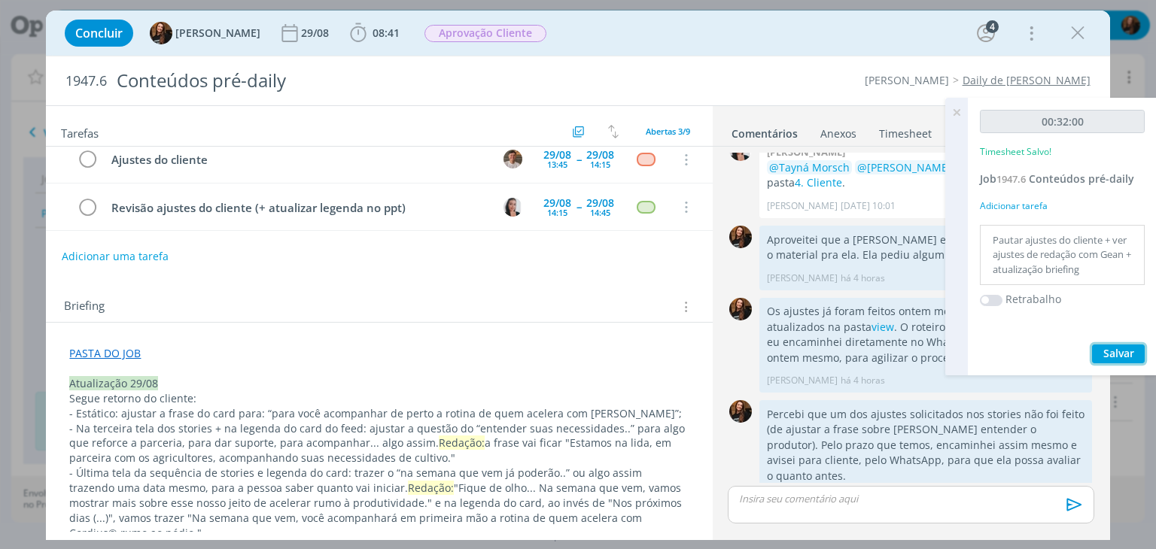
click at [1114, 353] on span "Salvar" at bounding box center [1118, 353] width 31 height 14
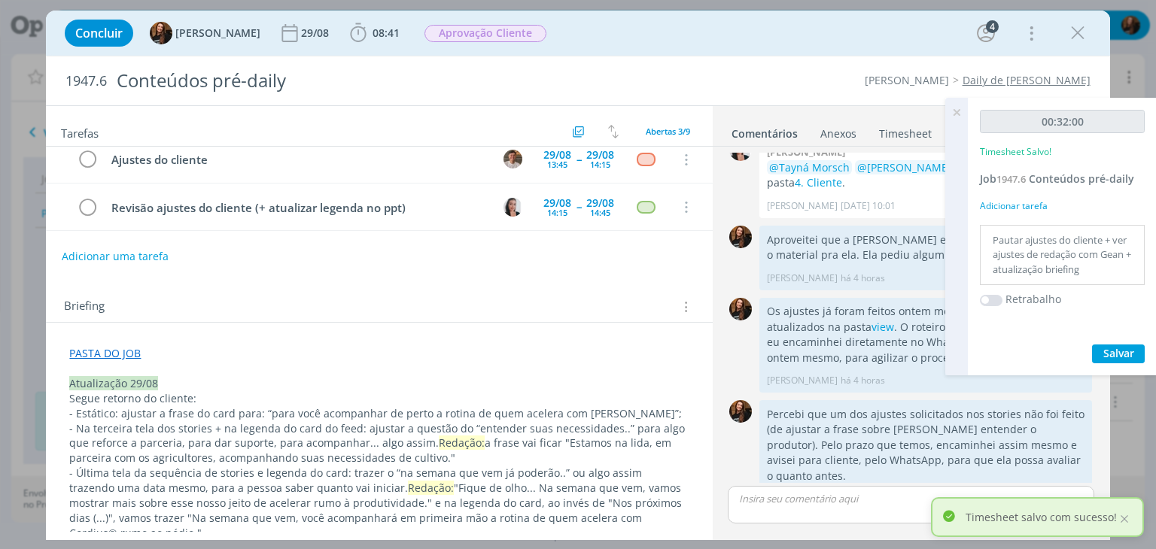
click at [953, 116] on icon at bounding box center [956, 112] width 27 height 29
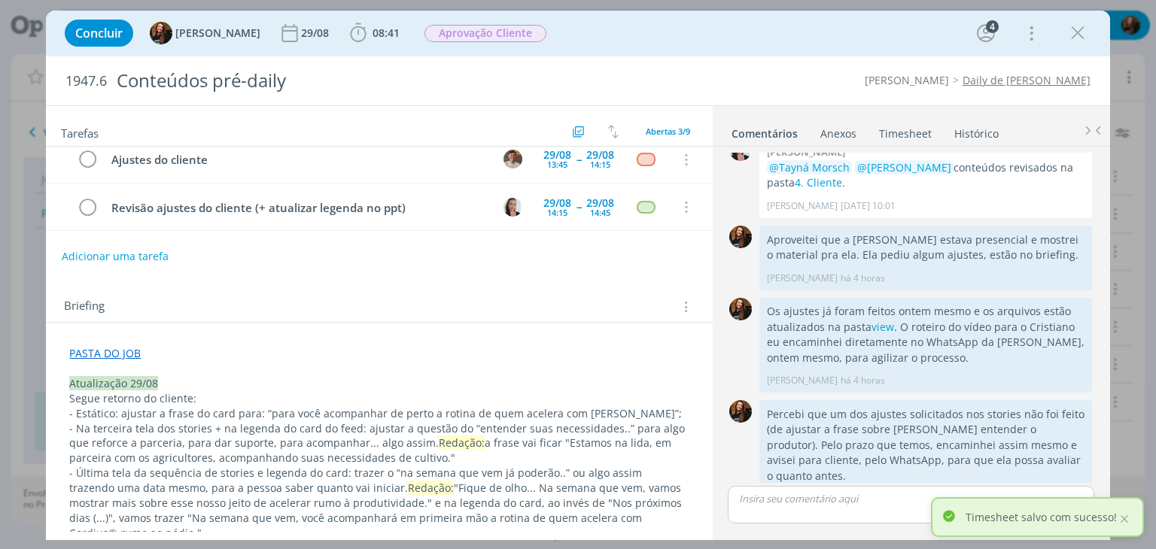
click at [906, 135] on link "Timesheet" at bounding box center [905, 131] width 54 height 22
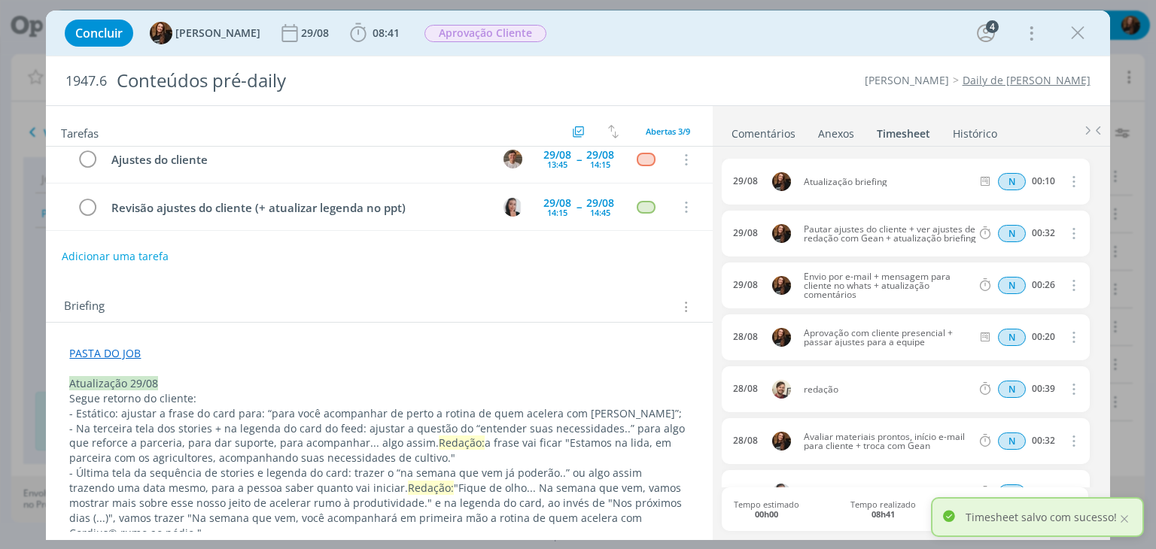
click at [768, 130] on link "Comentários" at bounding box center [763, 131] width 65 height 22
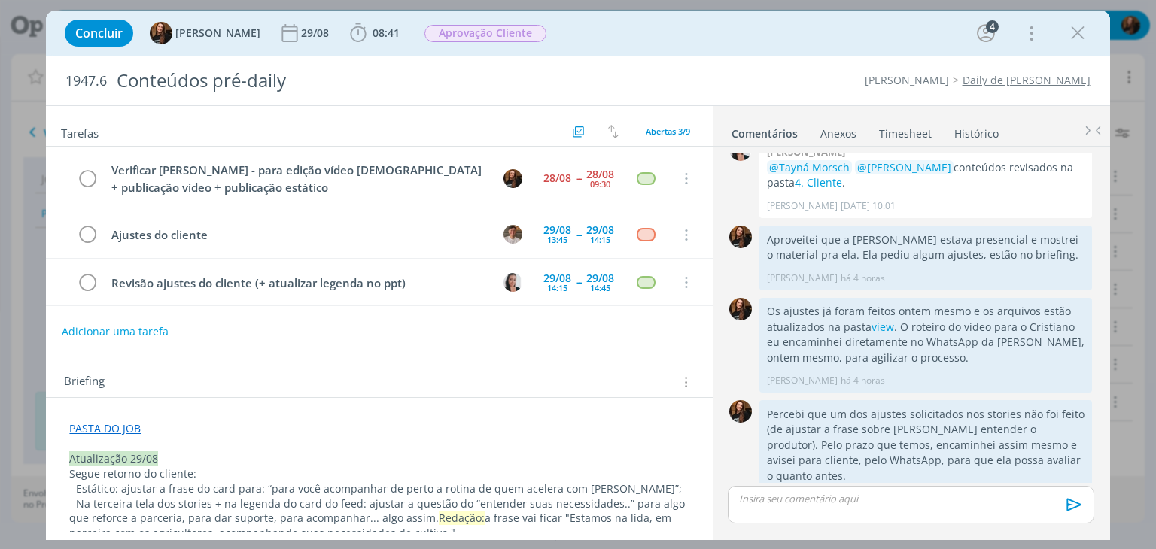
scroll to position [0, 0]
click at [511, 35] on span "Aprovação Cliente" at bounding box center [485, 33] width 122 height 17
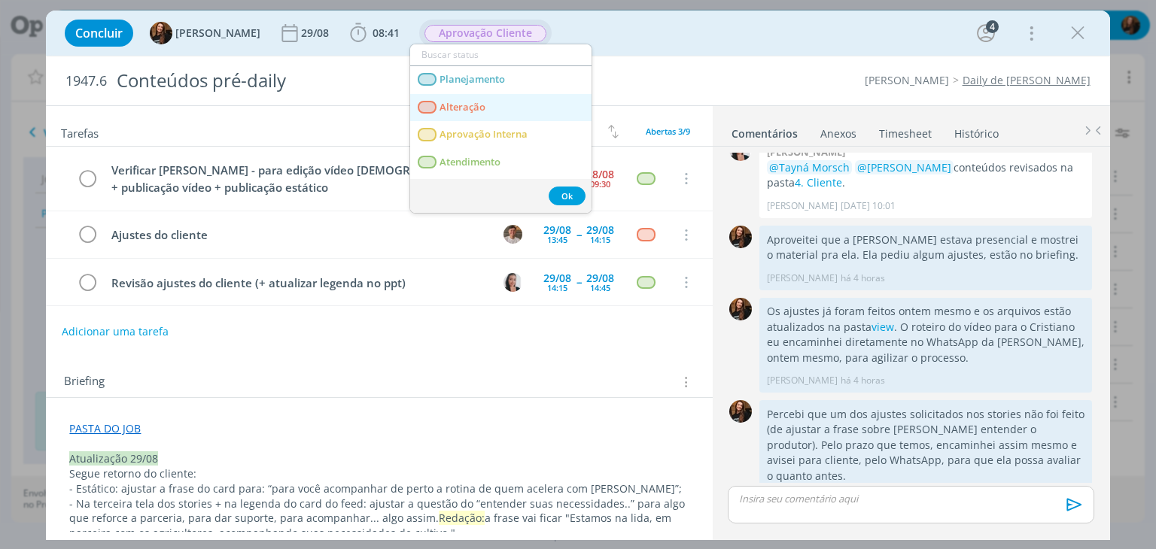
click at [479, 112] on span "Alteração" at bounding box center [463, 108] width 46 height 12
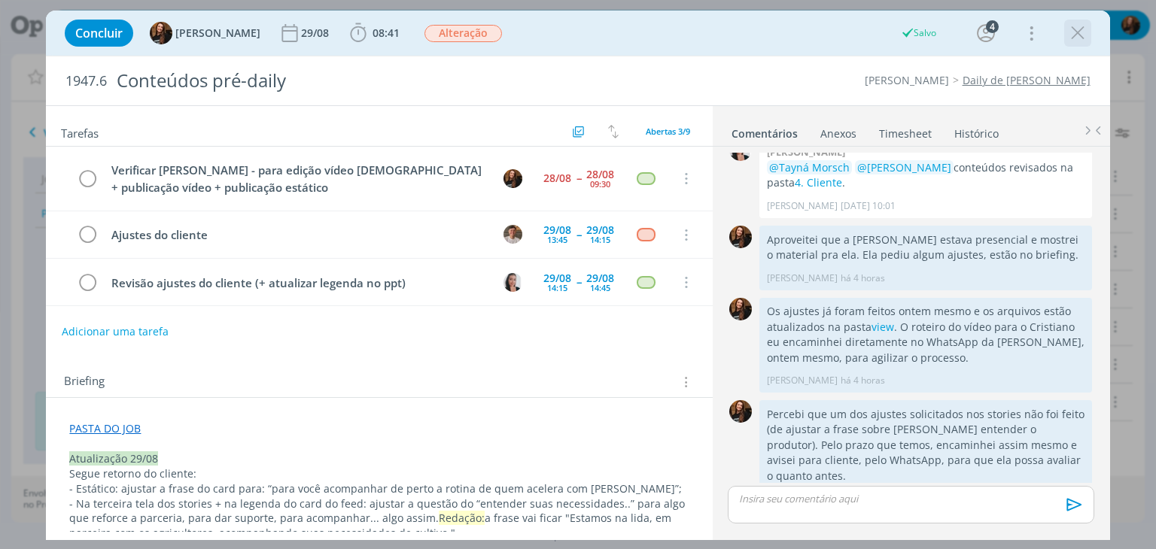
click at [1081, 32] on icon "dialog" at bounding box center [1077, 33] width 23 height 23
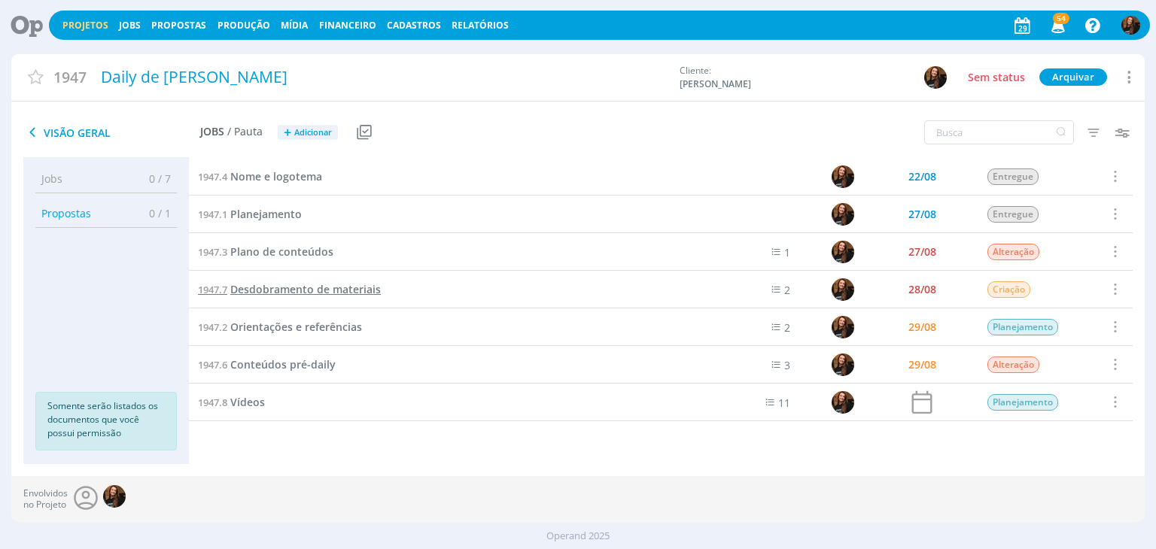
click at [367, 287] on span "Desdobramento de materiais" at bounding box center [305, 289] width 151 height 14
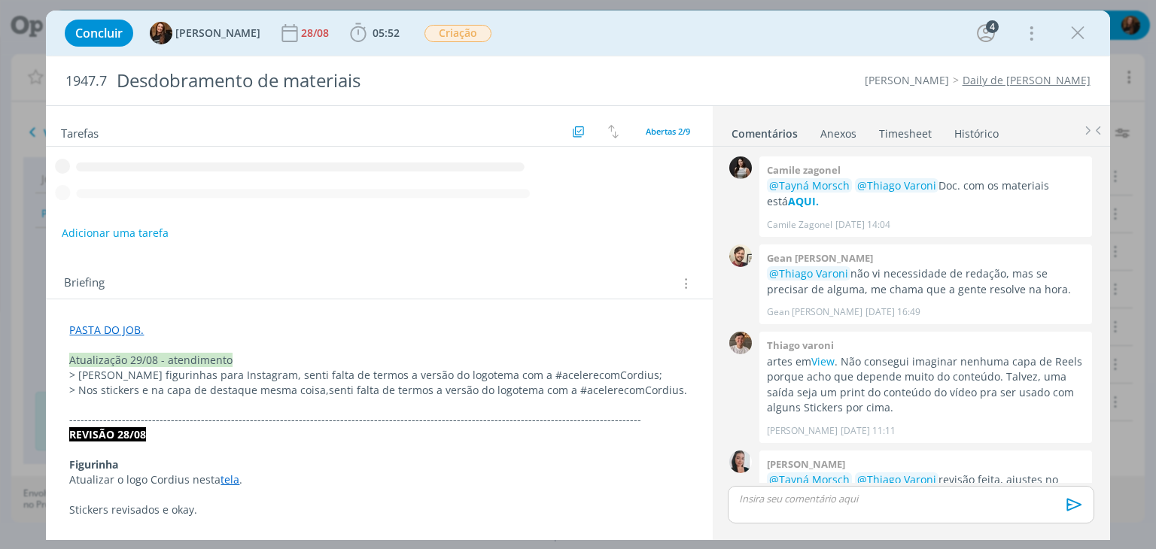
scroll to position [479, 0]
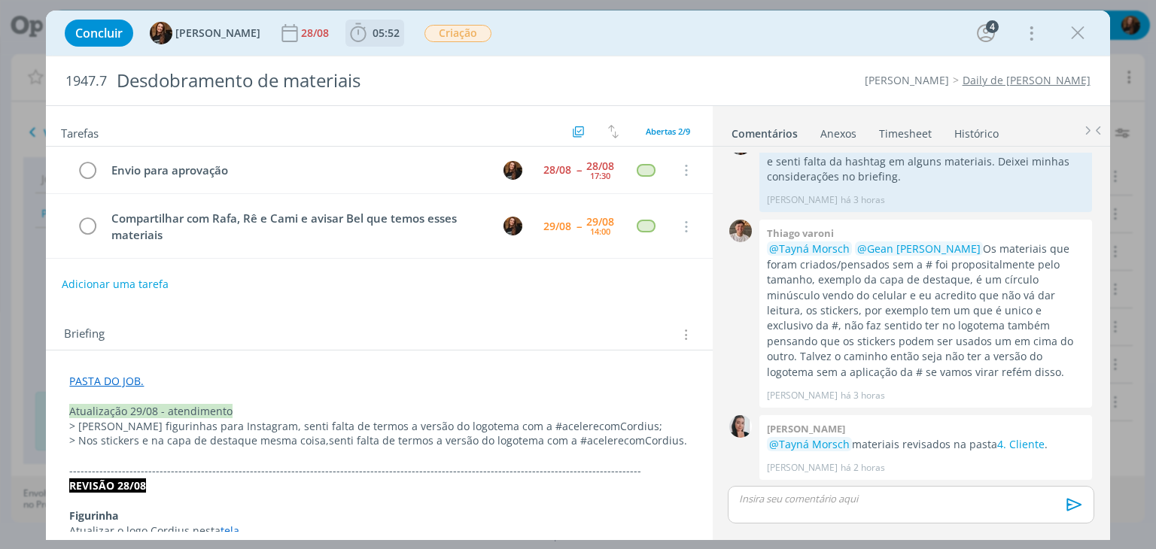
click at [375, 41] on span "05:52" at bounding box center [375, 33] width 56 height 23
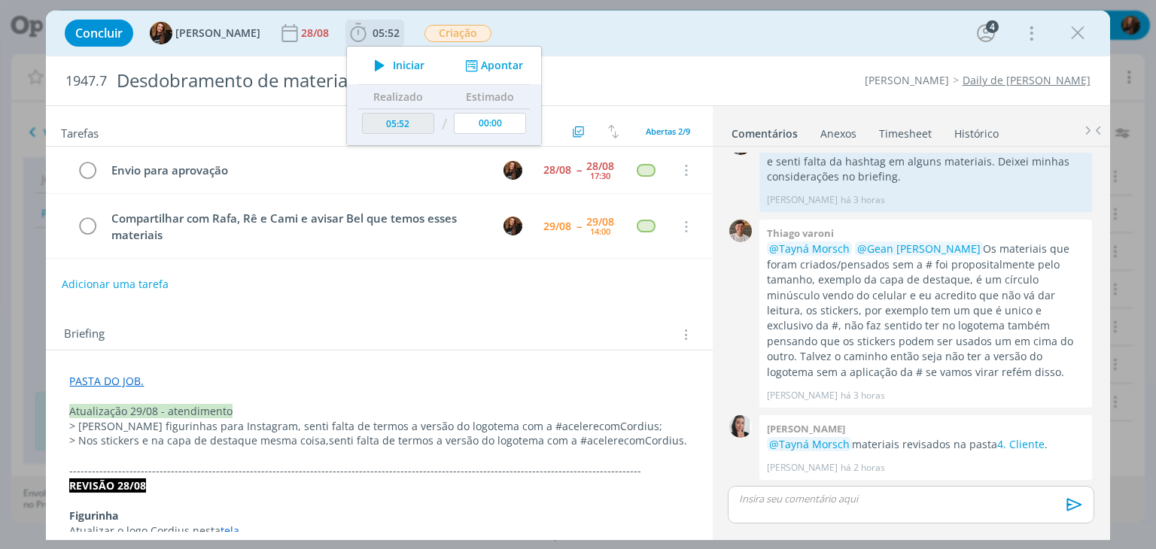
click at [394, 64] on span "Iniciar" at bounding box center [409, 65] width 32 height 11
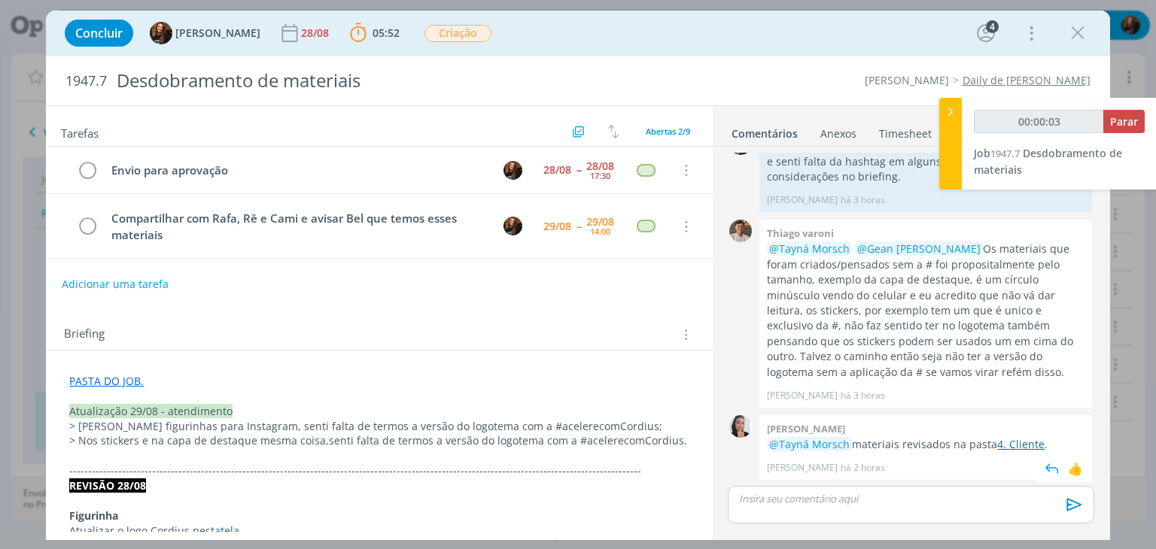
click at [1012, 443] on link "4. Cliente" at bounding box center [1020, 444] width 47 height 14
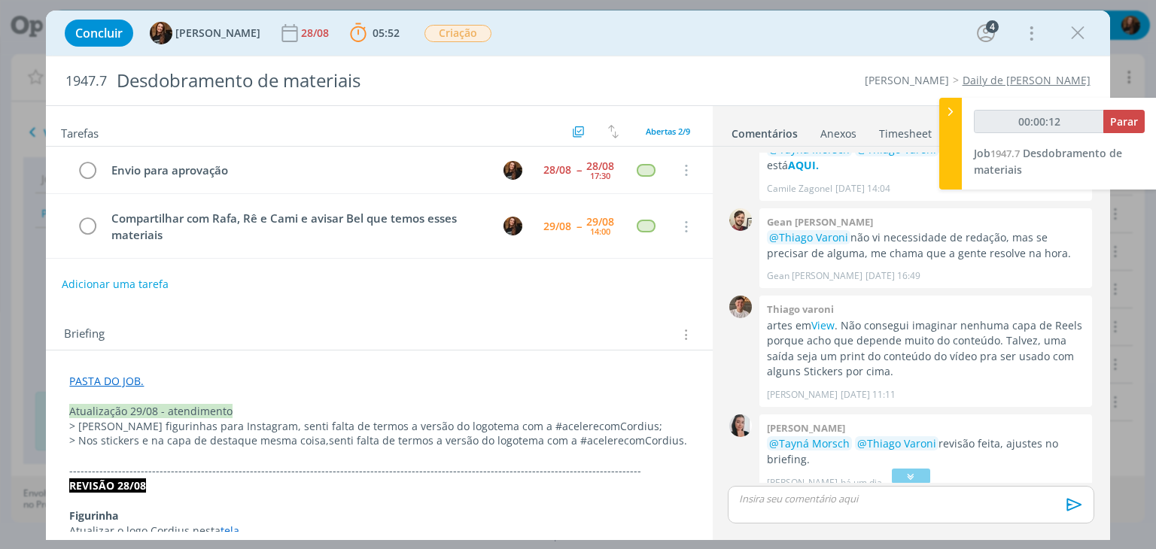
scroll to position [0, 0]
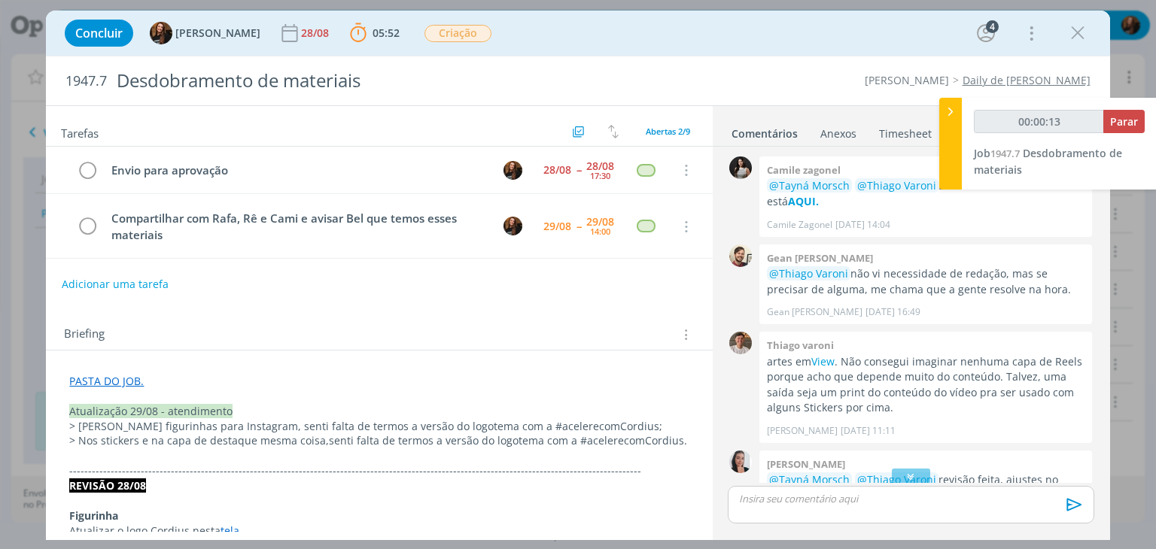
type input "00:00:14"
click at [946, 129] on div at bounding box center [950, 144] width 23 height 92
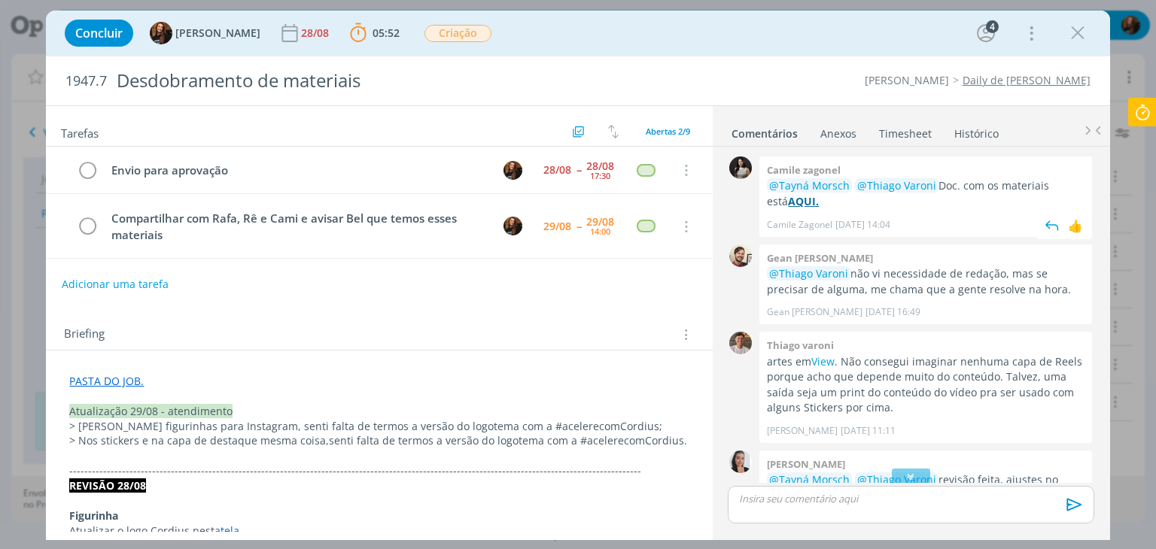
click at [788, 197] on strong "AQUI." at bounding box center [803, 201] width 31 height 14
drag, startPoint x: 845, startPoint y: 361, endPoint x: 1069, endPoint y: 356, distance: 223.6
click at [1069, 356] on p "artes em View . Não consegui imaginar nenhuma capa de Reels porque acho que dep…" at bounding box center [926, 385] width 318 height 62
click at [975, 334] on div "Thiago varoni artes em View . Não consegui imaginar nenhuma capa de Reels porqu…" at bounding box center [925, 387] width 333 height 111
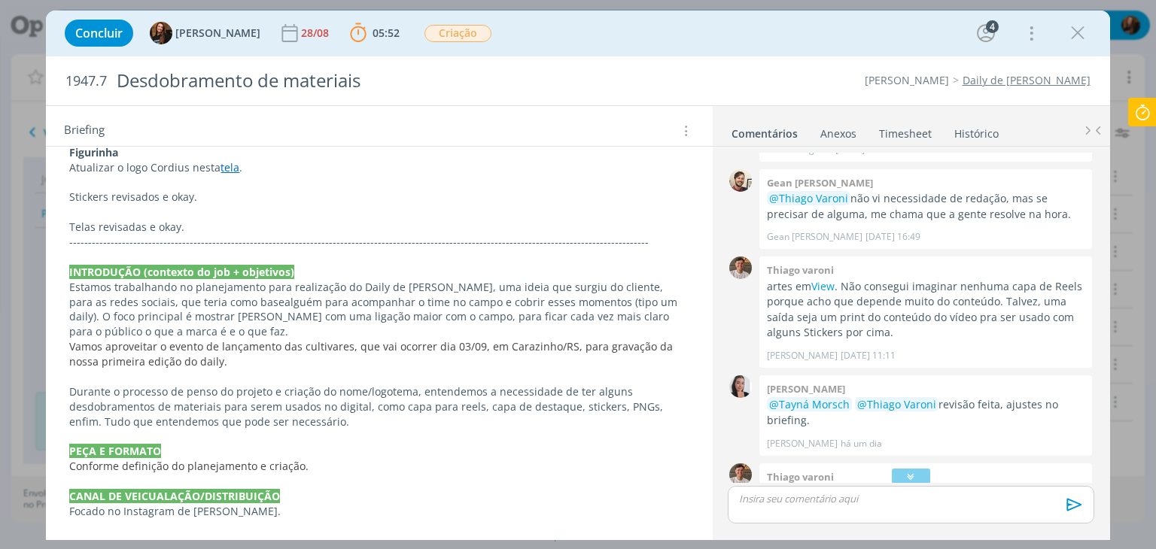
scroll to position [452, 0]
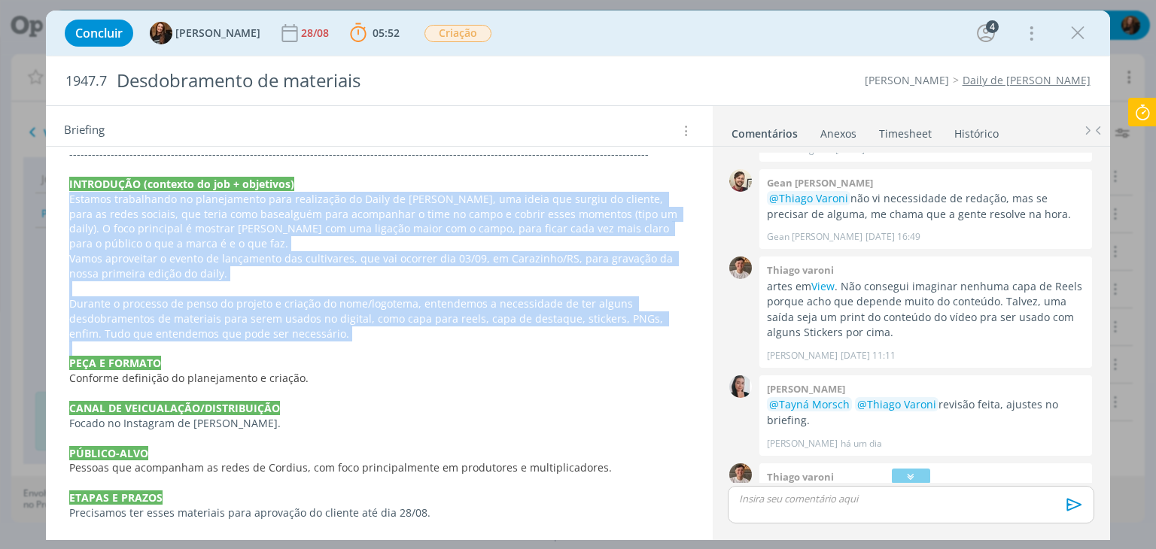
drag, startPoint x: 68, startPoint y: 199, endPoint x: 295, endPoint y: 341, distance: 267.1
click at [295, 341] on div "PASTA DO JOB. Atualização 29/08 - atendimento > Nas figurinhas para Instagram, …" at bounding box center [379, 311] width 642 height 789
copy div "Estamos trabalhando no planejamento para realização do Daily de Cordius, uma id…"
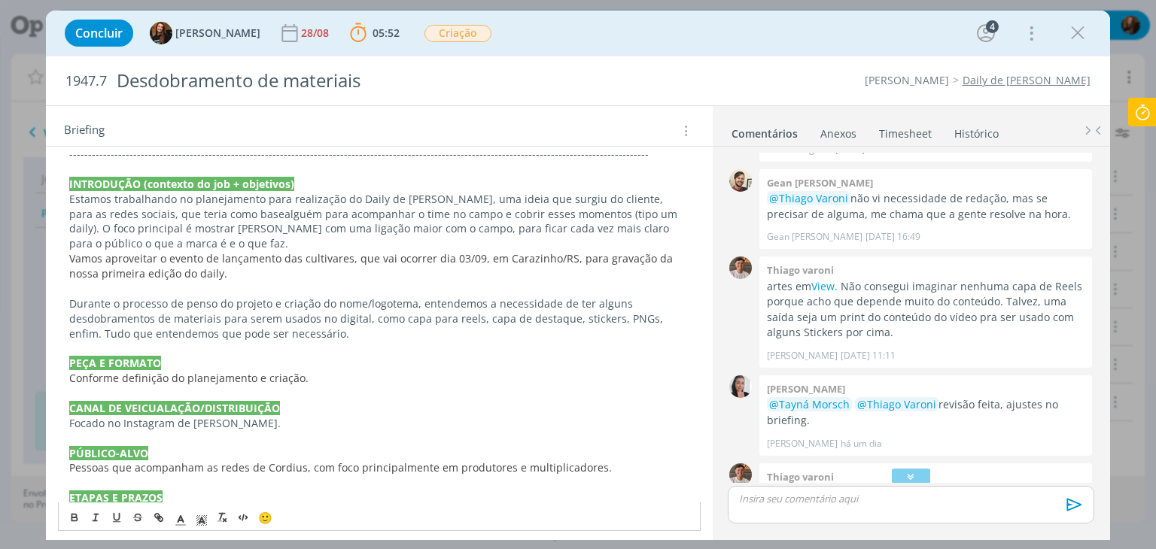
click at [530, 404] on p "CANAL DE VEICUALAÇÃO/DISTRIBUIÇÃO" at bounding box center [378, 408] width 619 height 15
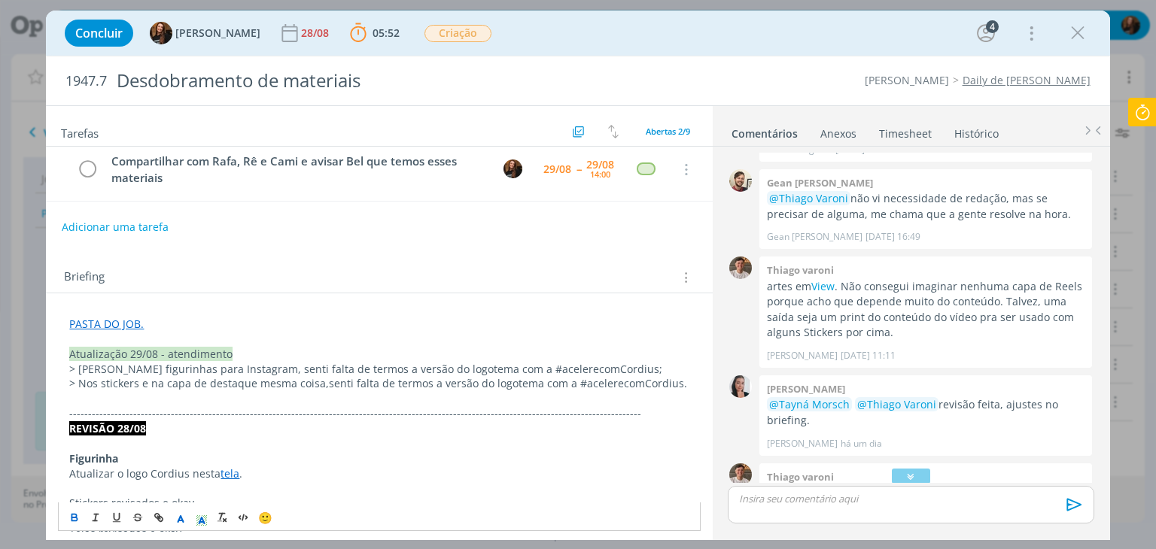
scroll to position [0, 0]
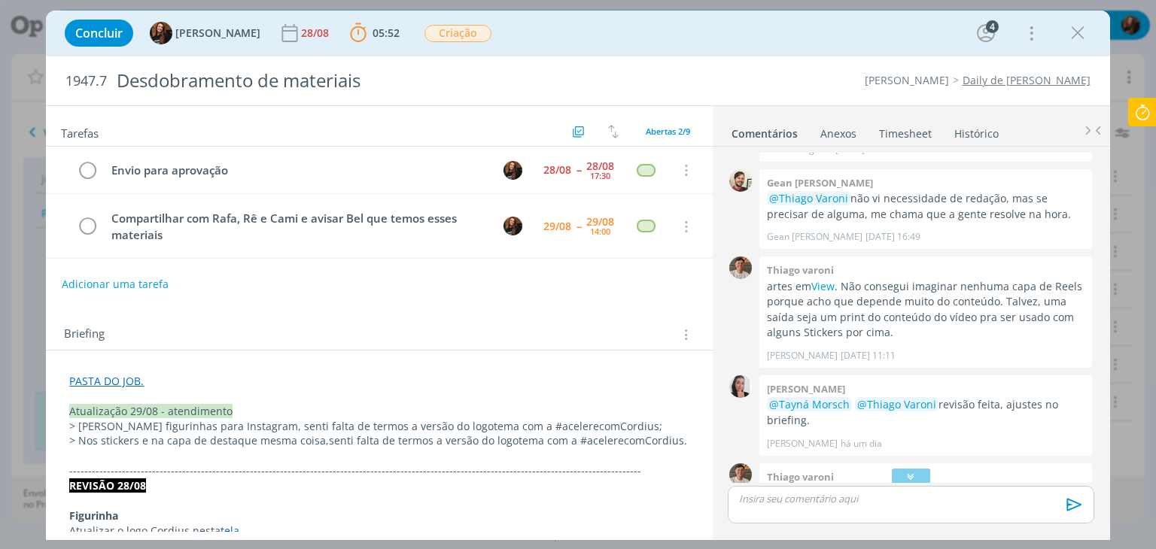
click at [1139, 112] on icon at bounding box center [1142, 112] width 27 height 29
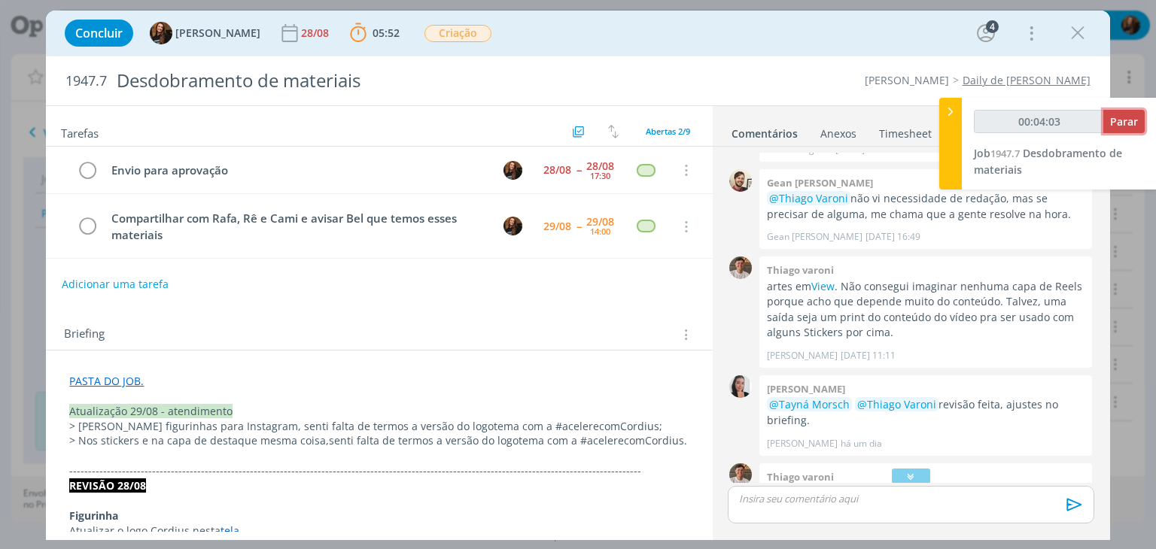
click at [1112, 123] on span "Parar" at bounding box center [1124, 121] width 28 height 14
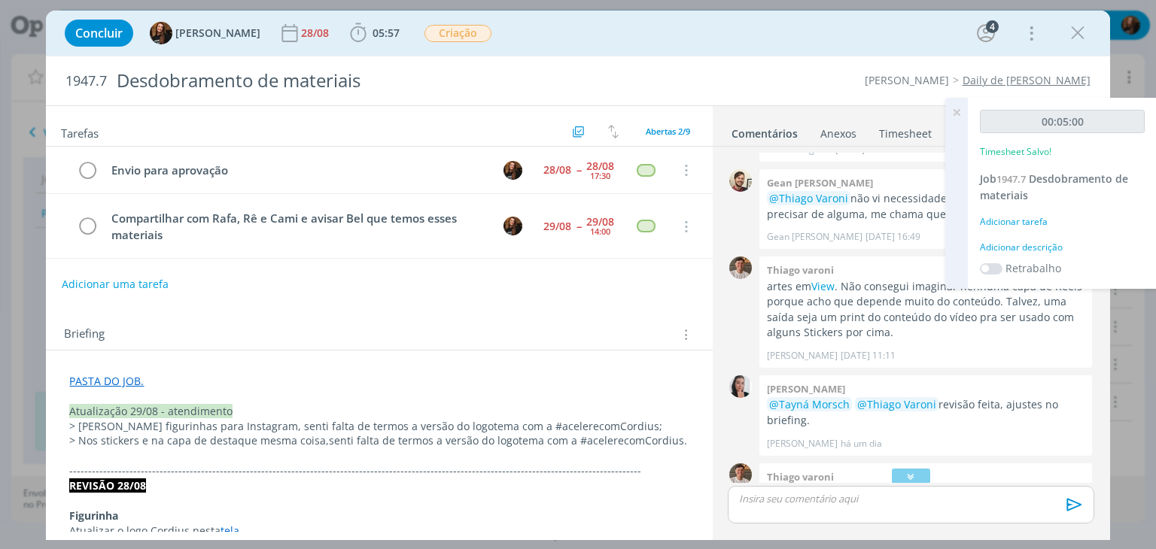
click at [43, 402] on div "Concluir Tayná Morsch 28/08 05:57 Iniciar Apontar Data * 29/08/2025 Horas * 00:…" at bounding box center [578, 274] width 1156 height 549
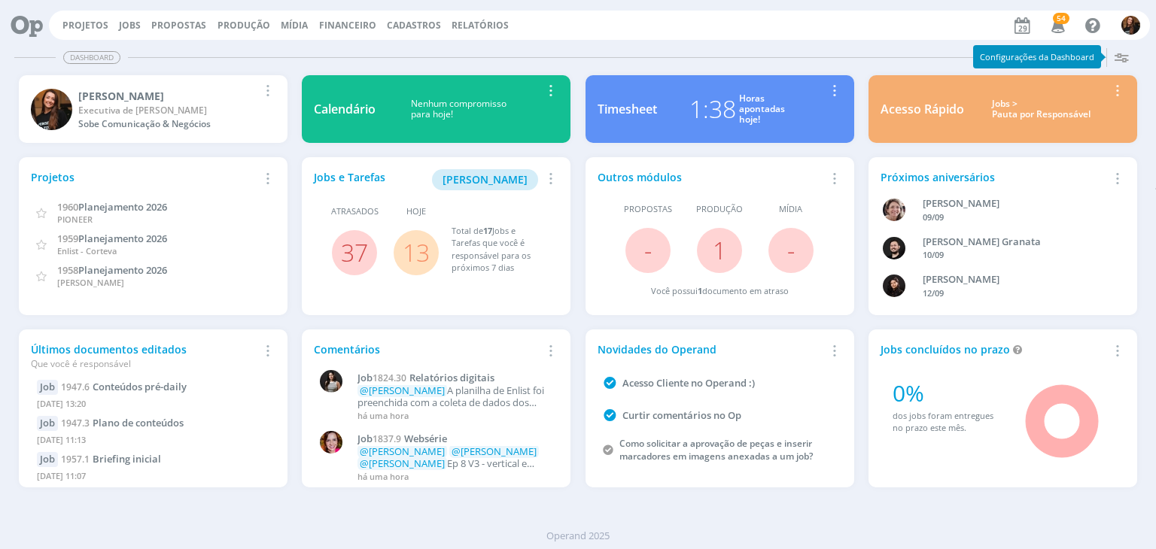
click at [1062, 112] on div "Jobs > Pauta por Responsável" at bounding box center [1041, 110] width 132 height 22
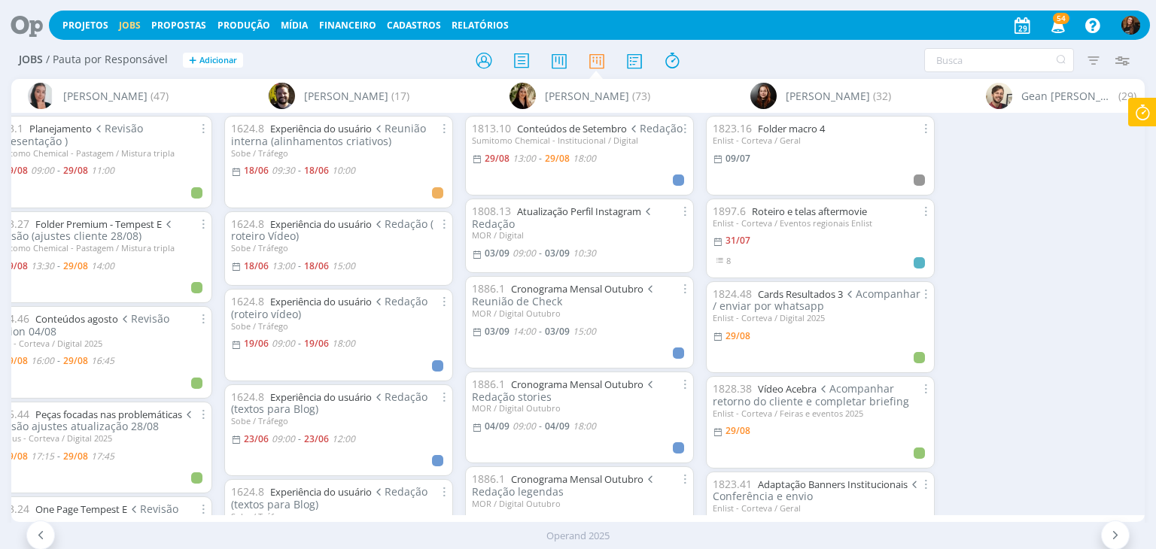
scroll to position [0, 963]
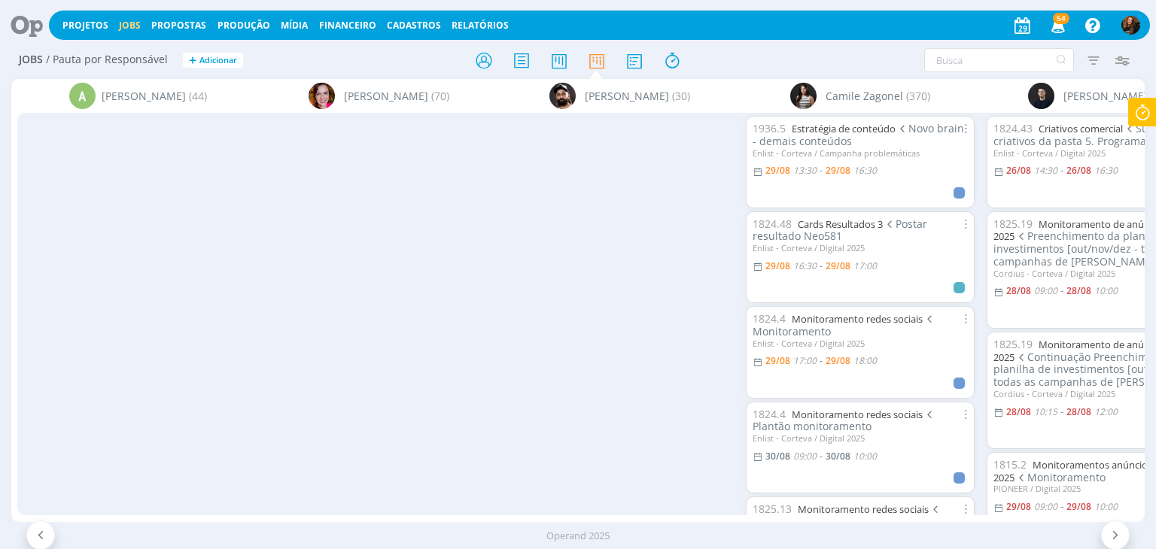
scroll to position [0, 963]
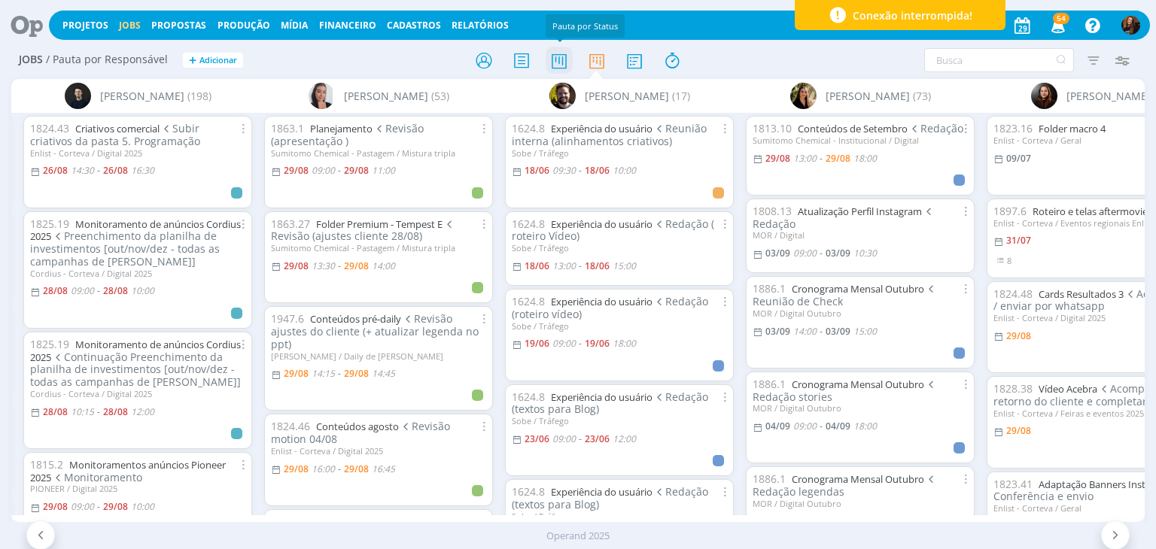
click at [558, 53] on icon at bounding box center [559, 60] width 27 height 29
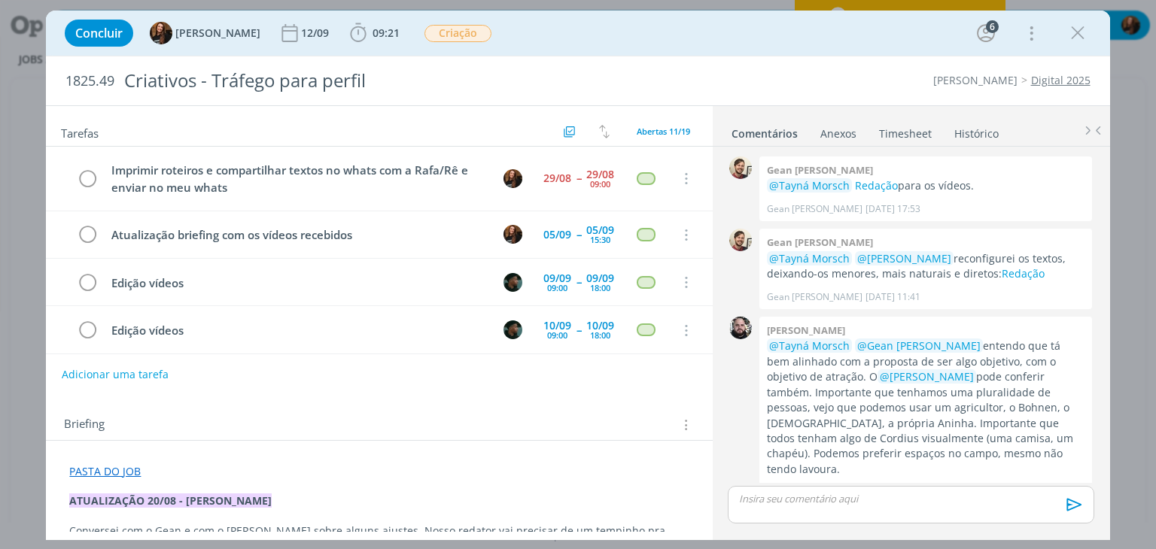
scroll to position [391, 0]
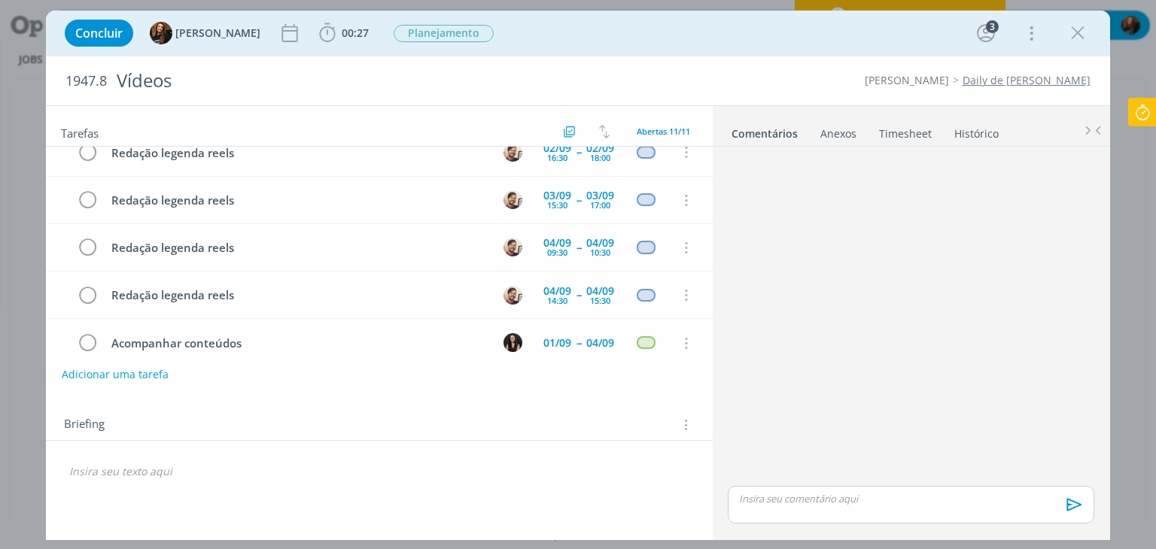
scroll to position [331, 0]
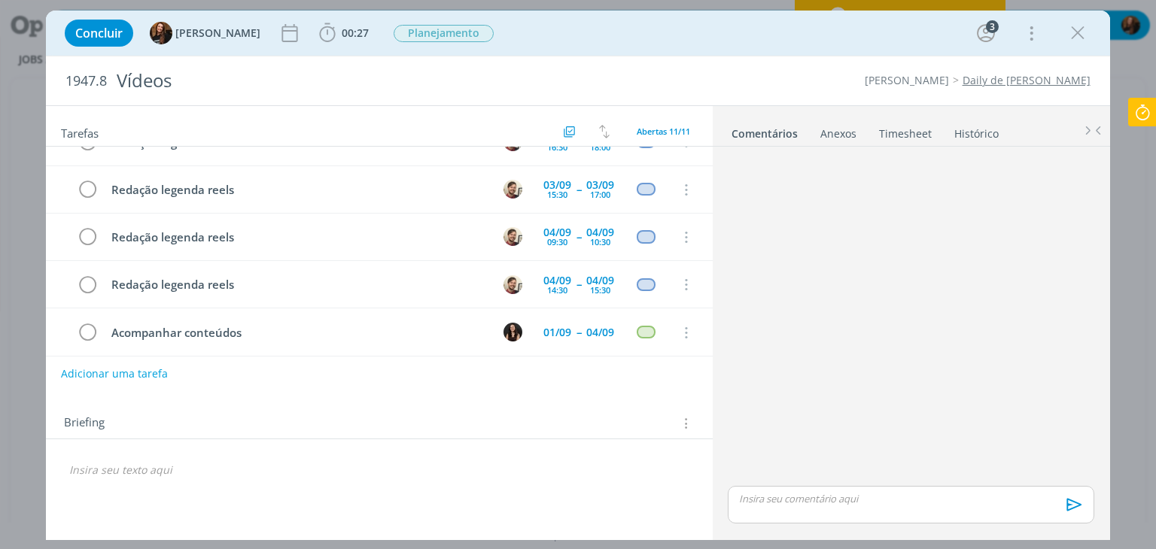
click at [151, 372] on button "Adicionar uma tarefa" at bounding box center [114, 374] width 107 height 26
click at [170, 371] on input "dialog" at bounding box center [279, 372] width 415 height 21
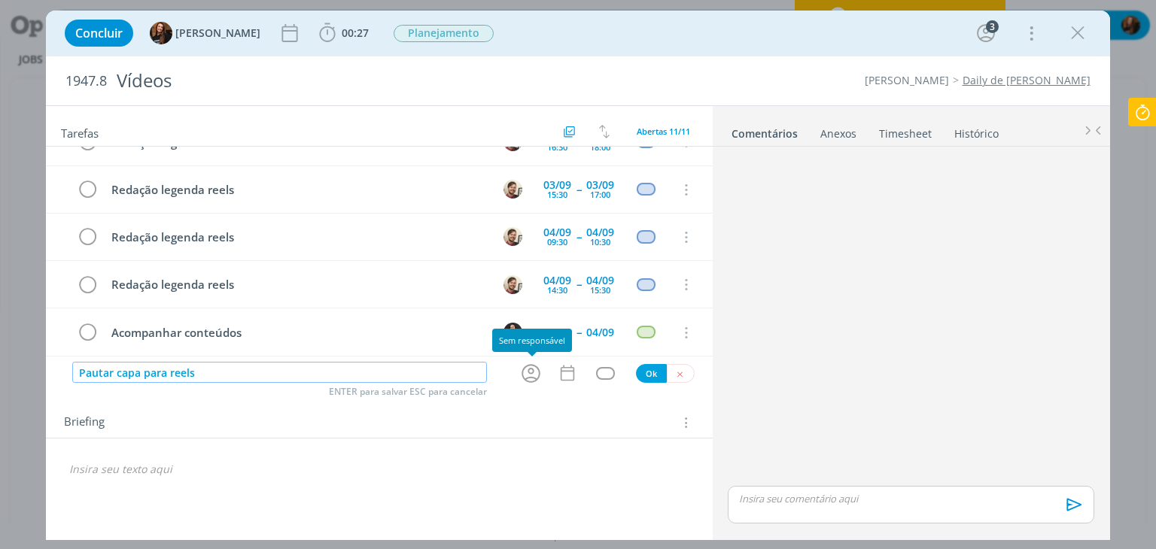
click at [539, 370] on icon "dialog" at bounding box center [530, 373] width 23 height 23
type input "Pautar capa para reels"
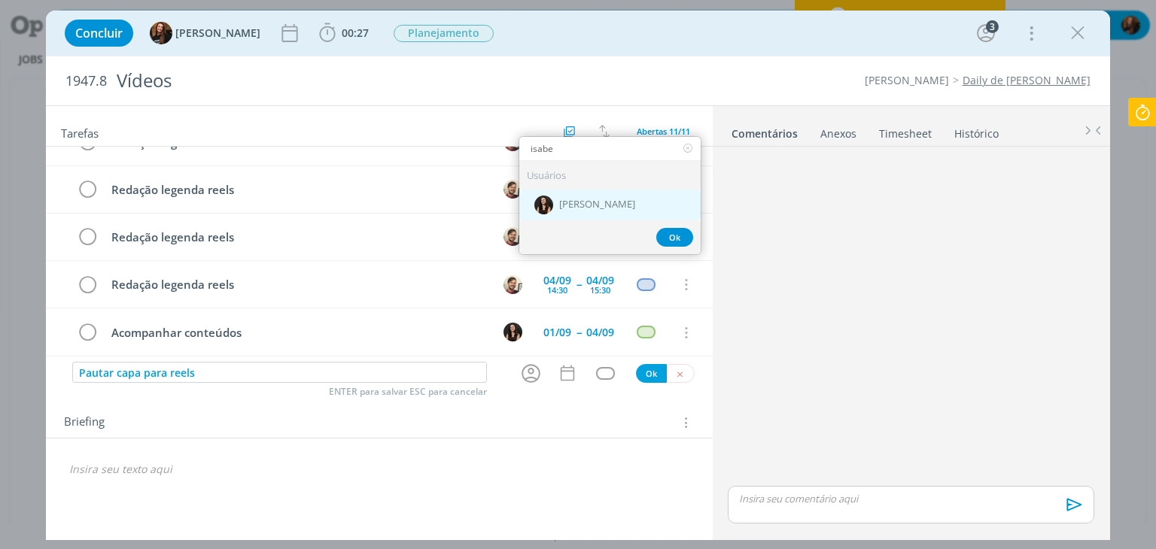
type input "isabe"
click at [592, 208] on span "[PERSON_NAME]" at bounding box center [597, 205] width 76 height 12
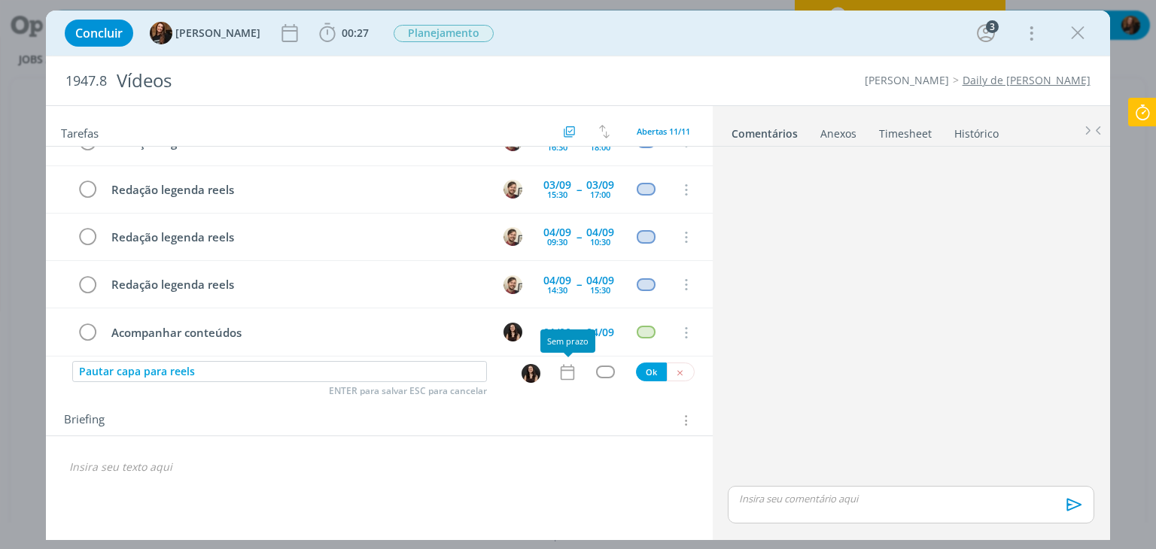
click at [561, 367] on icon "dialog" at bounding box center [568, 373] width 20 height 20
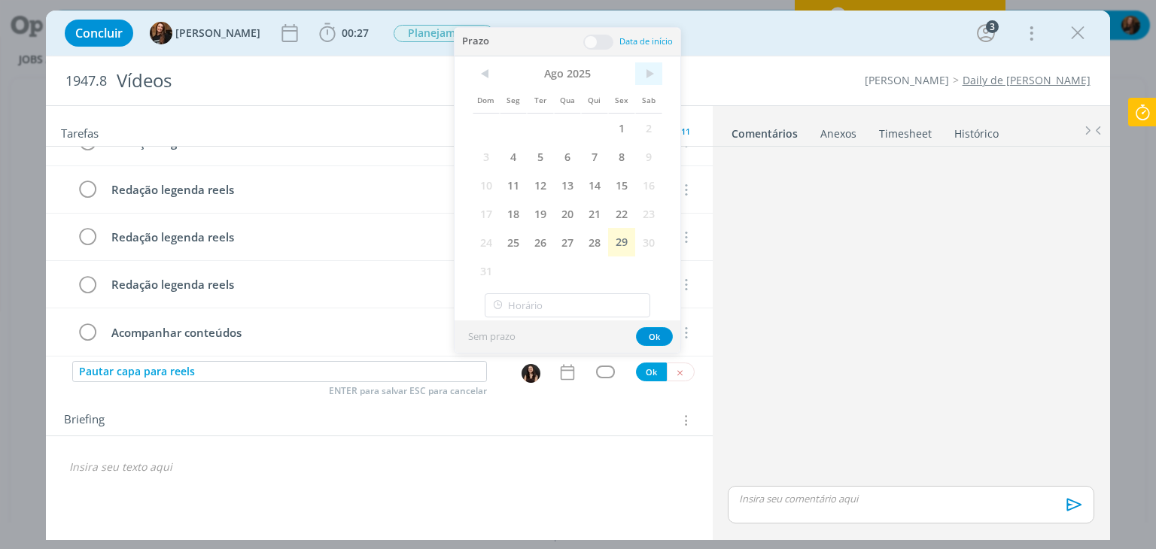
click at [648, 70] on span ">" at bounding box center [648, 73] width 27 height 23
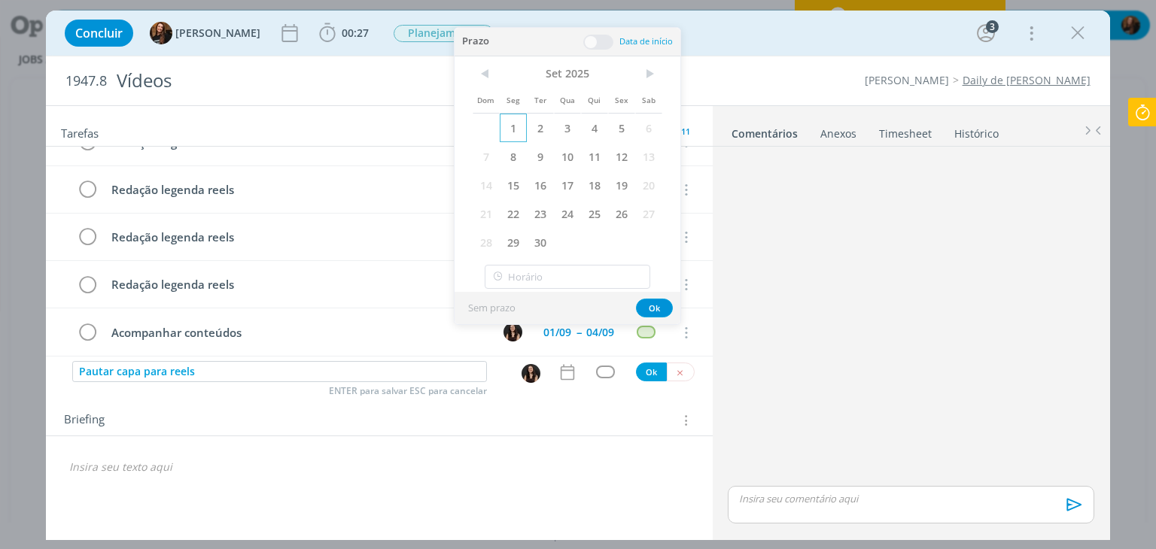
click at [518, 132] on span "1" at bounding box center [513, 128] width 27 height 29
click at [598, 37] on span at bounding box center [598, 42] width 30 height 15
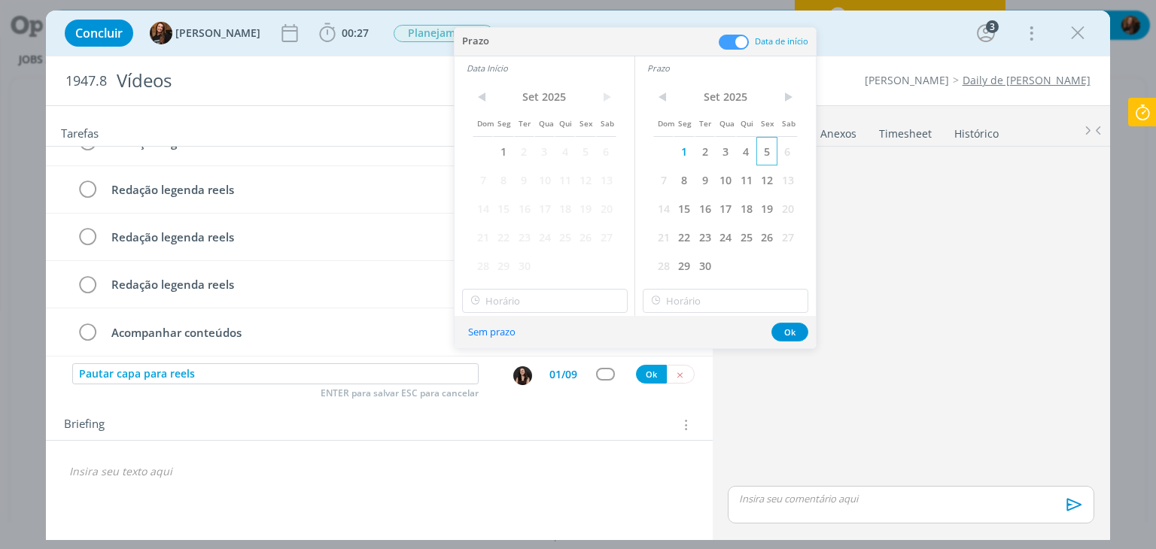
click at [771, 145] on span "5" at bounding box center [766, 151] width 20 height 29
click at [786, 336] on button "Ok" at bounding box center [789, 332] width 37 height 19
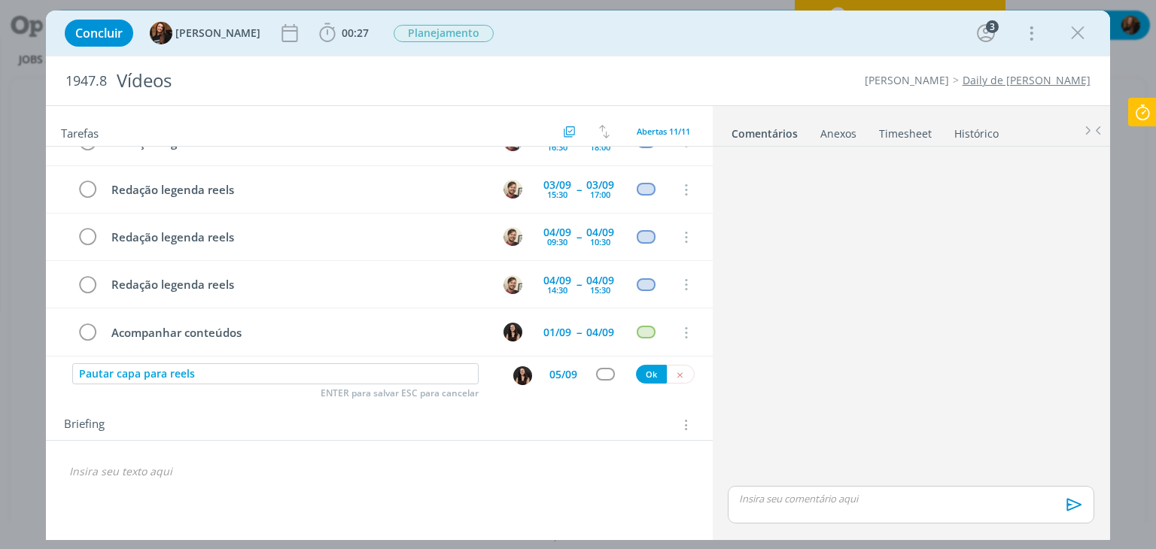
click at [567, 373] on div "05/09" at bounding box center [563, 375] width 28 height 11
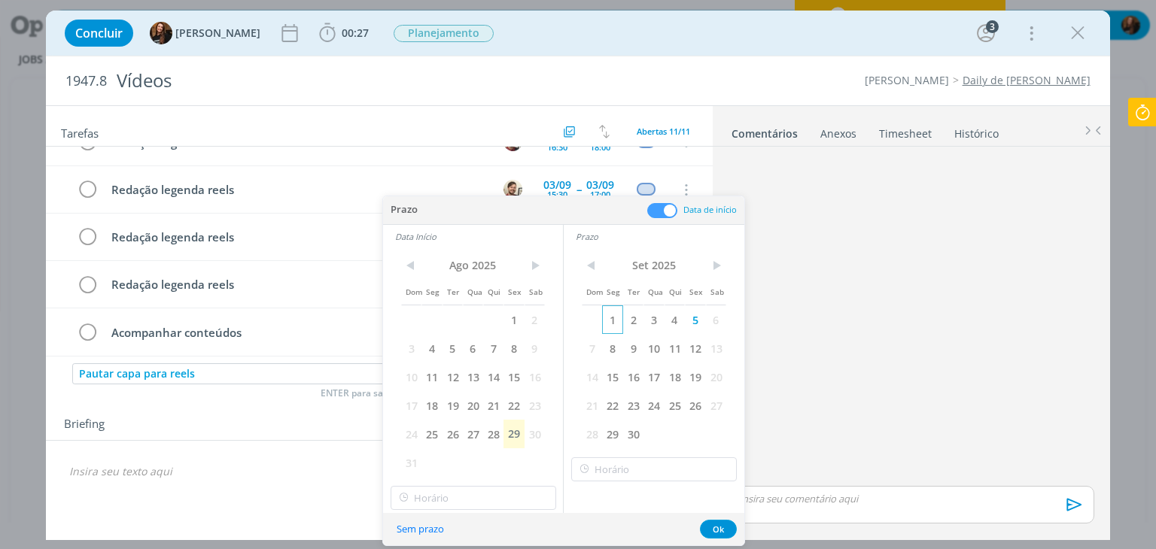
click at [607, 320] on span "1" at bounding box center [612, 320] width 20 height 29
click at [668, 317] on span "4" at bounding box center [675, 320] width 20 height 29
click at [731, 523] on button "Ok" at bounding box center [718, 529] width 37 height 19
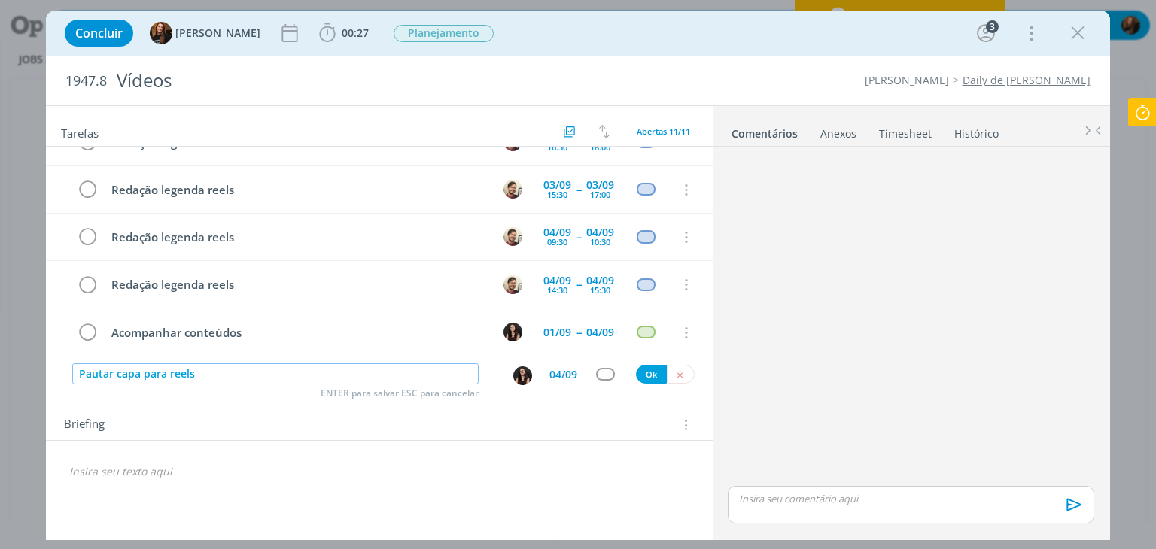
click at [139, 371] on input "Pautar capa para reels" at bounding box center [275, 374] width 406 height 21
click at [256, 380] on input "Pautar capas para reels" at bounding box center [275, 374] width 406 height 21
click at [608, 374] on div "dialog" at bounding box center [605, 374] width 19 height 13
type input "Pautar capas para reels"
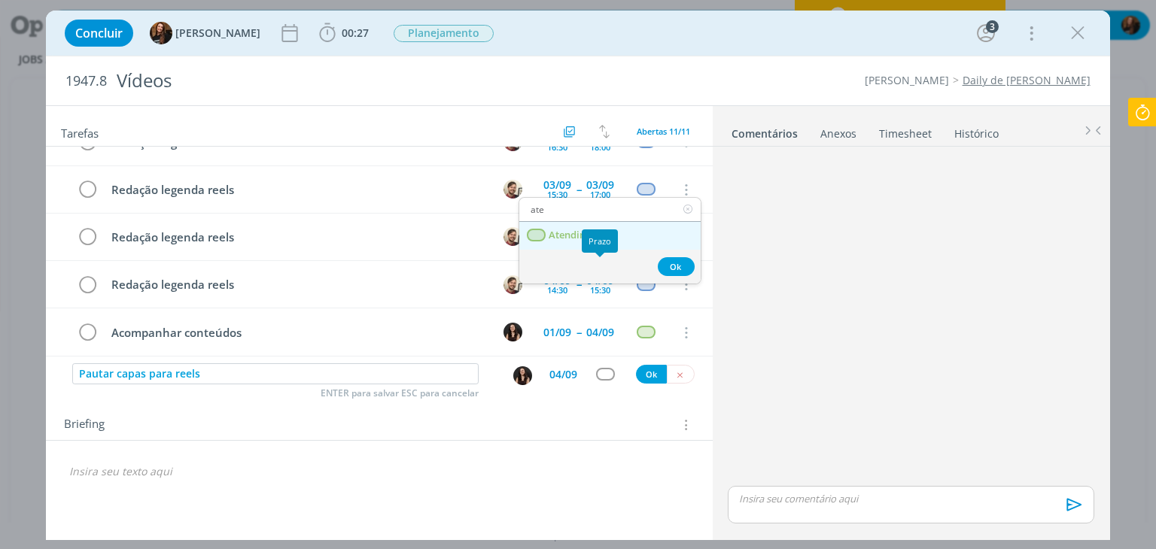
type input "ate"
drag, startPoint x: 567, startPoint y: 236, endPoint x: 598, endPoint y: 272, distance: 47.5
click at [566, 236] on span "Atendimento" at bounding box center [579, 236] width 61 height 12
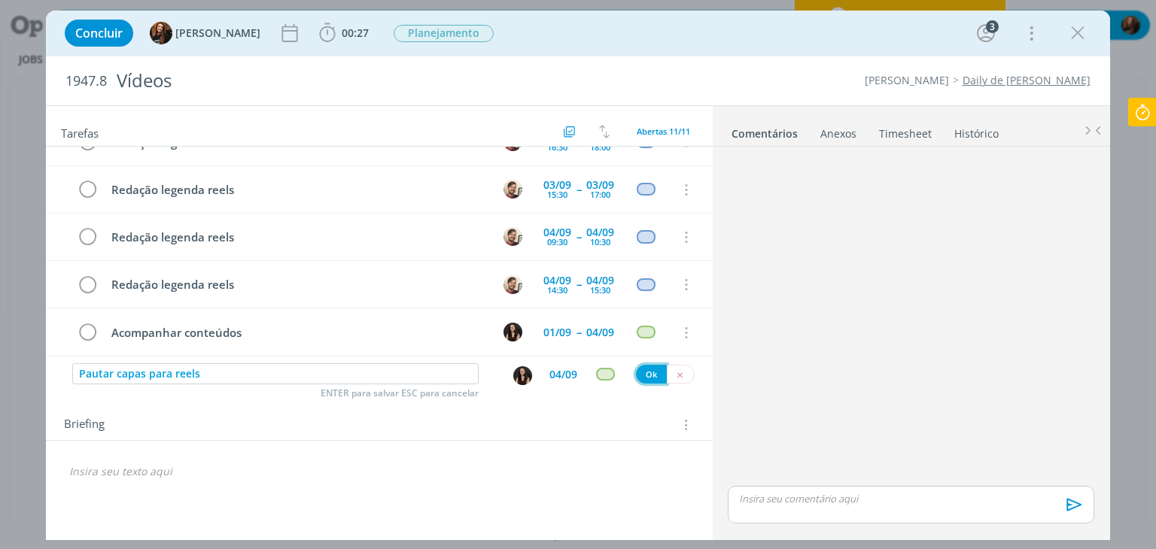
drag, startPoint x: 653, startPoint y: 380, endPoint x: 572, endPoint y: 455, distance: 110.3
click at [653, 379] on button "Ok" at bounding box center [651, 374] width 31 height 19
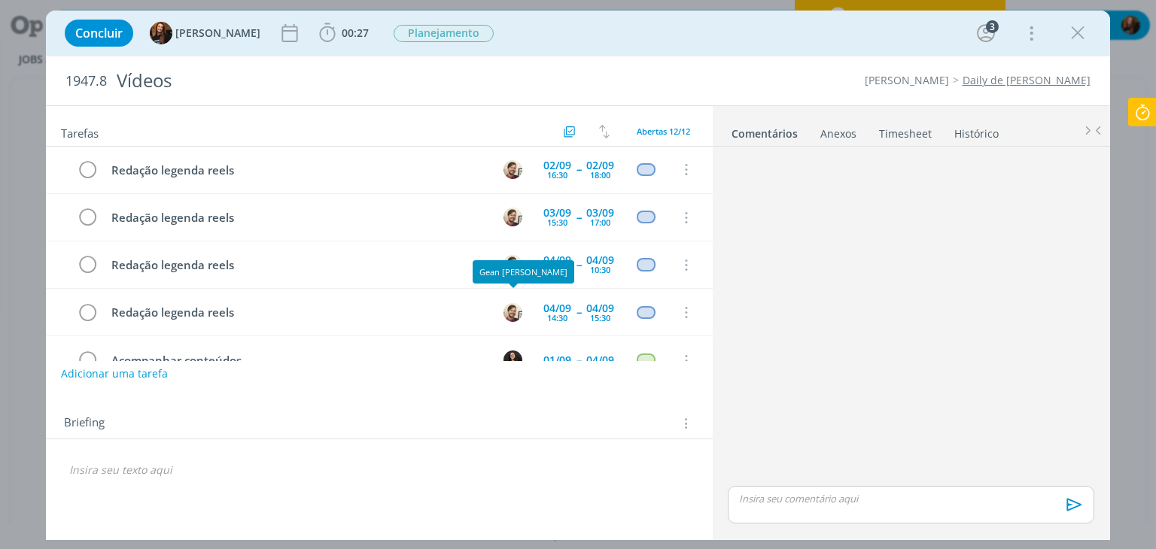
scroll to position [379, 0]
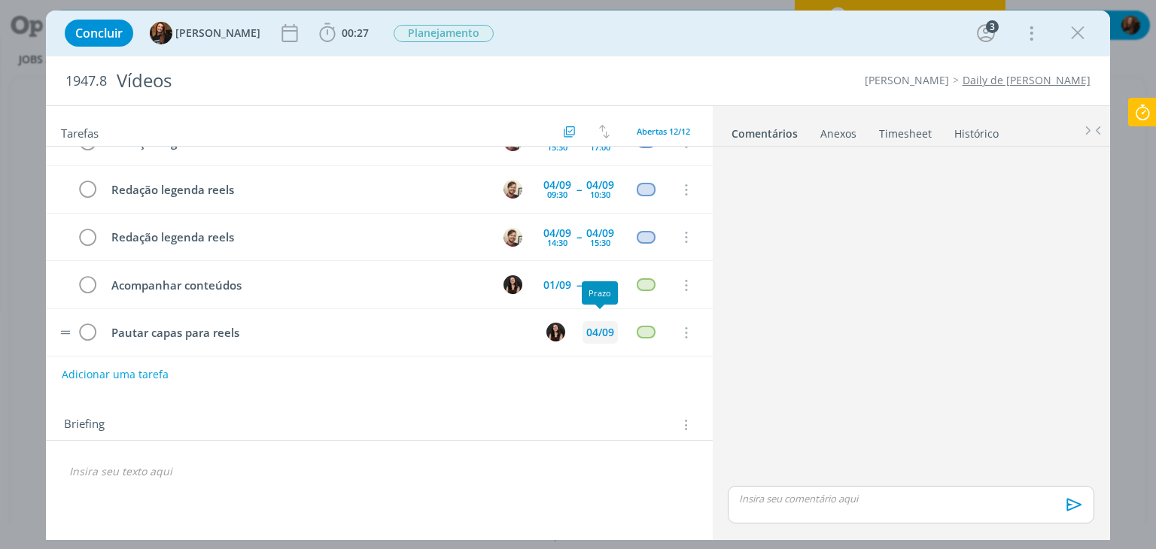
click at [594, 330] on div "04/09" at bounding box center [600, 332] width 28 height 11
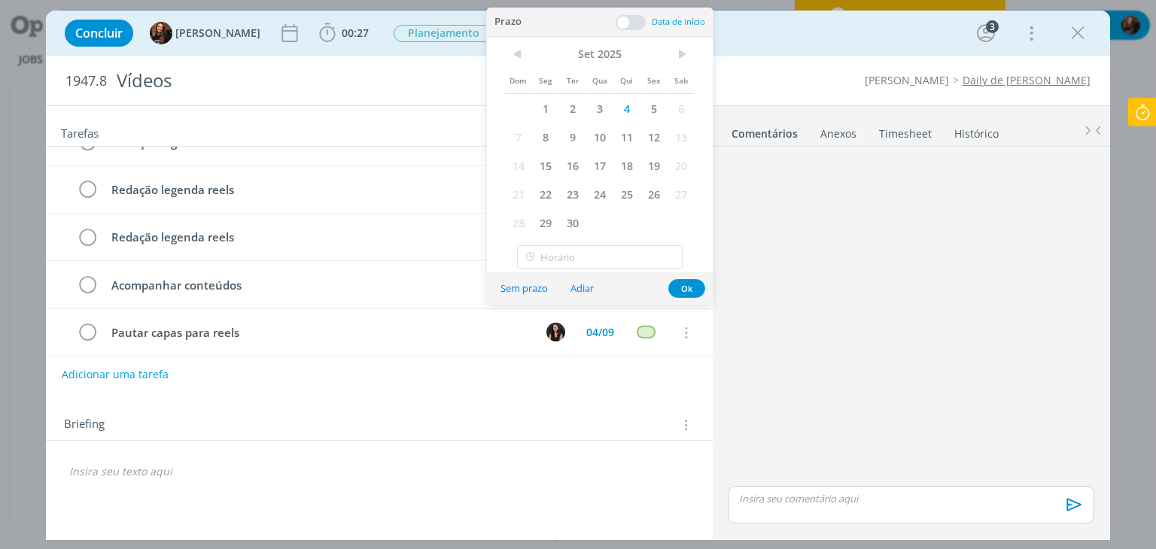
click at [619, 26] on span at bounding box center [631, 22] width 30 height 15
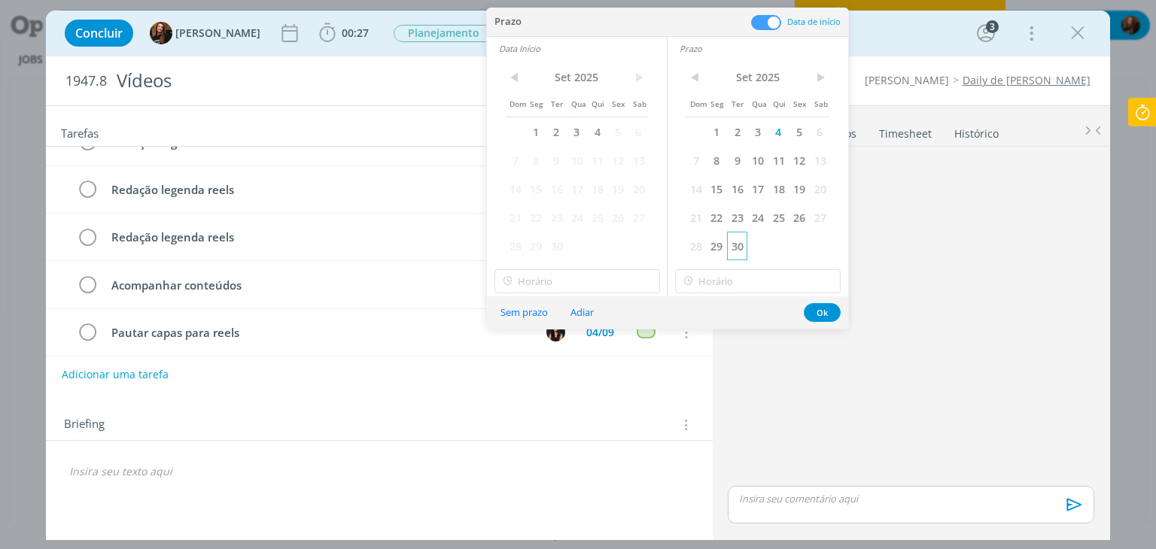
click at [543, 126] on span "1" at bounding box center [535, 131] width 20 height 29
drag, startPoint x: 825, startPoint y: 311, endPoint x: 816, endPoint y: 315, distance: 10.1
click at [825, 311] on button "Ok" at bounding box center [822, 312] width 37 height 19
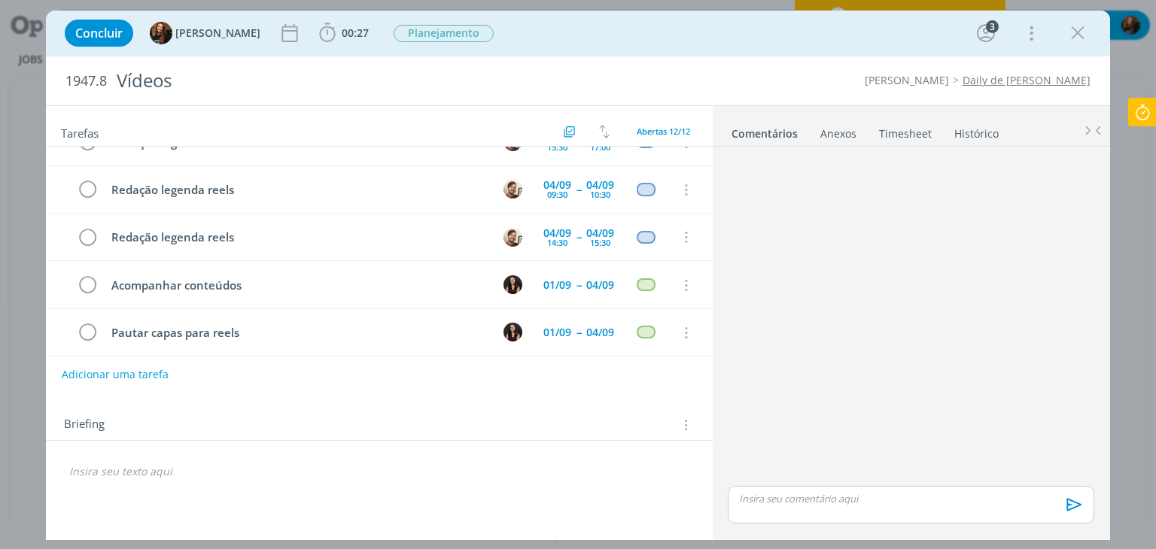
click at [1146, 108] on icon at bounding box center [1142, 112] width 27 height 29
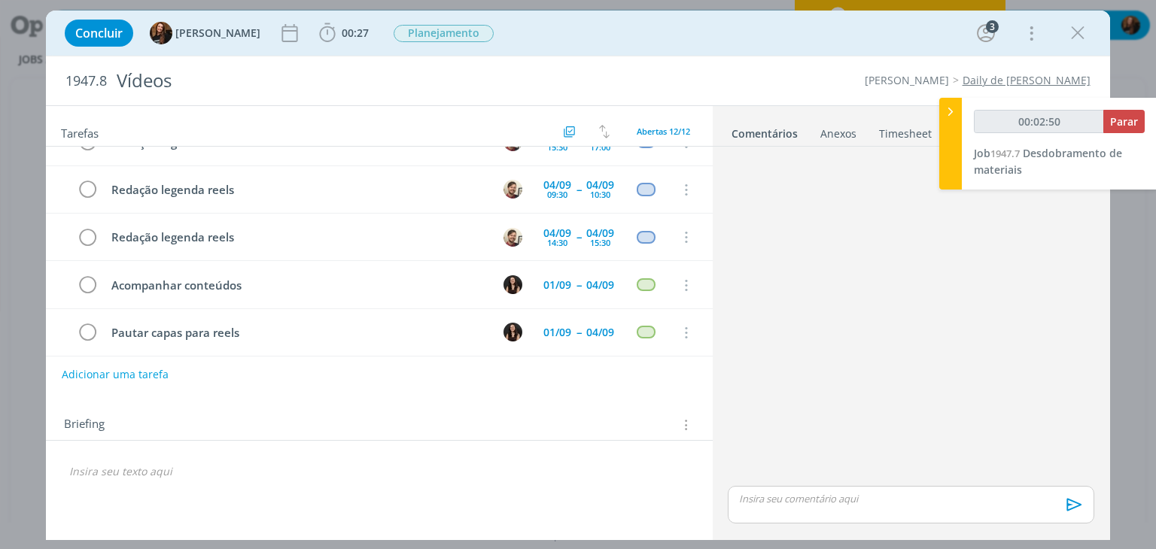
type input "00:02:51"
click at [965, 106] on div "00:02:51 Parar Job 1947.7 Desdobramento de materiais" at bounding box center [1059, 144] width 195 height 92
click at [946, 119] on icon at bounding box center [950, 112] width 15 height 16
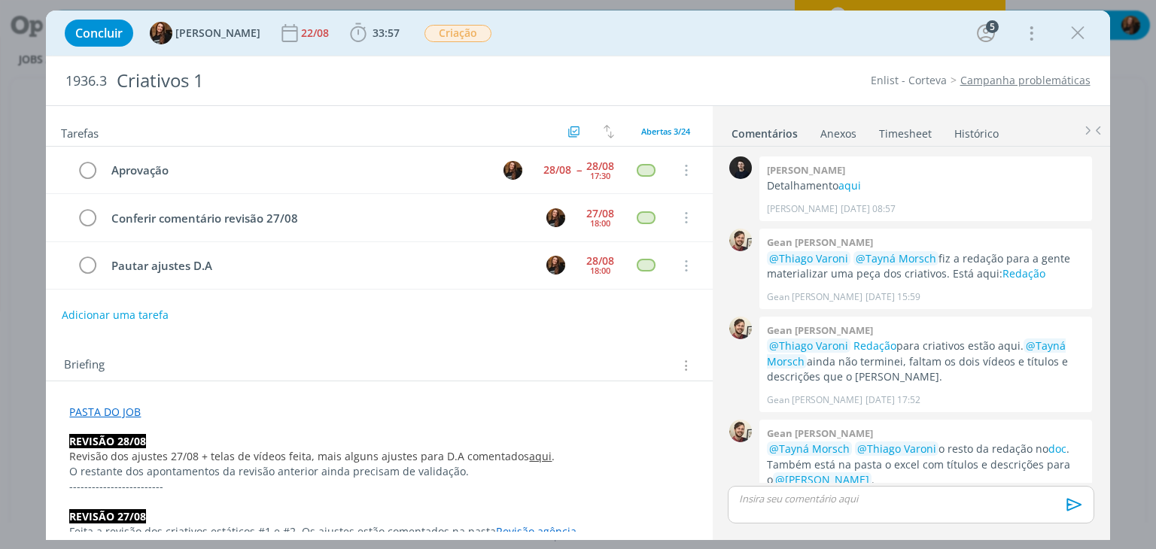
scroll to position [551, 0]
